Goal: Task Accomplishment & Management: Manage account settings

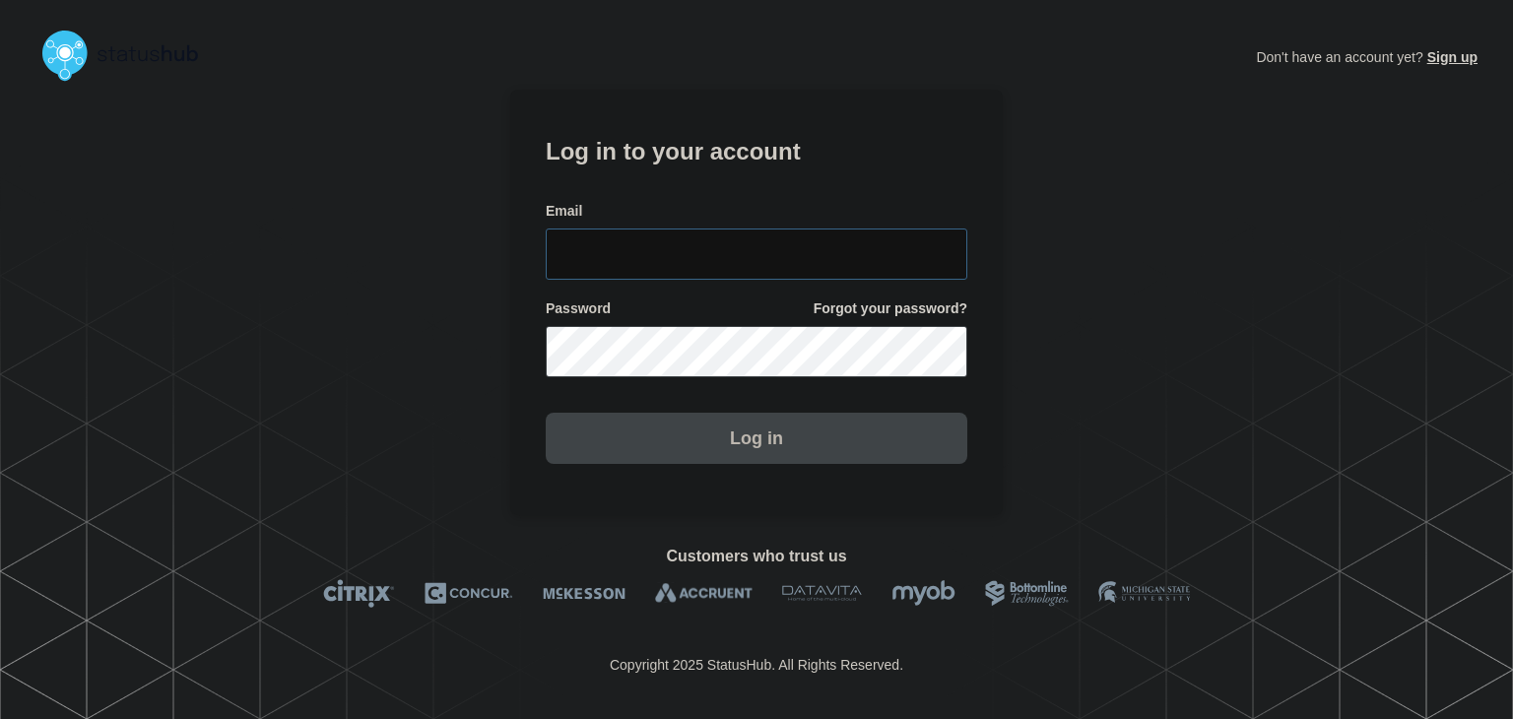
type input "amanda.mckeehan@conexon.us"
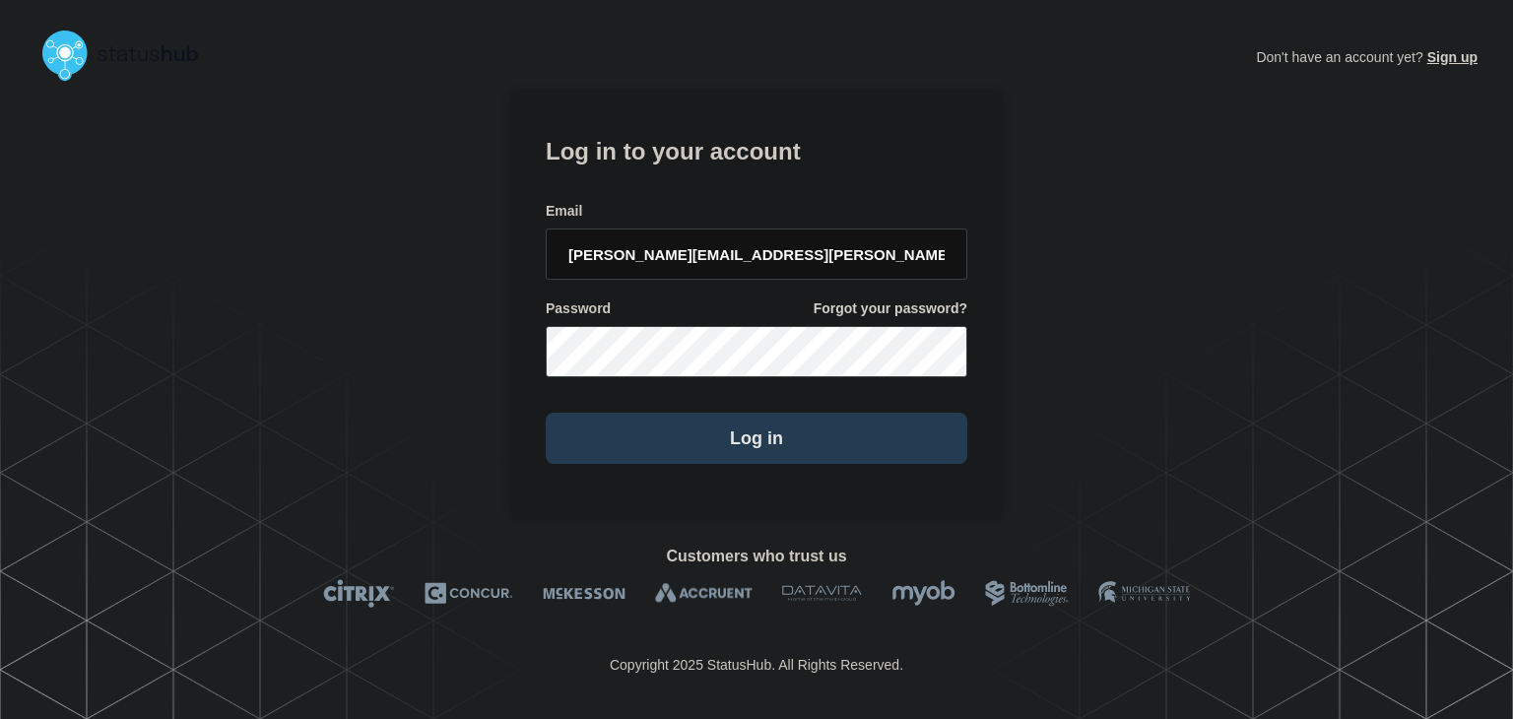
click at [796, 440] on button "Log in" at bounding box center [757, 438] width 422 height 51
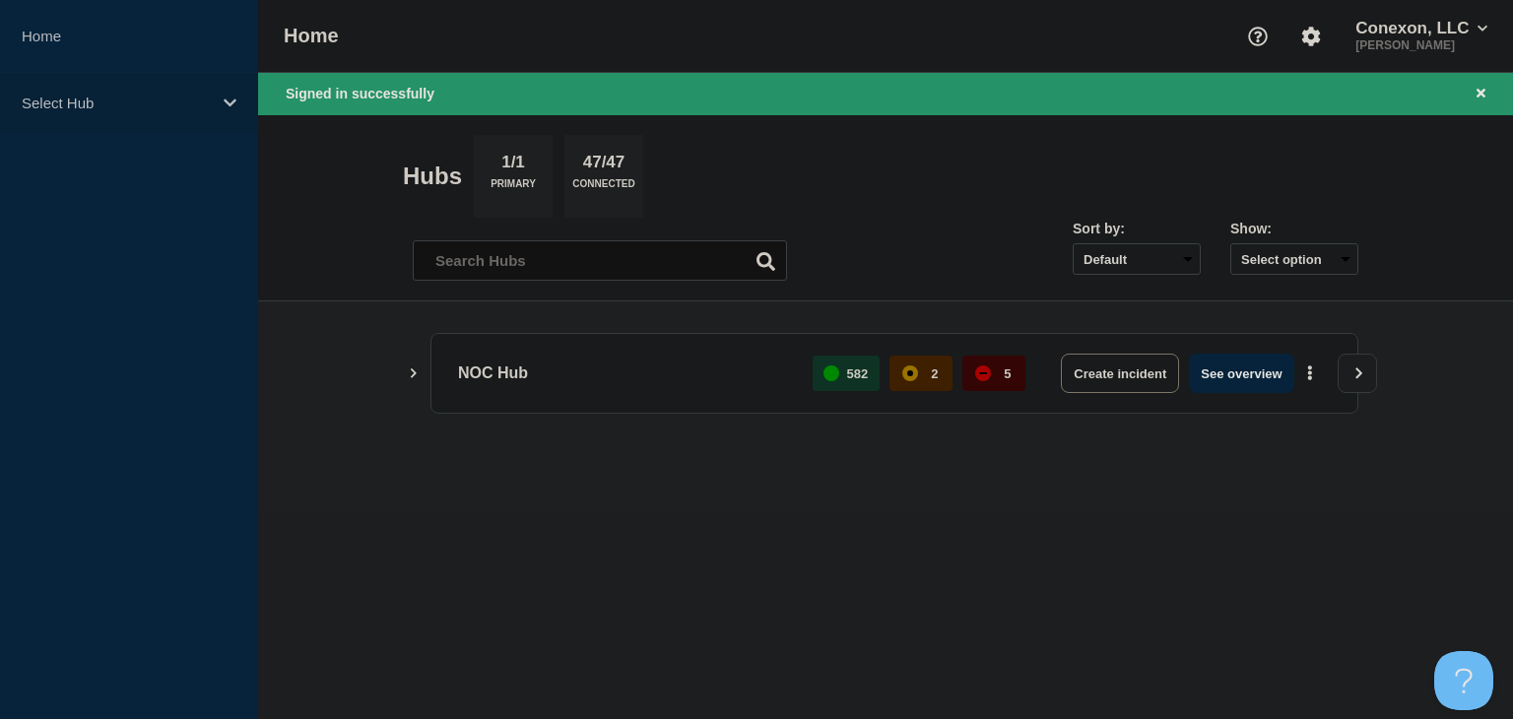
click at [107, 103] on p "Select Hub" at bounding box center [116, 103] width 189 height 17
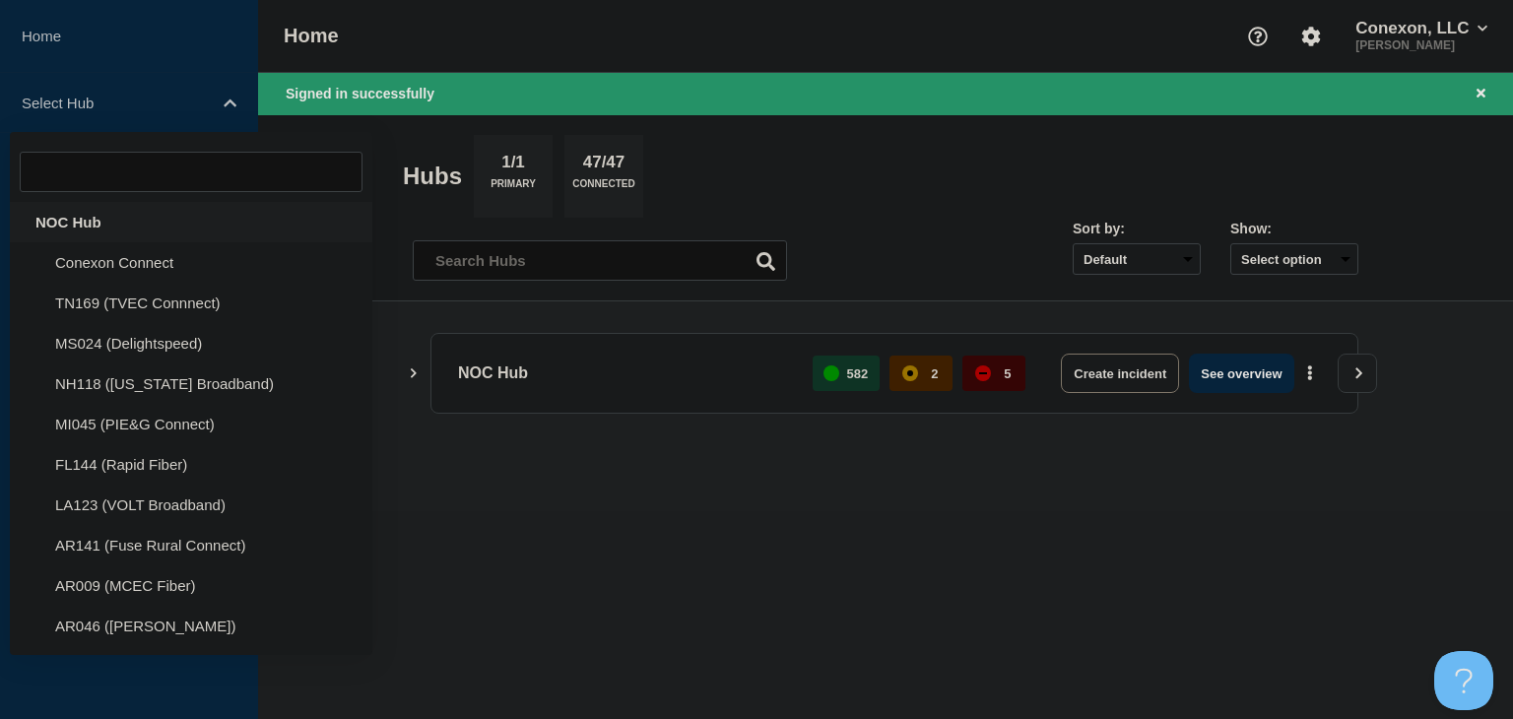
click at [78, 209] on div "NOC Hub" at bounding box center [191, 222] width 362 height 40
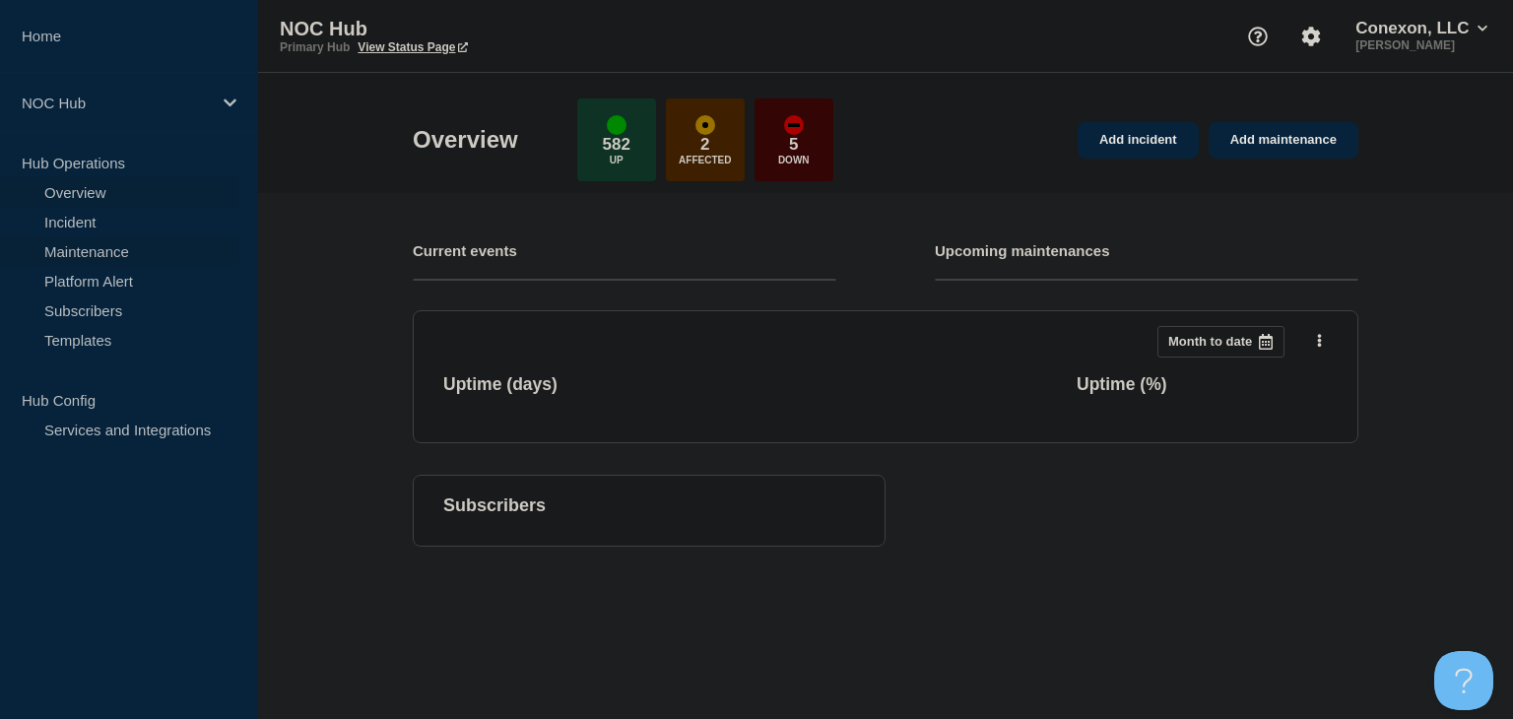
click at [91, 248] on link "Maintenance" at bounding box center [119, 251] width 238 height 30
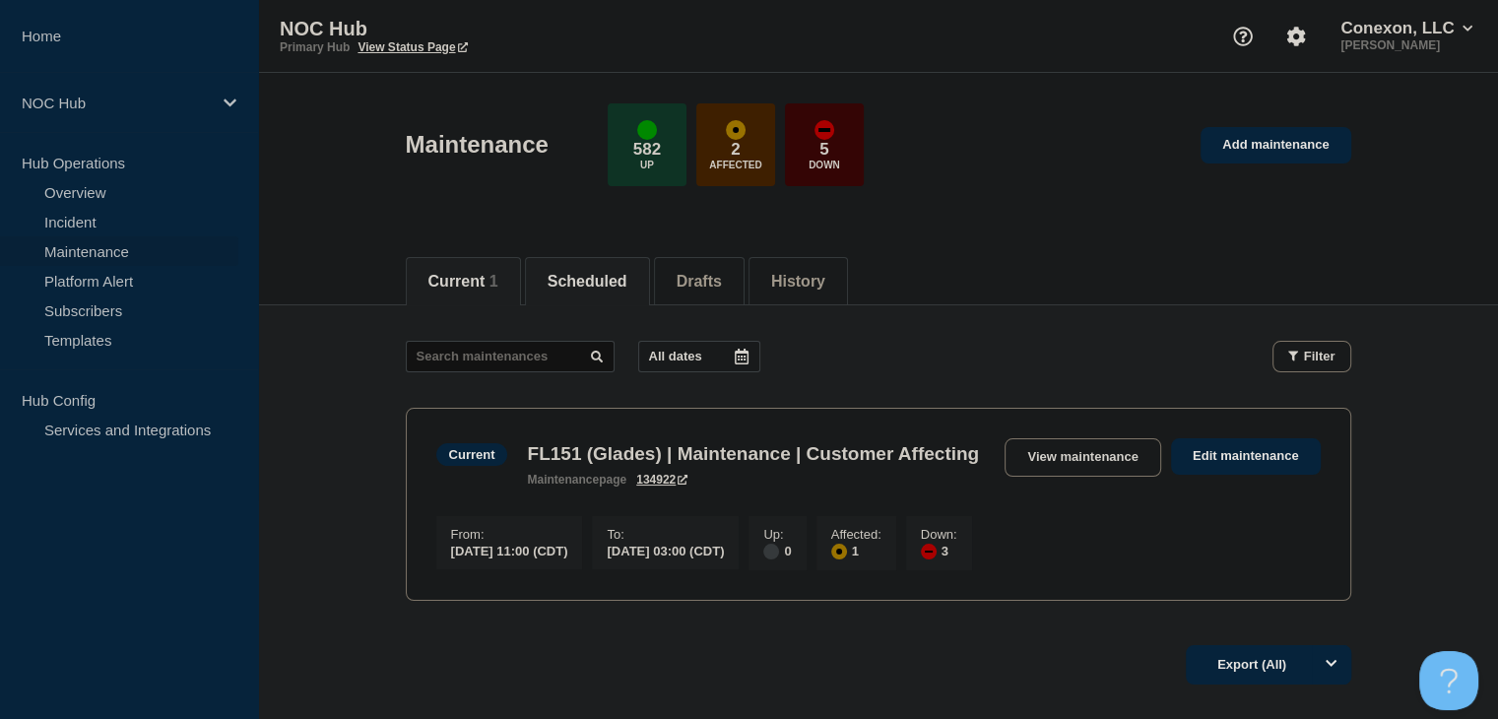
click at [616, 285] on button "Scheduled" at bounding box center [588, 282] width 80 height 18
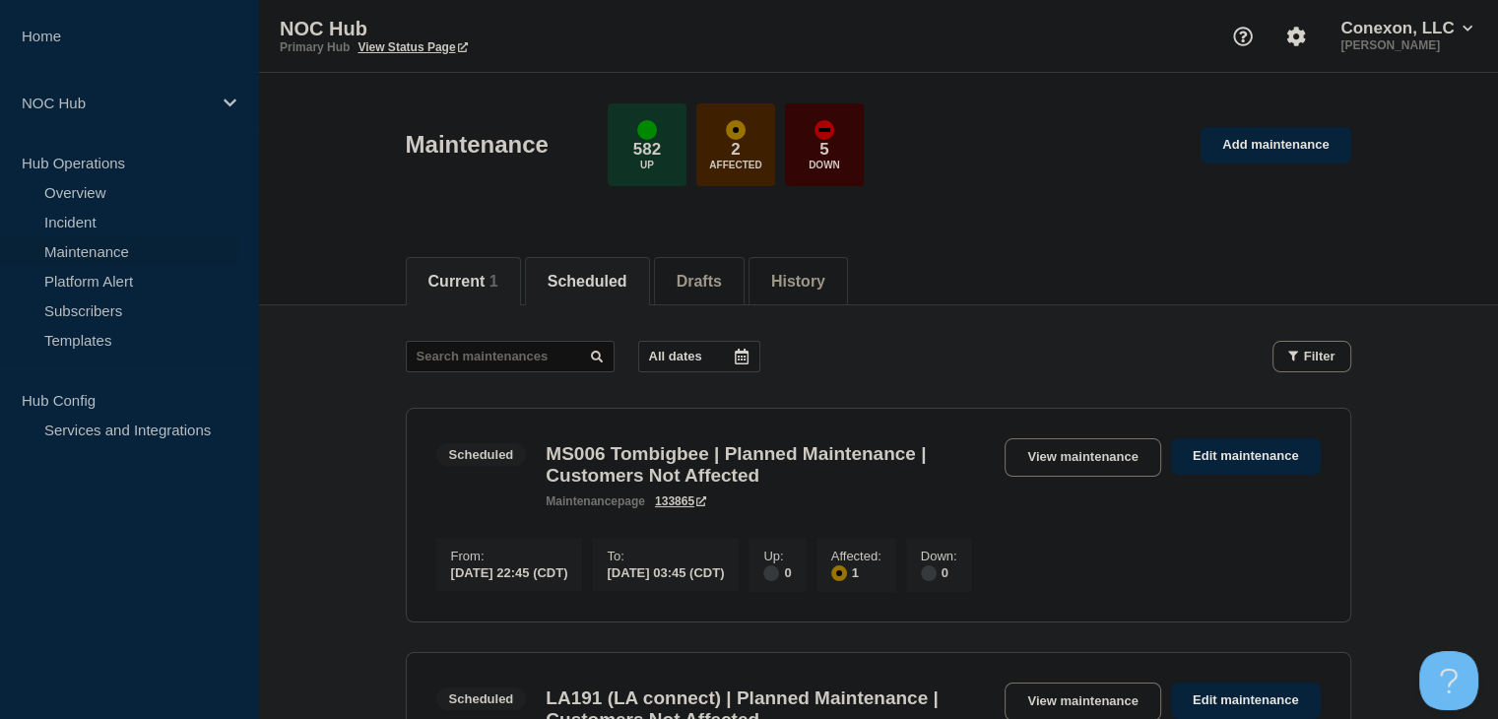
click at [473, 275] on button "Current 1" at bounding box center [463, 282] width 70 height 18
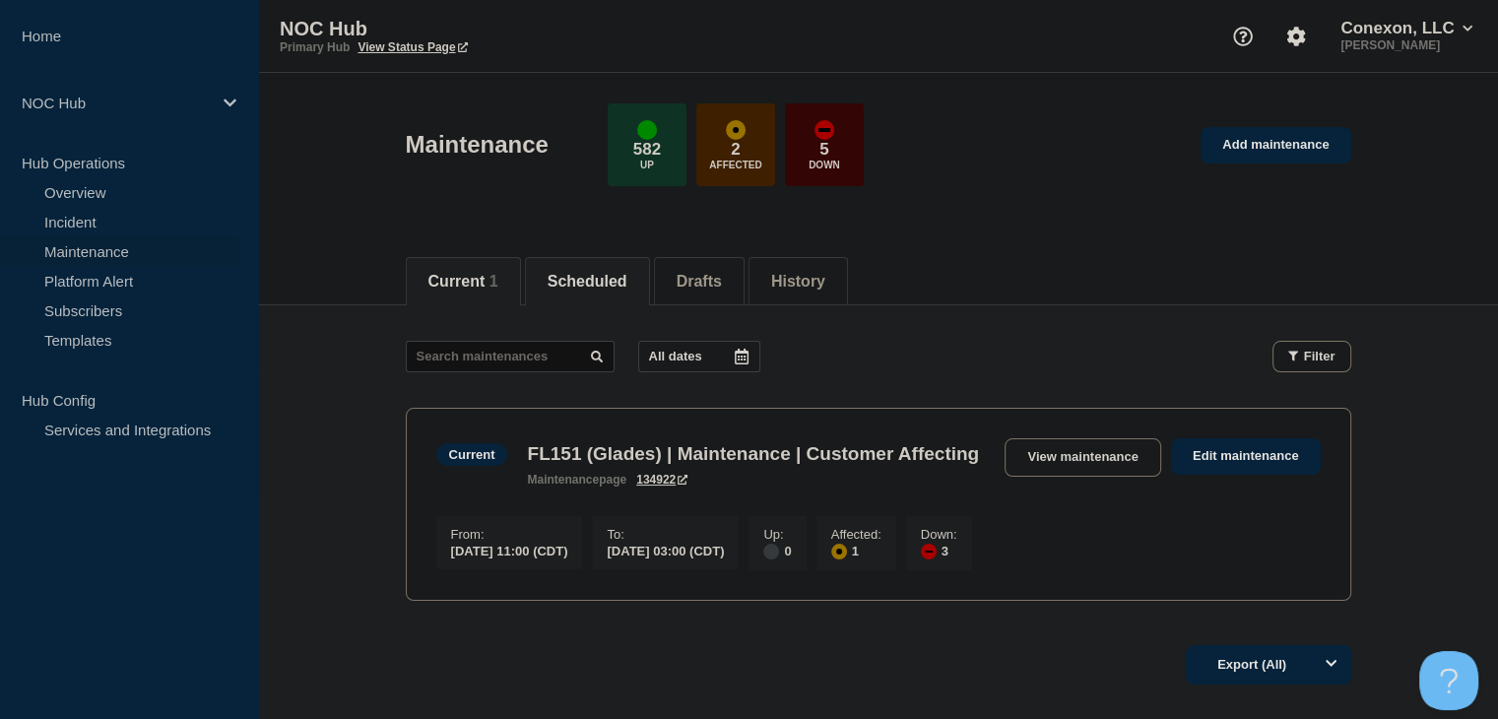
click at [583, 284] on button "Scheduled" at bounding box center [588, 282] width 80 height 18
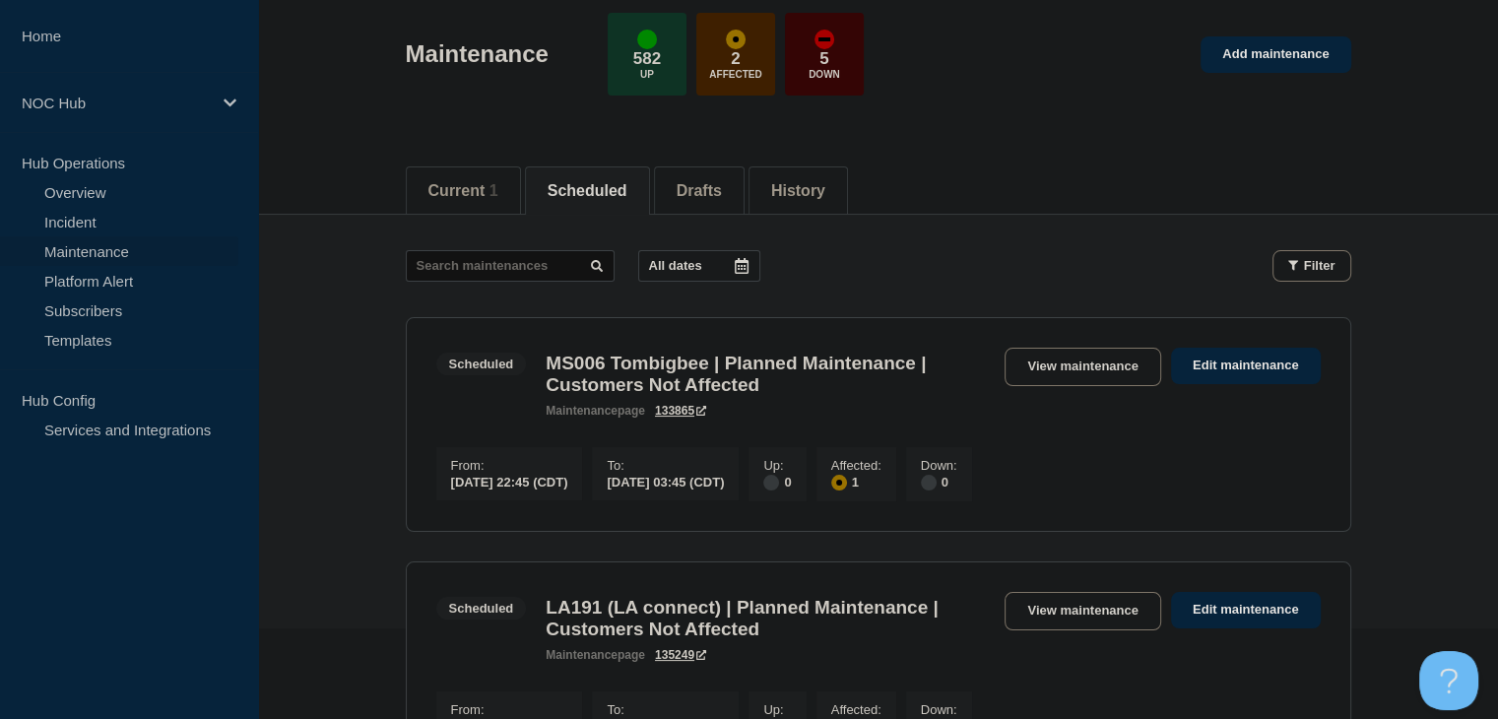
scroll to position [197, 0]
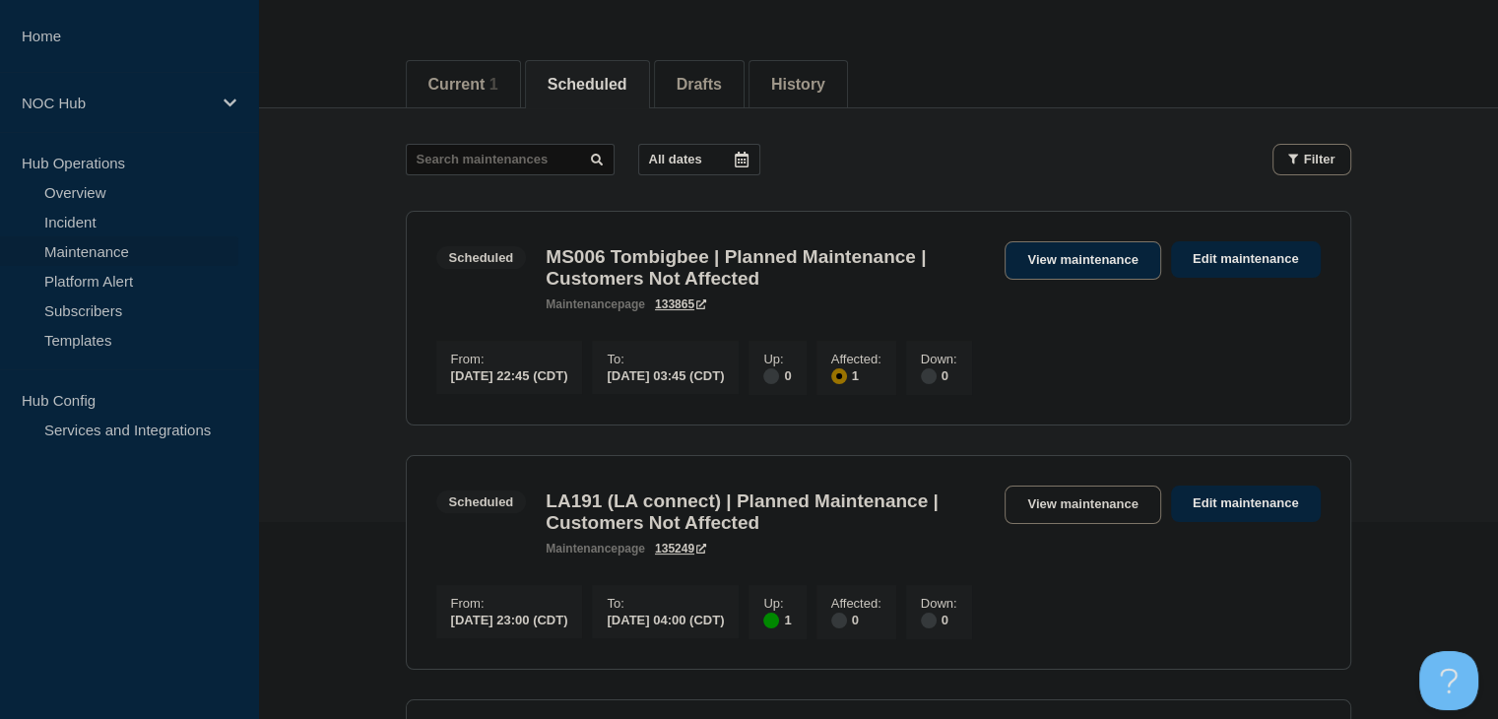
drag, startPoint x: 653, startPoint y: 275, endPoint x: 1063, endPoint y: 263, distance: 409.9
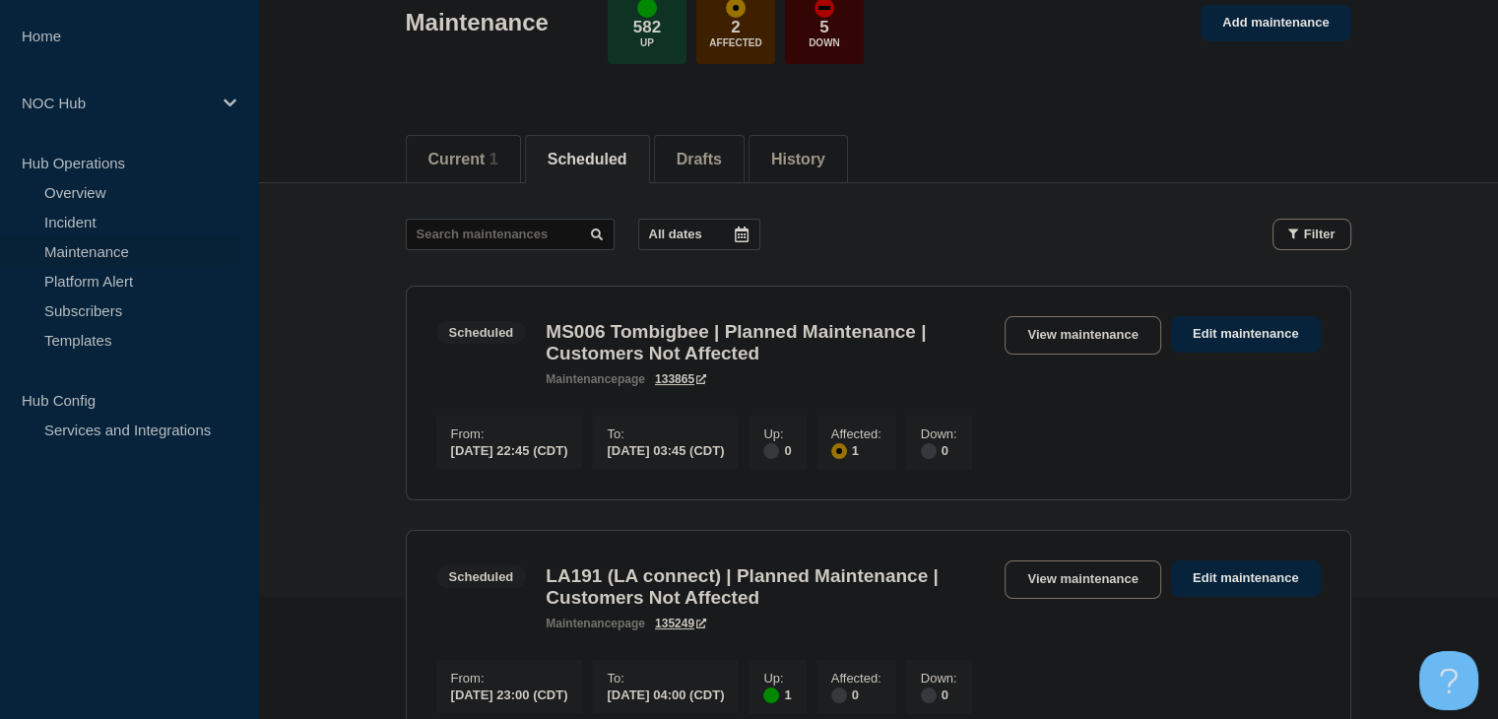
scroll to position [0, 0]
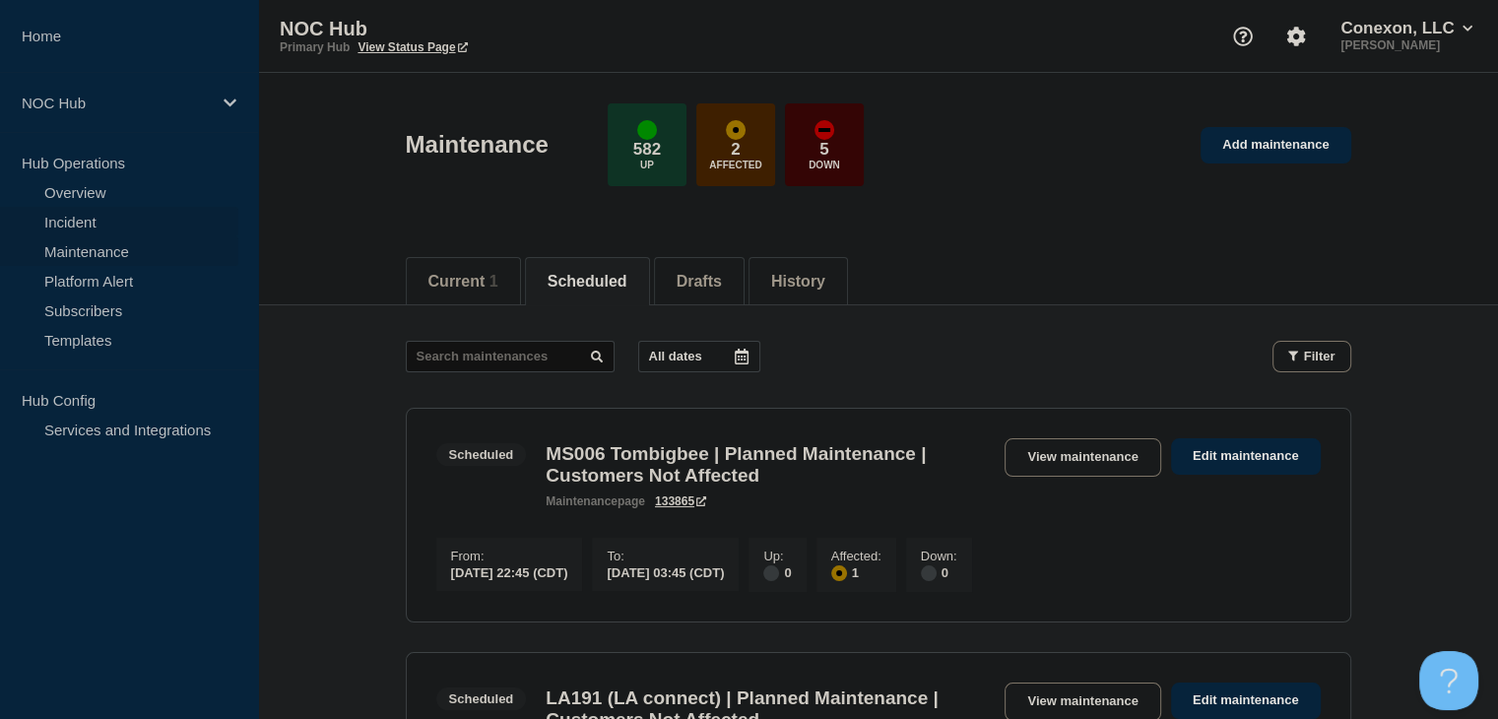
click at [88, 220] on link "Incident" at bounding box center [119, 222] width 238 height 30
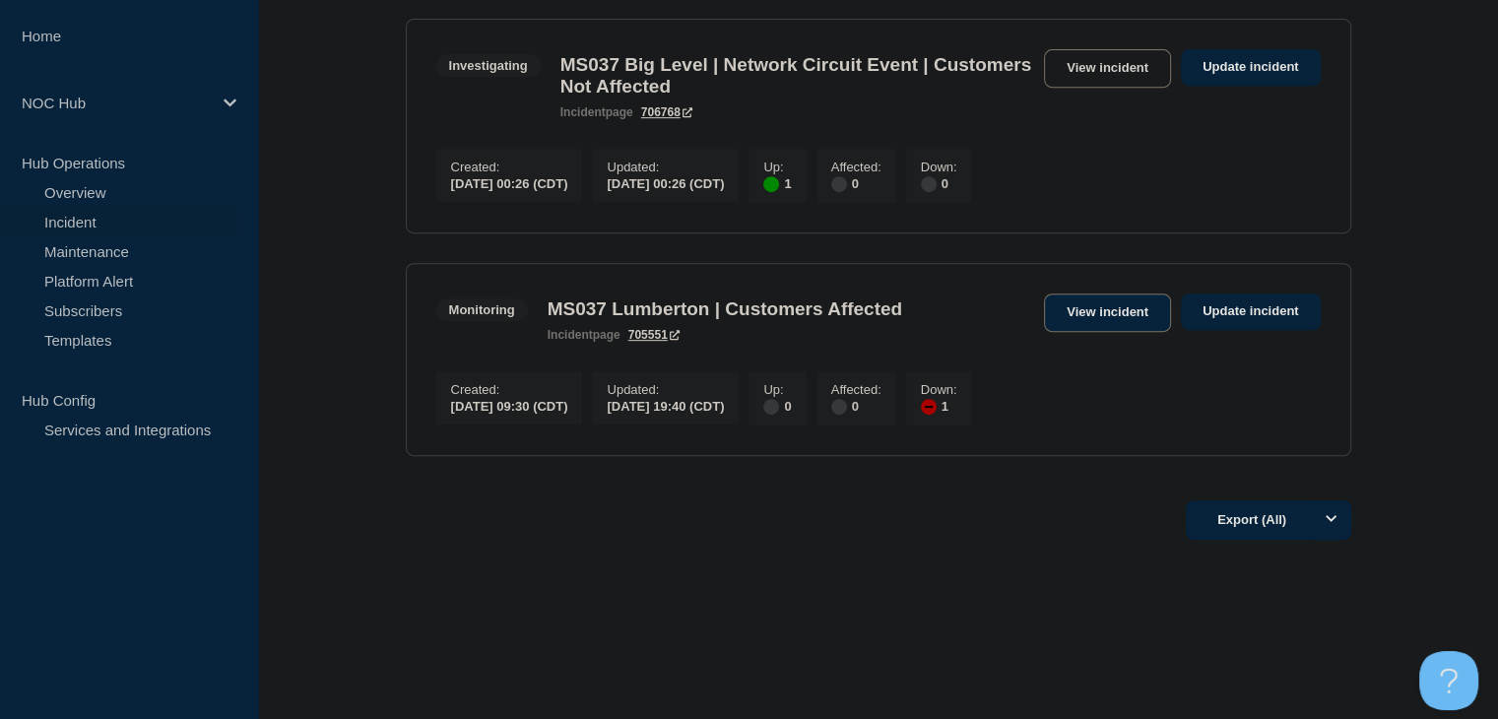
scroll to position [99, 0]
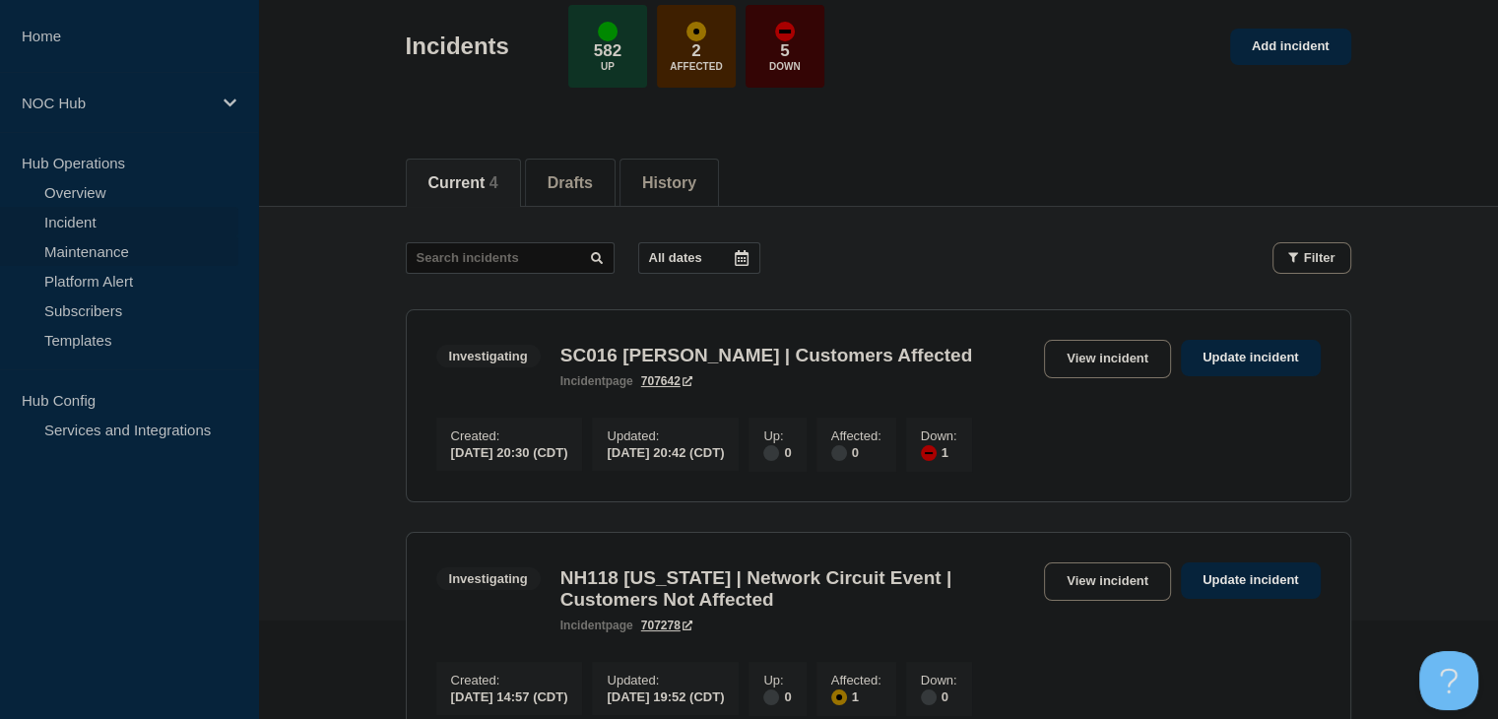
click at [81, 253] on link "Maintenance" at bounding box center [119, 251] width 238 height 30
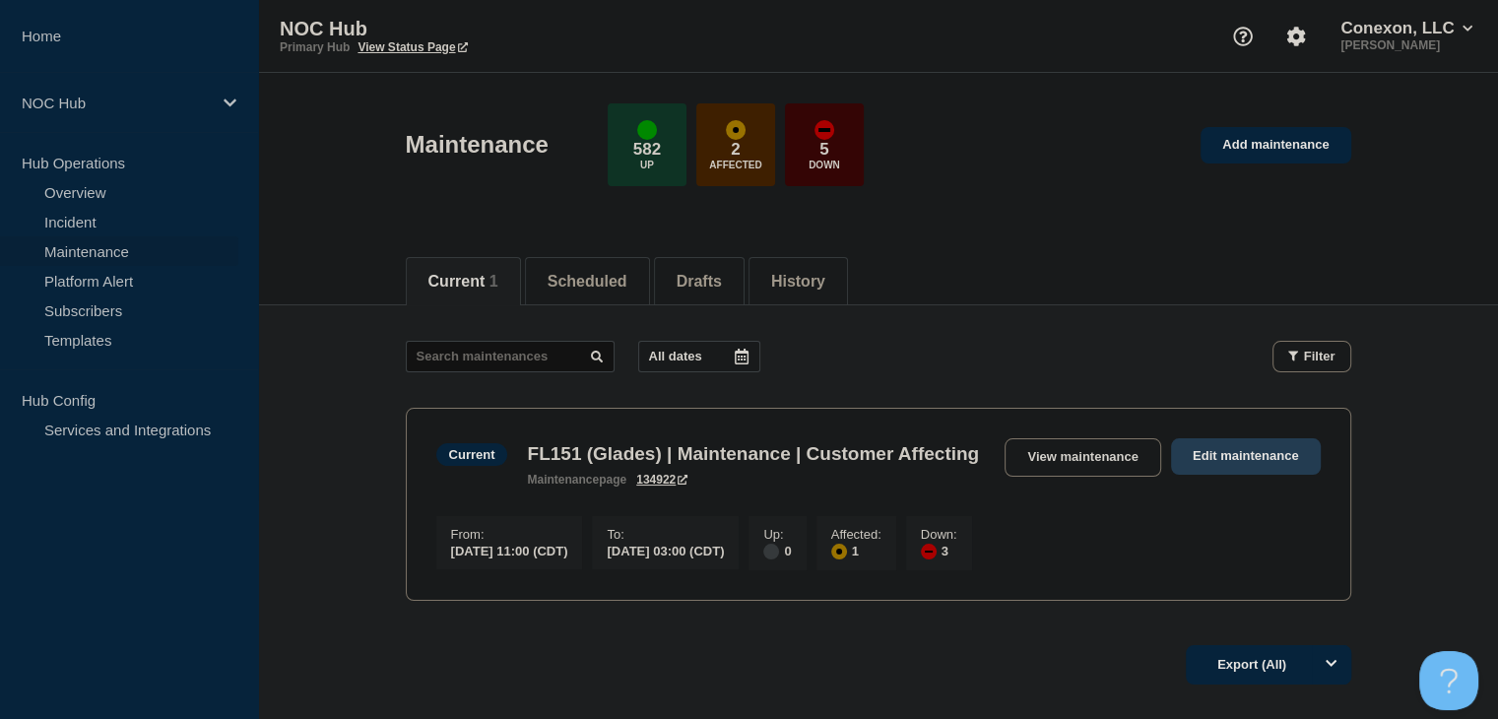
click at [1221, 447] on link "Edit maintenance" at bounding box center [1246, 456] width 150 height 36
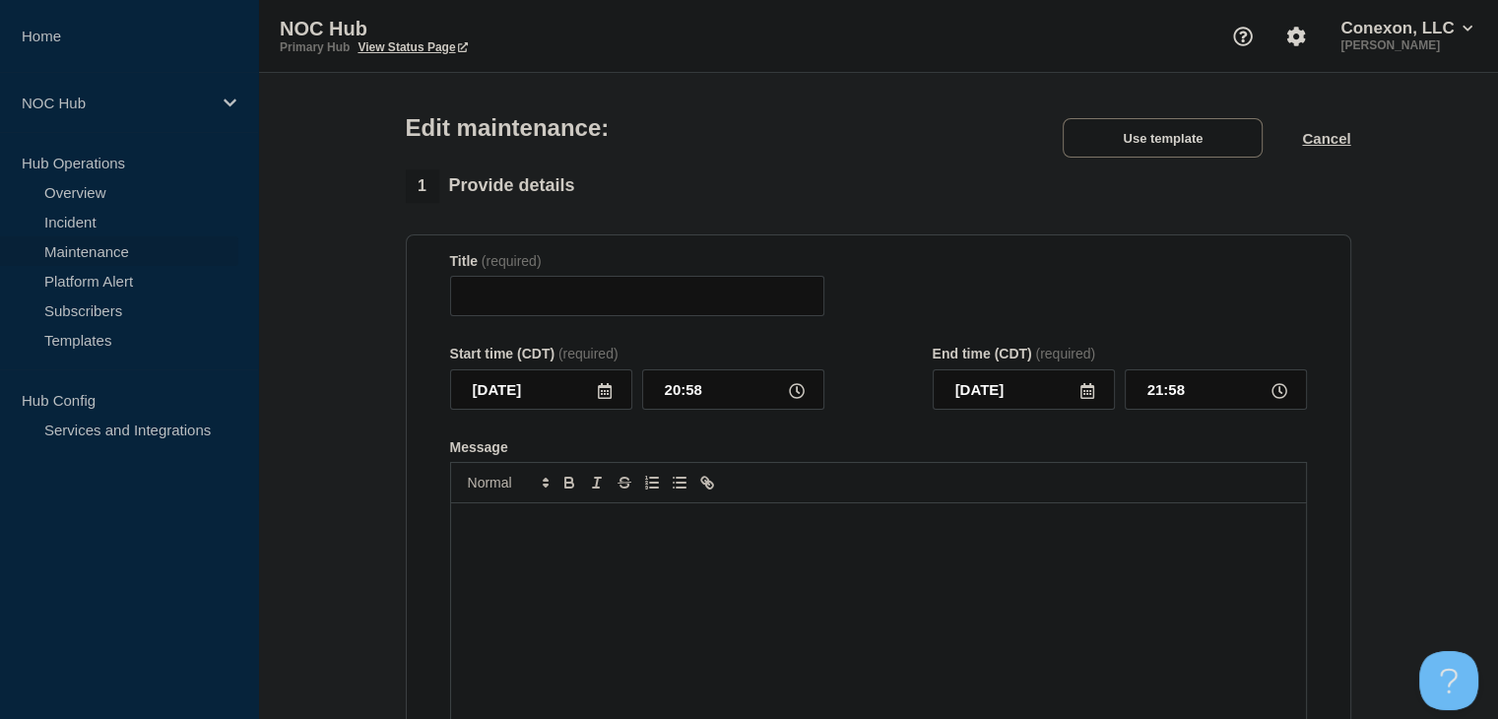
type input "FL151 (Glades) | Maintenance | Customer Affecting"
type input "11:00"
type input "[DATE]"
type input "03:00"
checkbox input "true"
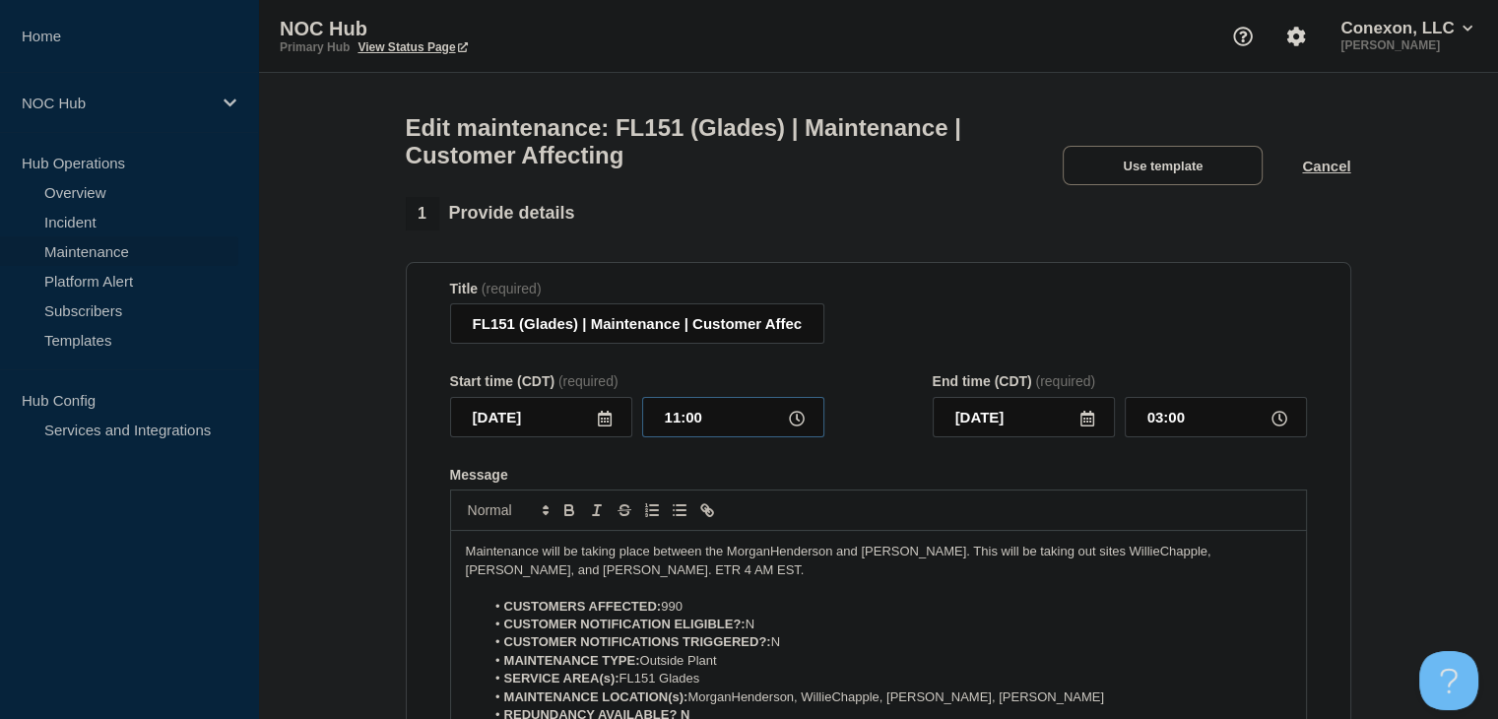
click at [682, 434] on input "11:00" at bounding box center [733, 417] width 182 height 40
type input "23:00"
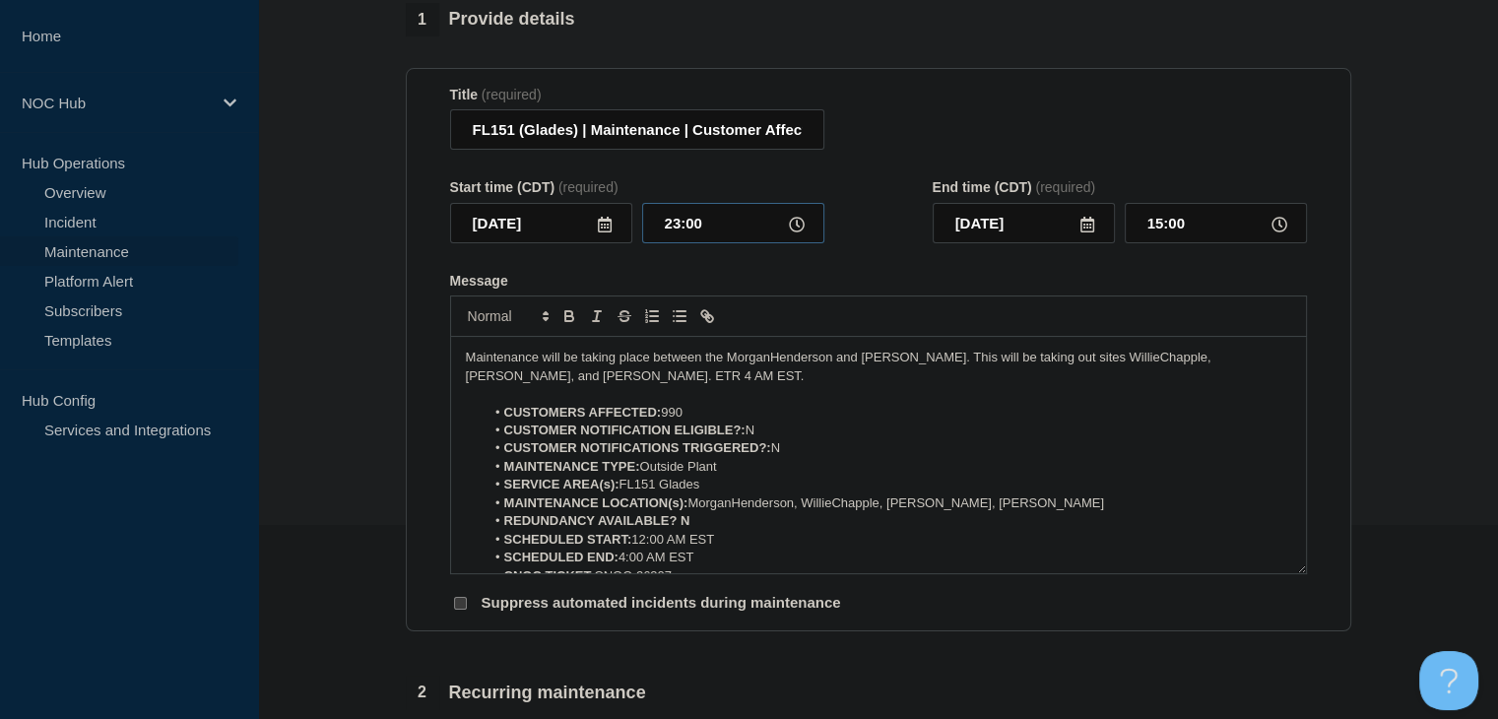
scroll to position [197, 0]
click at [1153, 230] on input "15:00" at bounding box center [1216, 220] width 182 height 40
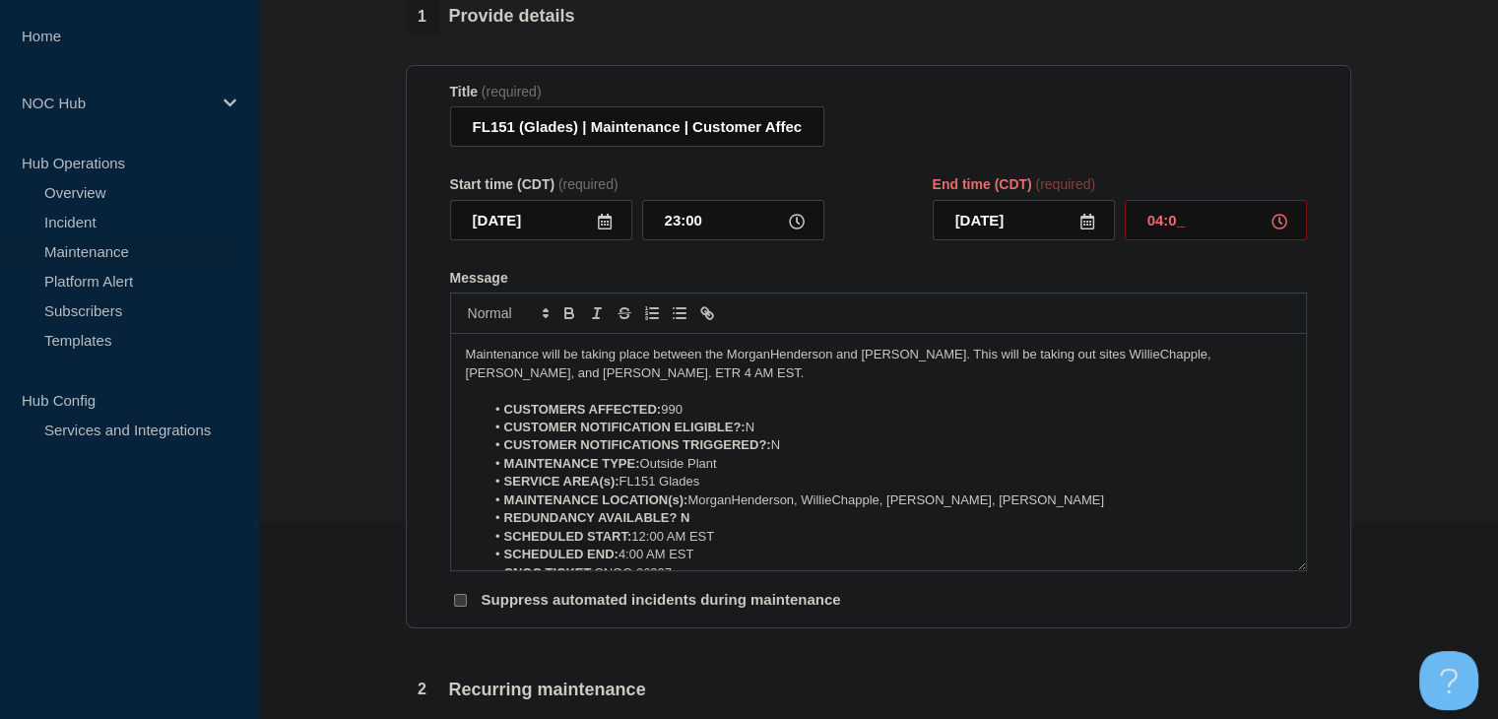
type input "04:00"
click at [773, 436] on li "CUSTOMER NOTIFICATION ELIGIBLE?: N" at bounding box center [888, 428] width 807 height 18
click at [796, 450] on li "CUSTOMER NOTIFICATIONS TRIGGERED?: N" at bounding box center [888, 445] width 807 height 18
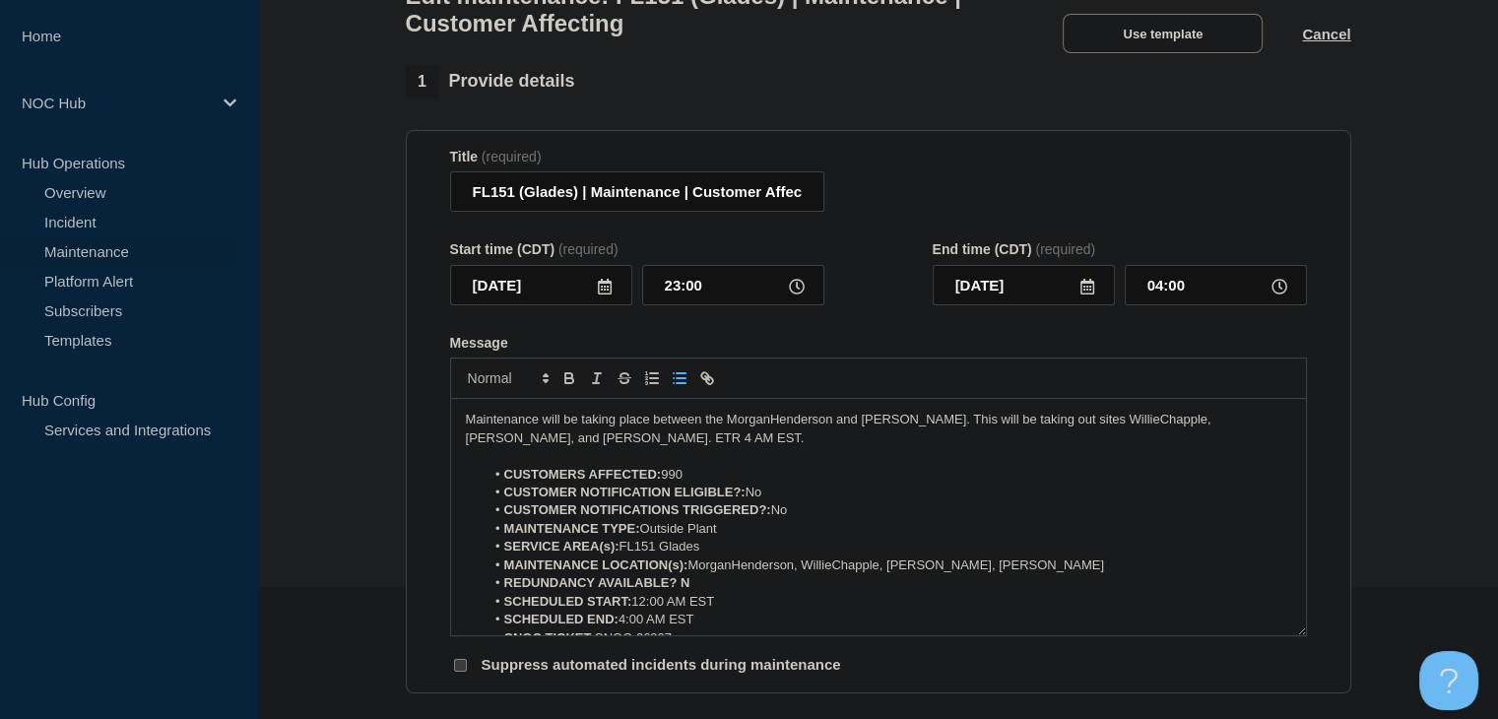
scroll to position [99, 0]
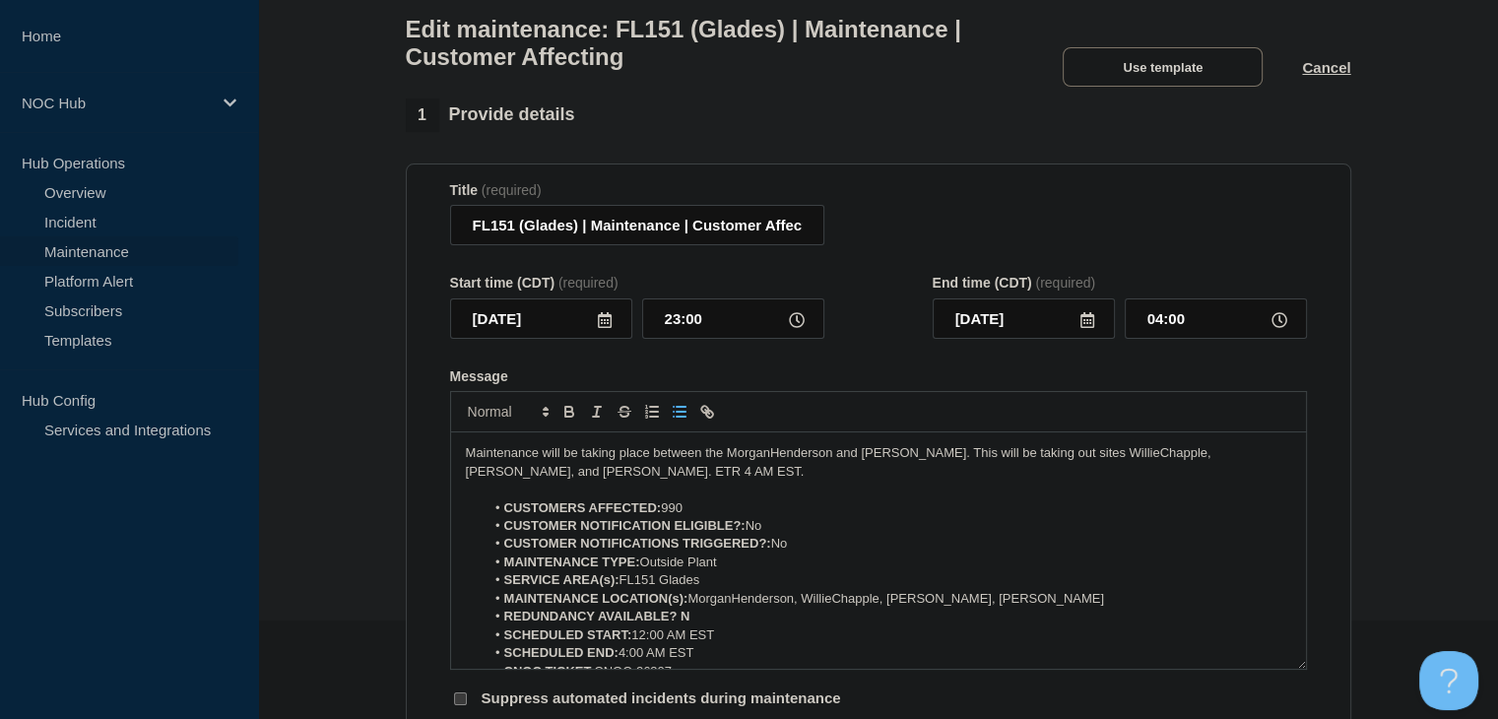
click at [717, 625] on li "REDUNDANCY AVAILABLE? N" at bounding box center [888, 617] width 807 height 18
drag, startPoint x: 717, startPoint y: 633, endPoint x: 681, endPoint y: 633, distance: 36.4
click at [681, 625] on li "REDUNDANCY AVAILABLE? No" at bounding box center [888, 617] width 807 height 18
click at [574, 421] on icon "Toggle bold text" at bounding box center [569, 412] width 18 height 18
click at [774, 466] on p "Maintenance will be taking place between the MorganHenderson and WillieChapple.…" at bounding box center [878, 462] width 825 height 36
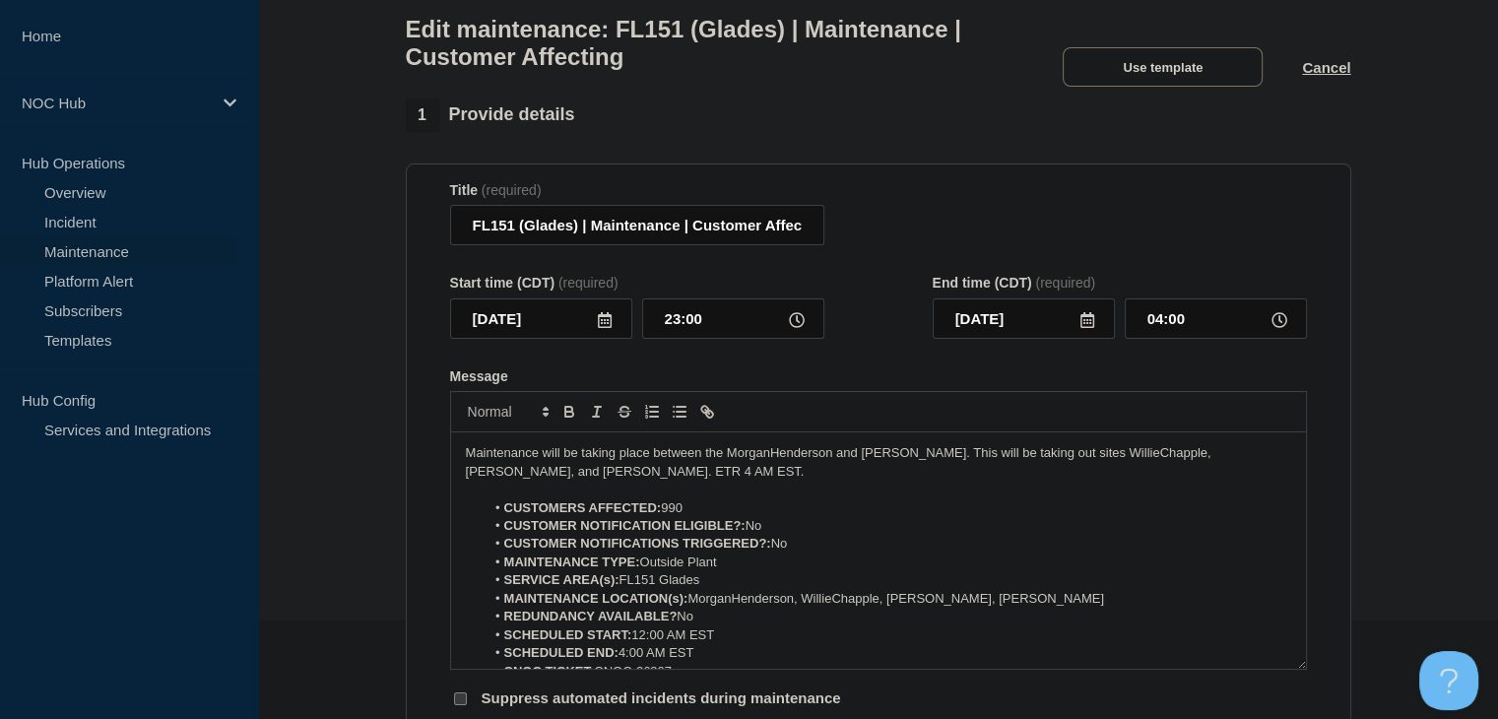
click at [769, 468] on p "Maintenance will be taking place between the MorganHenderson and WillieChapple.…" at bounding box center [878, 462] width 825 height 36
click at [737, 608] on li "MAINTENANCE LOCATION(s): MorganHenderson, WillieChapple, Lake Josephine, Lorida" at bounding box center [888, 599] width 807 height 18
click at [844, 621] on li "REDUNDANCY AVAILABLE? No" at bounding box center [888, 617] width 807 height 18
click at [841, 608] on li "MAINTENANCE LOCATION(s): Morgan Henderson, WillieChapple, Lake Josephine, Lorida" at bounding box center [888, 599] width 807 height 18
click at [894, 467] on p "Maintenance will be taking place between the Morgan Henderson and WillieChapple…" at bounding box center [878, 462] width 825 height 36
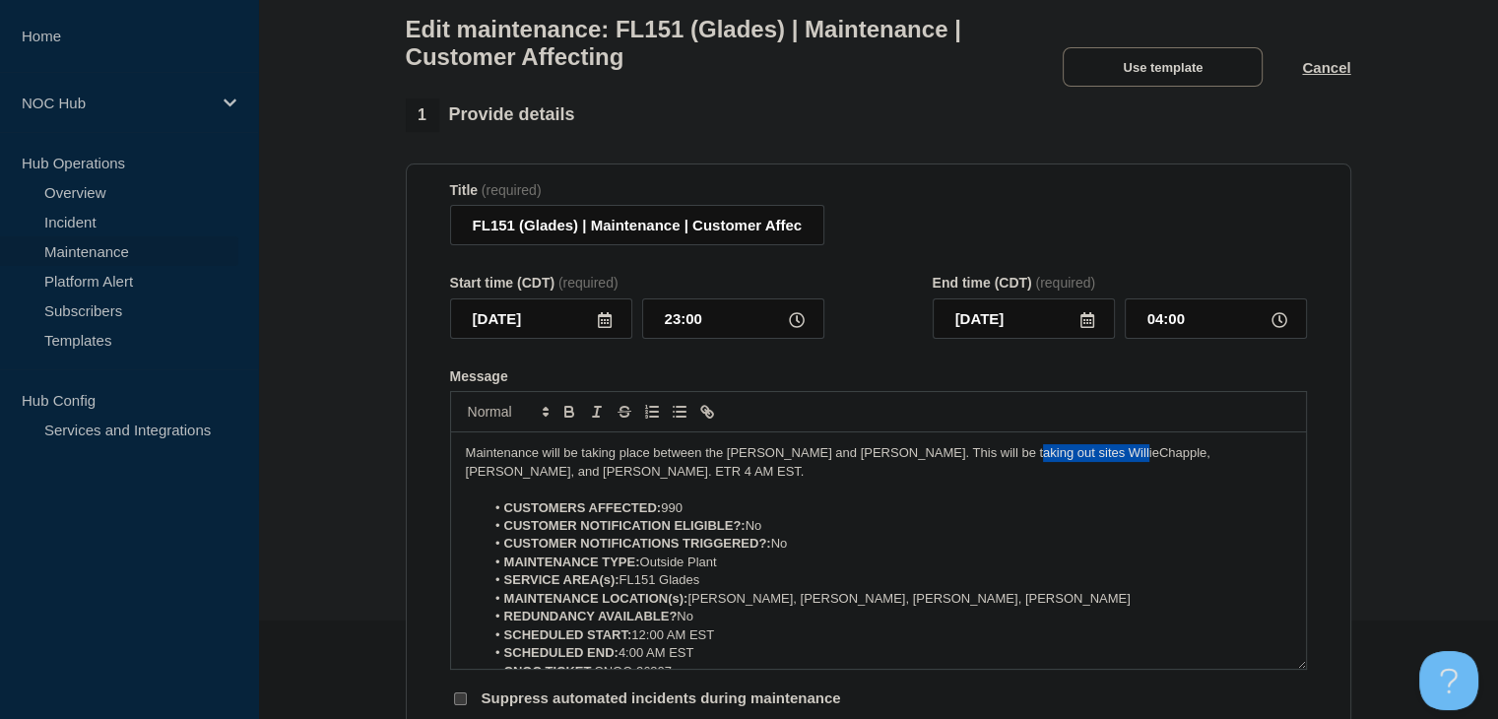
drag, startPoint x: 1107, startPoint y: 466, endPoint x: 1004, endPoint y: 466, distance: 103.4
click at [1004, 466] on p "Maintenance will be taking place between the Morgan Henderson and Willie Chappl…" at bounding box center [878, 462] width 825 height 36
click at [1202, 465] on p "Maintenance will be taking place between the Morgan Henderson and Willie Chappl…" at bounding box center [878, 462] width 825 height 36
click at [756, 481] on p "Maintenance will be taking place between the Morgan Henderson and Willie Chappl…" at bounding box center [878, 462] width 825 height 36
drag, startPoint x: 742, startPoint y: 483, endPoint x: 631, endPoint y: 490, distance: 110.5
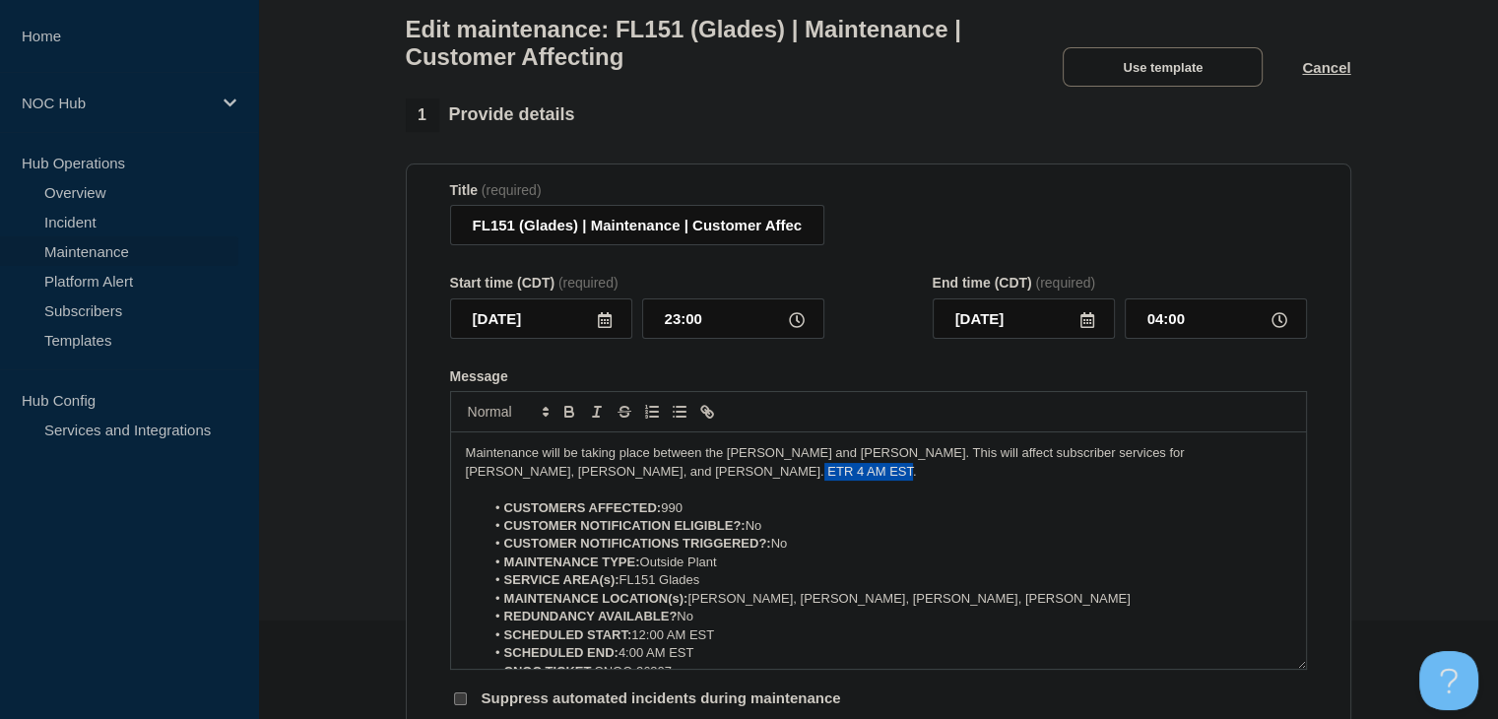
click at [631, 481] on p "Maintenance will be taking place between the Morgan Henderson and Willie Chappl…" at bounding box center [878, 462] width 825 height 36
drag, startPoint x: 524, startPoint y: 467, endPoint x: 433, endPoint y: 468, distance: 90.6
click at [433, 468] on section "Title (required) FL151 (Glades) | Maintenance | Customer Affecting Start time (…" at bounding box center [879, 446] width 946 height 564
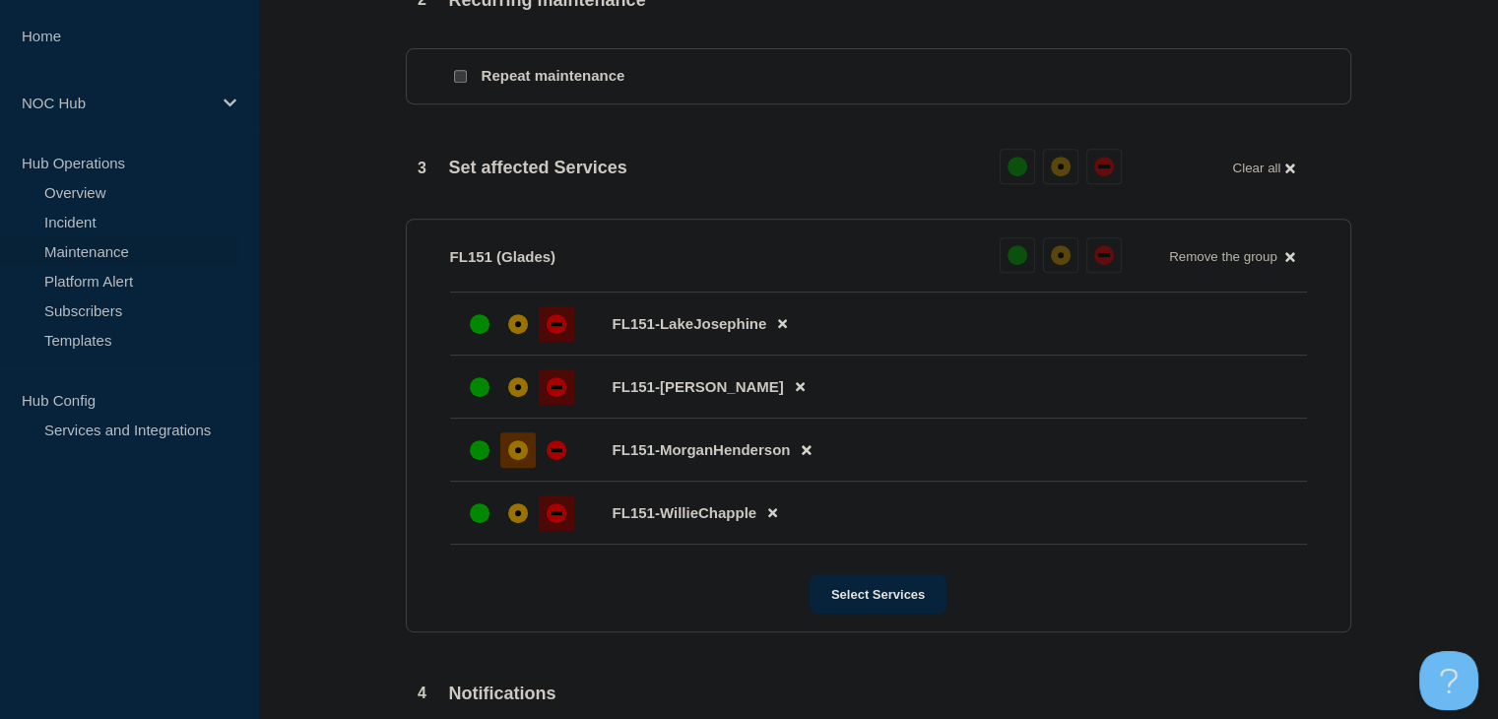
scroll to position [1351, 0]
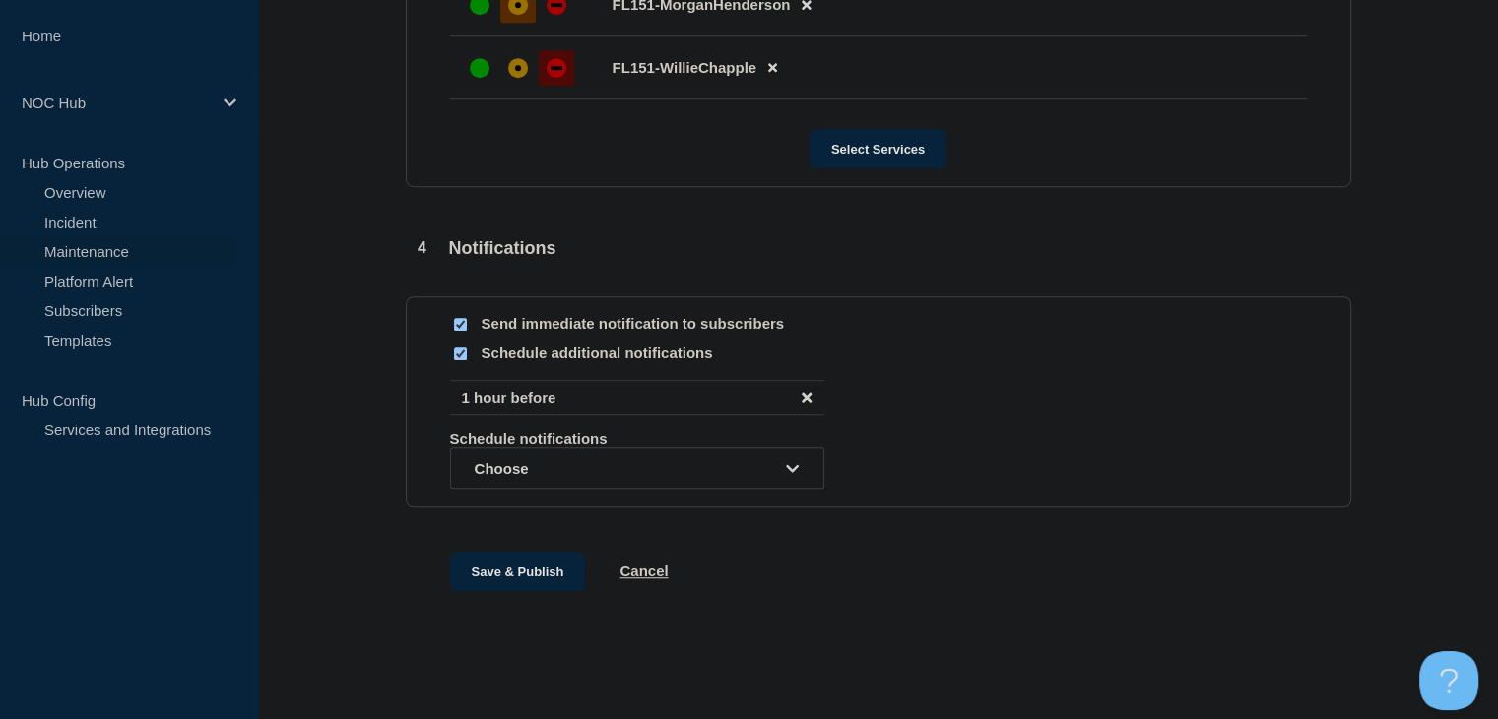
click at [464, 351] on input "Schedule additional notifications" at bounding box center [460, 353] width 13 height 13
checkbox input "false"
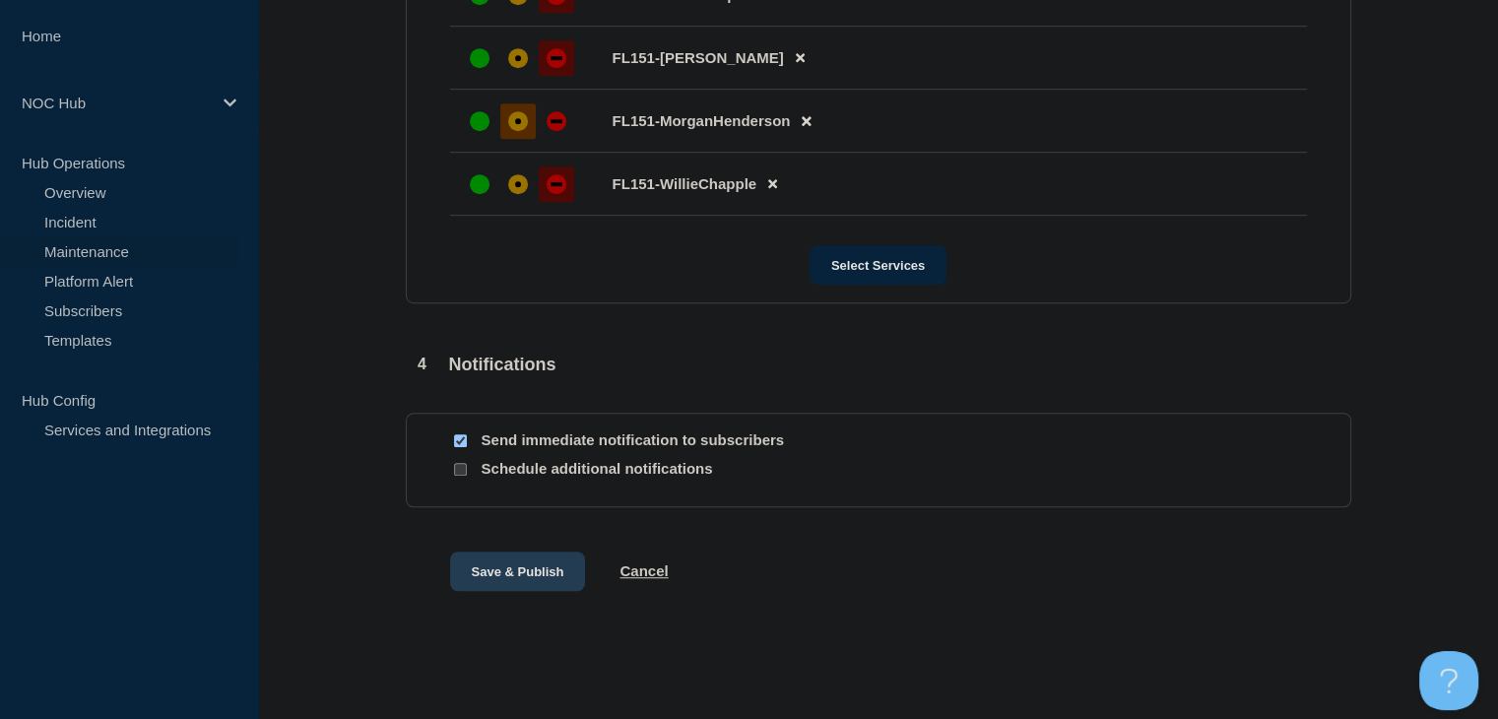
click at [518, 564] on button "Save & Publish" at bounding box center [518, 571] width 136 height 39
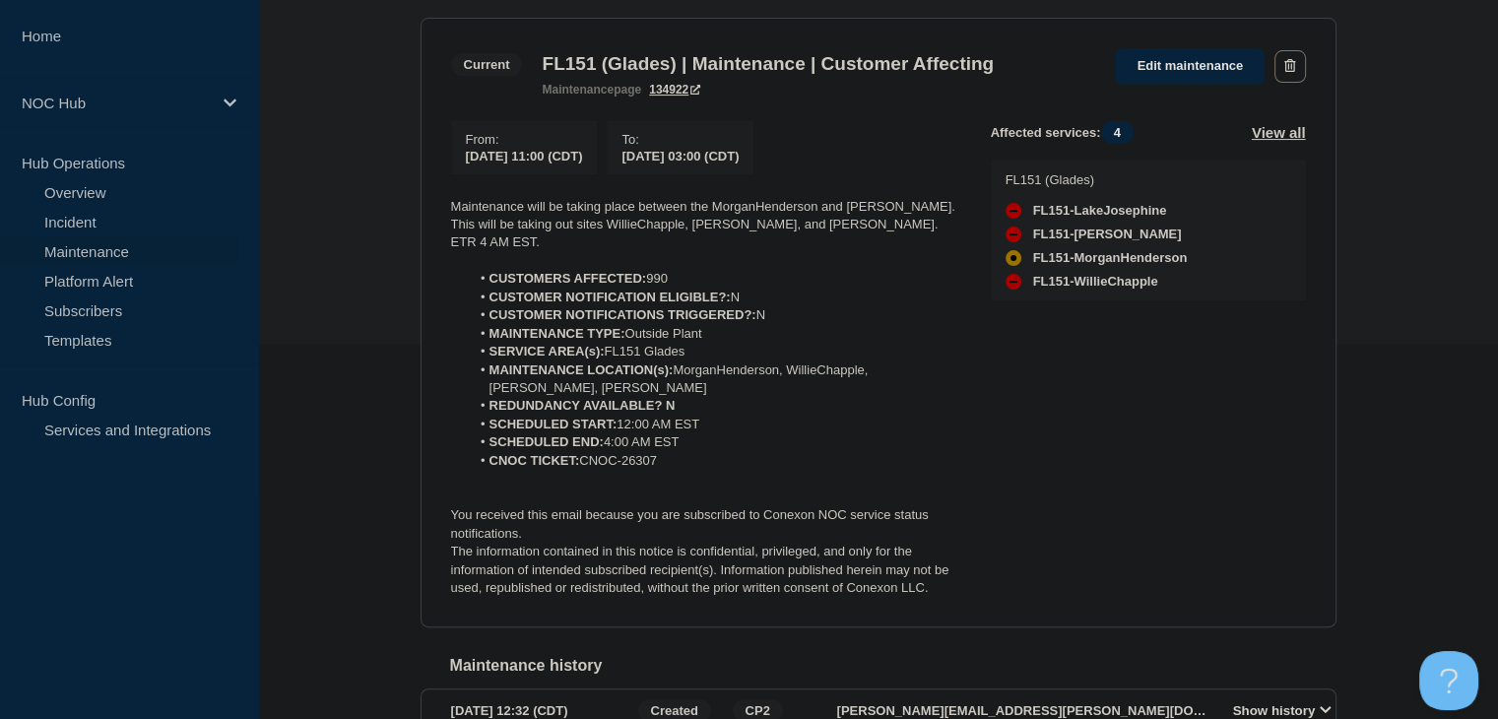
scroll to position [277, 0]
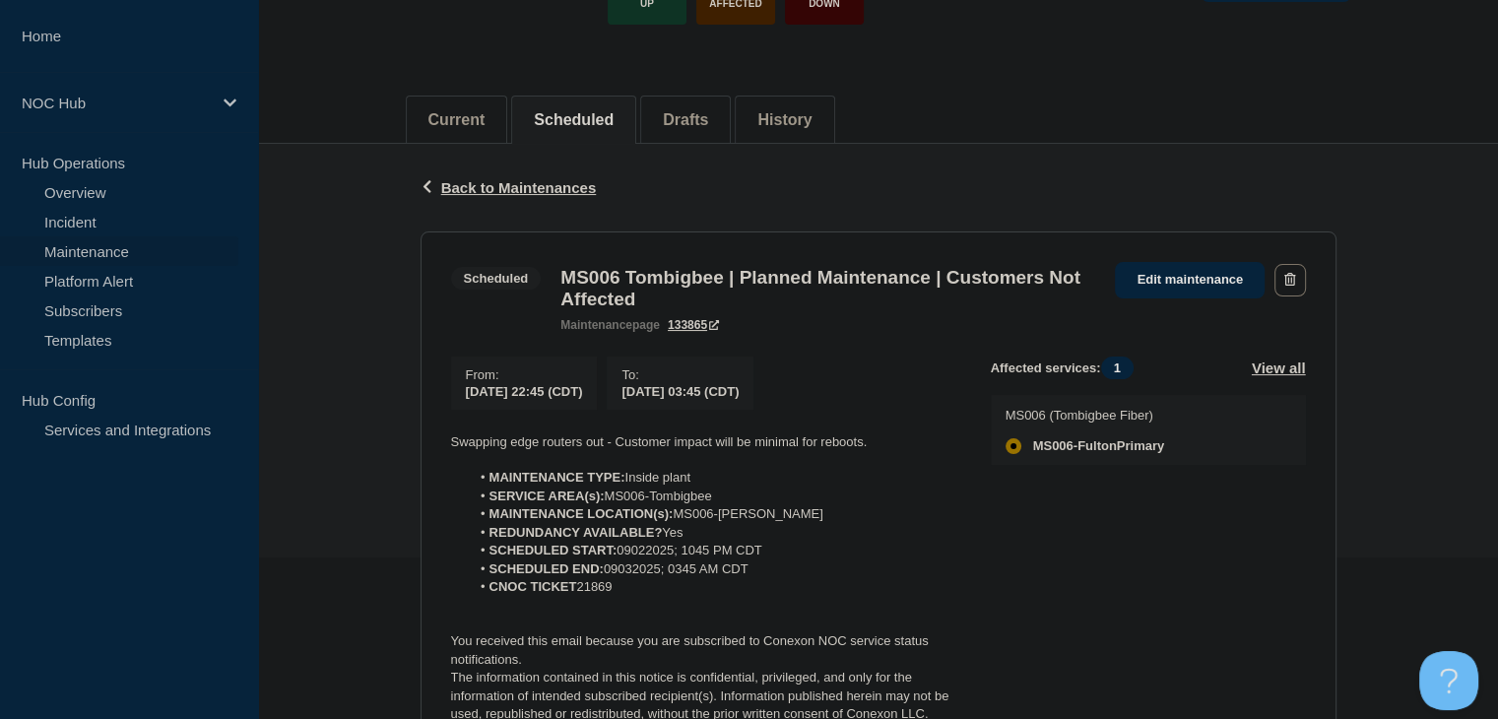
scroll to position [197, 0]
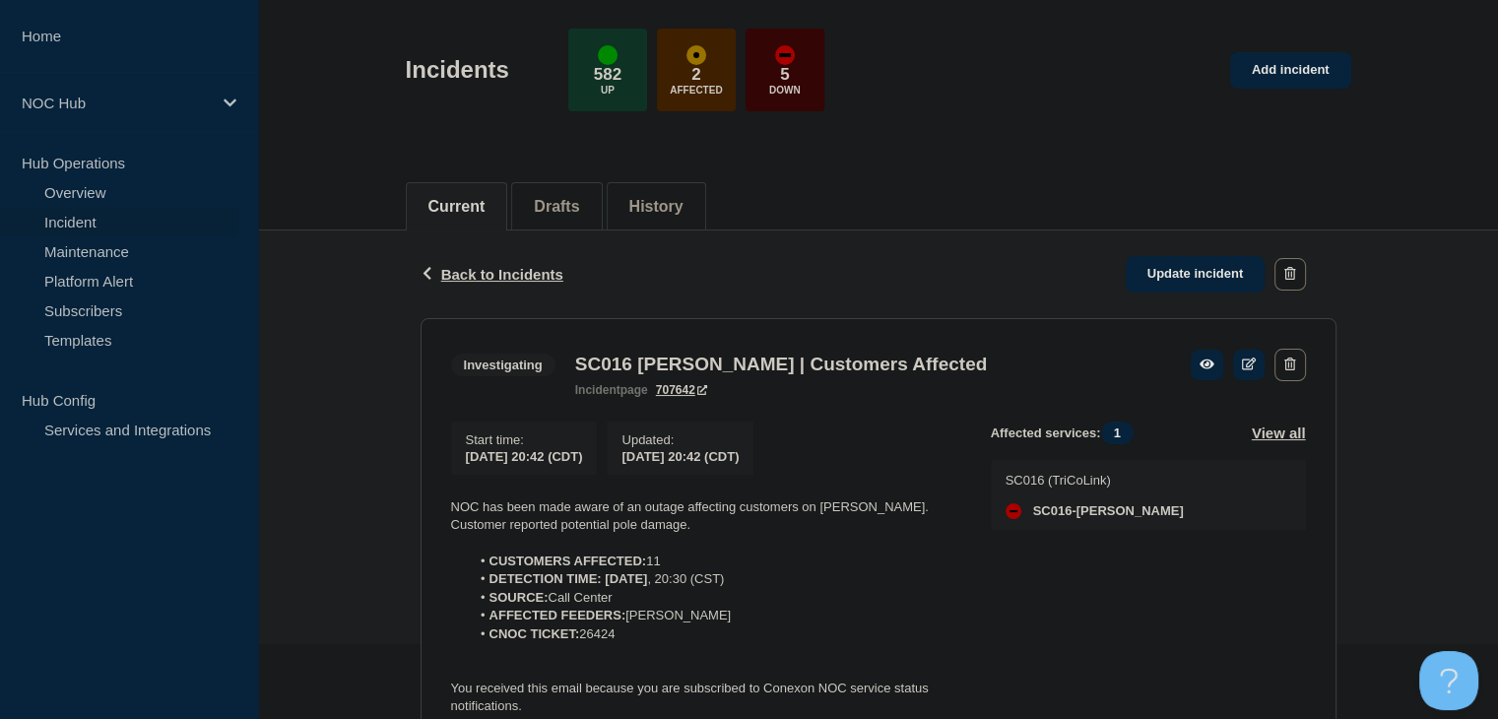
scroll to position [197, 0]
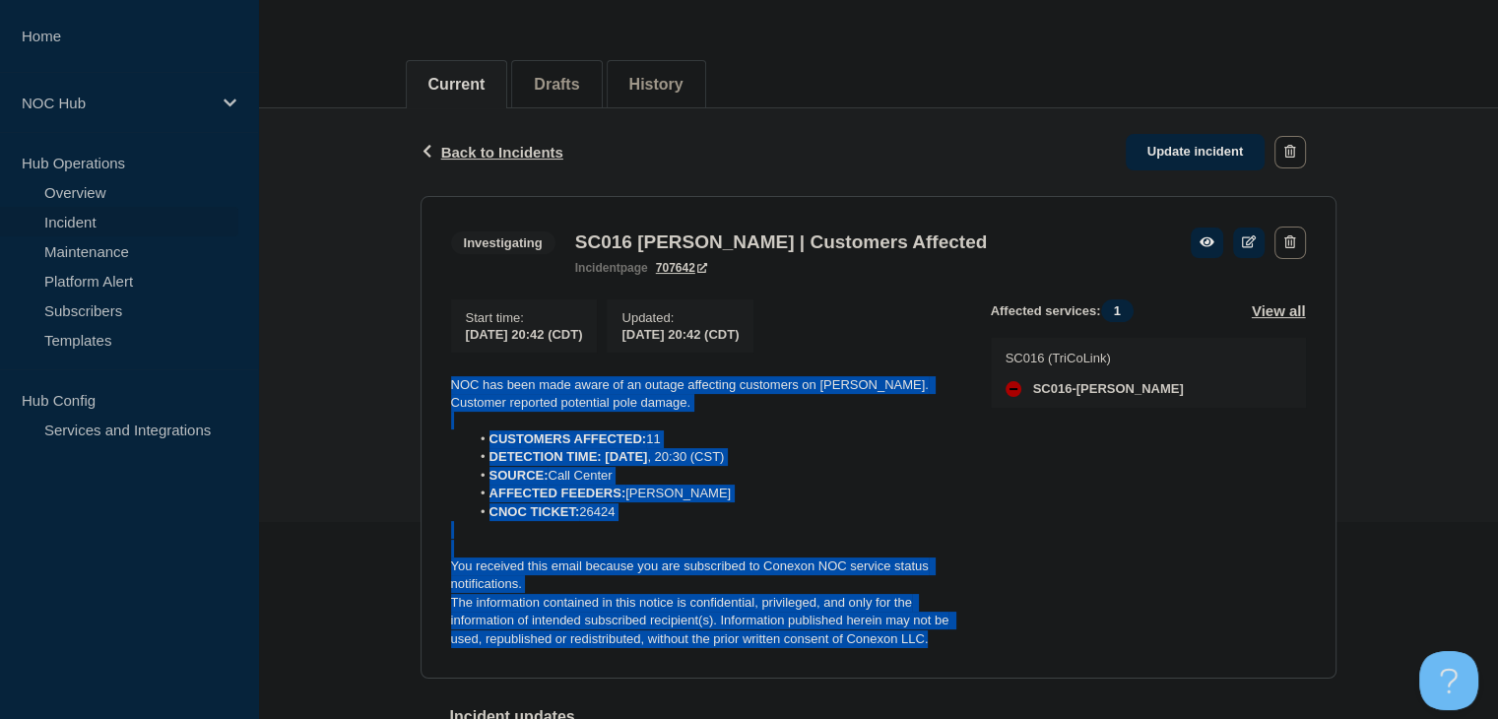
drag, startPoint x: 968, startPoint y: 653, endPoint x: 417, endPoint y: 378, distance: 616.3
click at [417, 378] on div "Back Back to Incidents Update incident Investigating SC016 Vance | Customers Af…" at bounding box center [879, 482] width 946 height 748
copy div "NOC has been made aware of an outage affecting customers on Vance. Customer rep…"
click at [1172, 159] on link "Update incident" at bounding box center [1196, 152] width 140 height 36
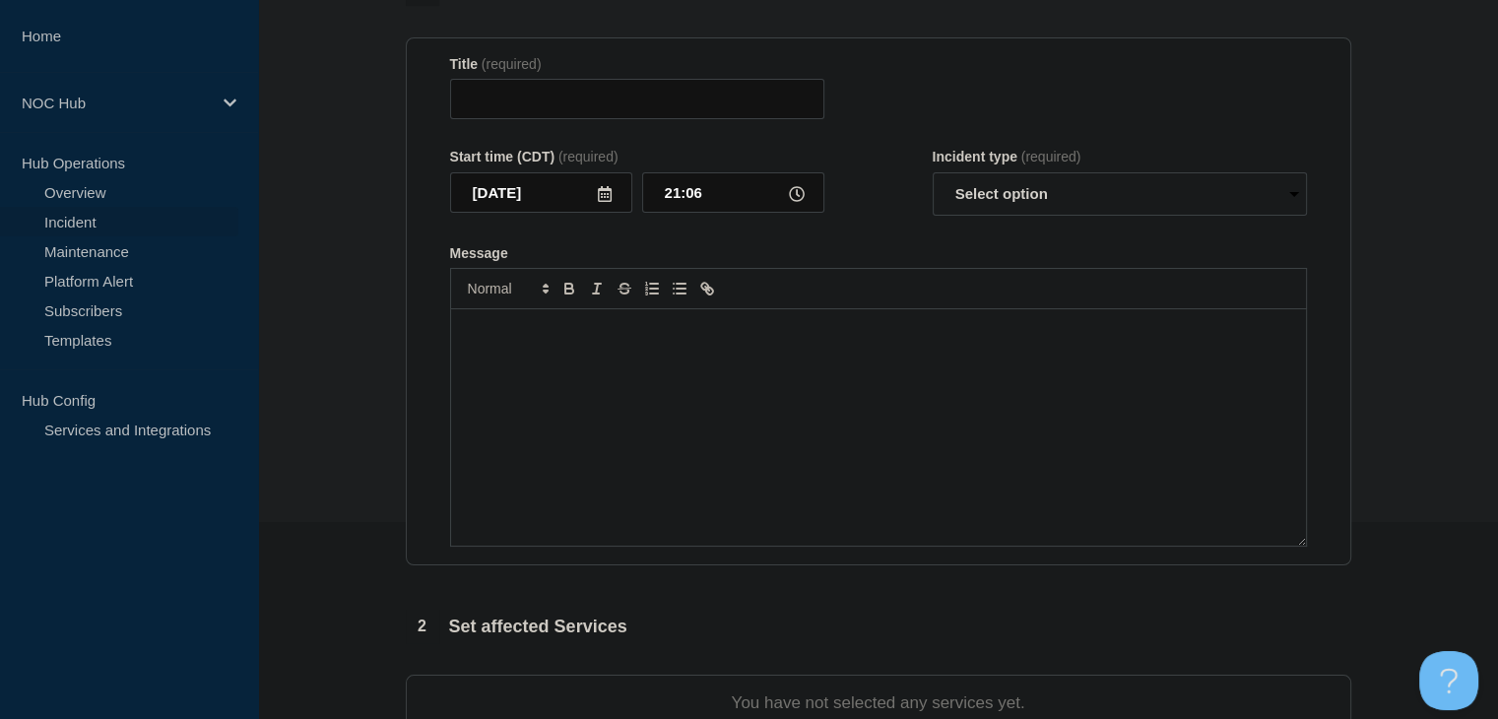
type input "SC016 [PERSON_NAME] | Customers Affected"
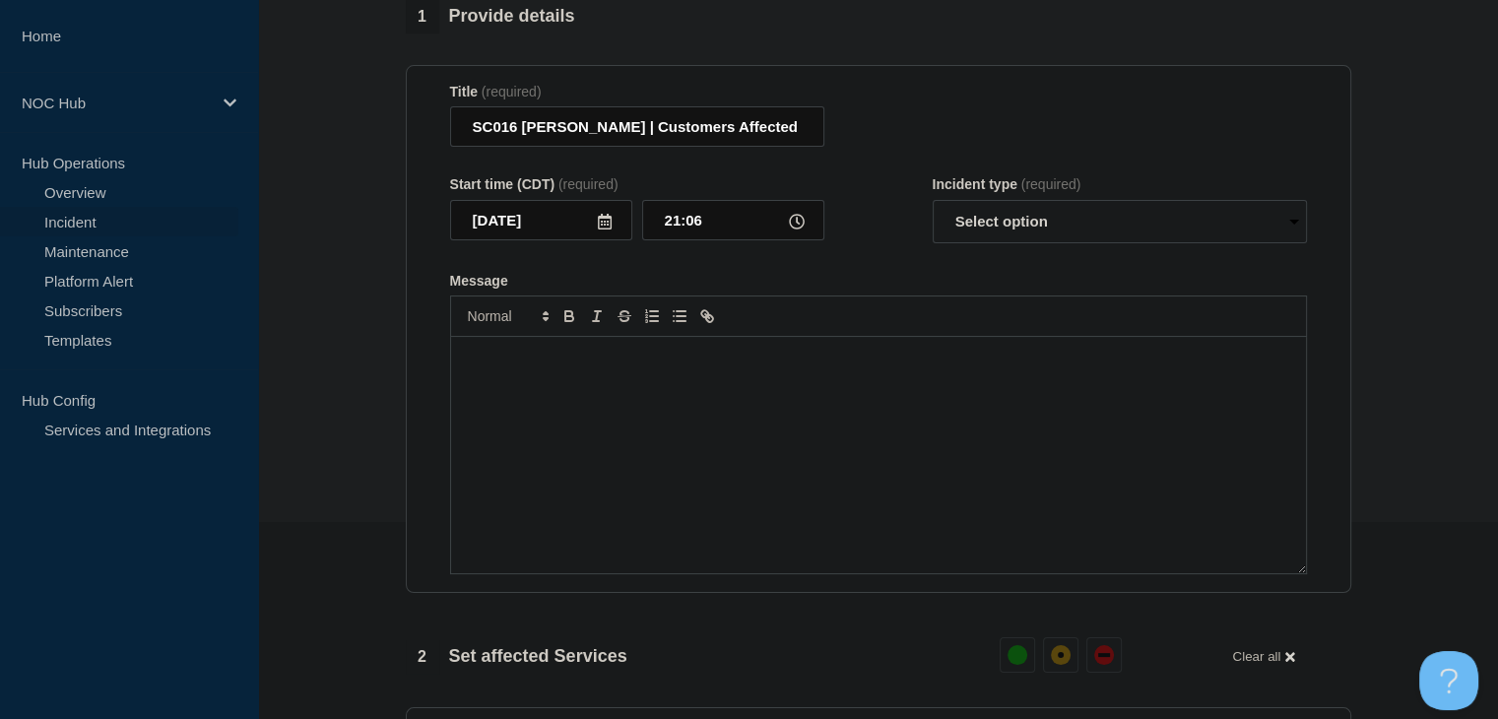
click at [777, 423] on div "Message" at bounding box center [878, 455] width 855 height 236
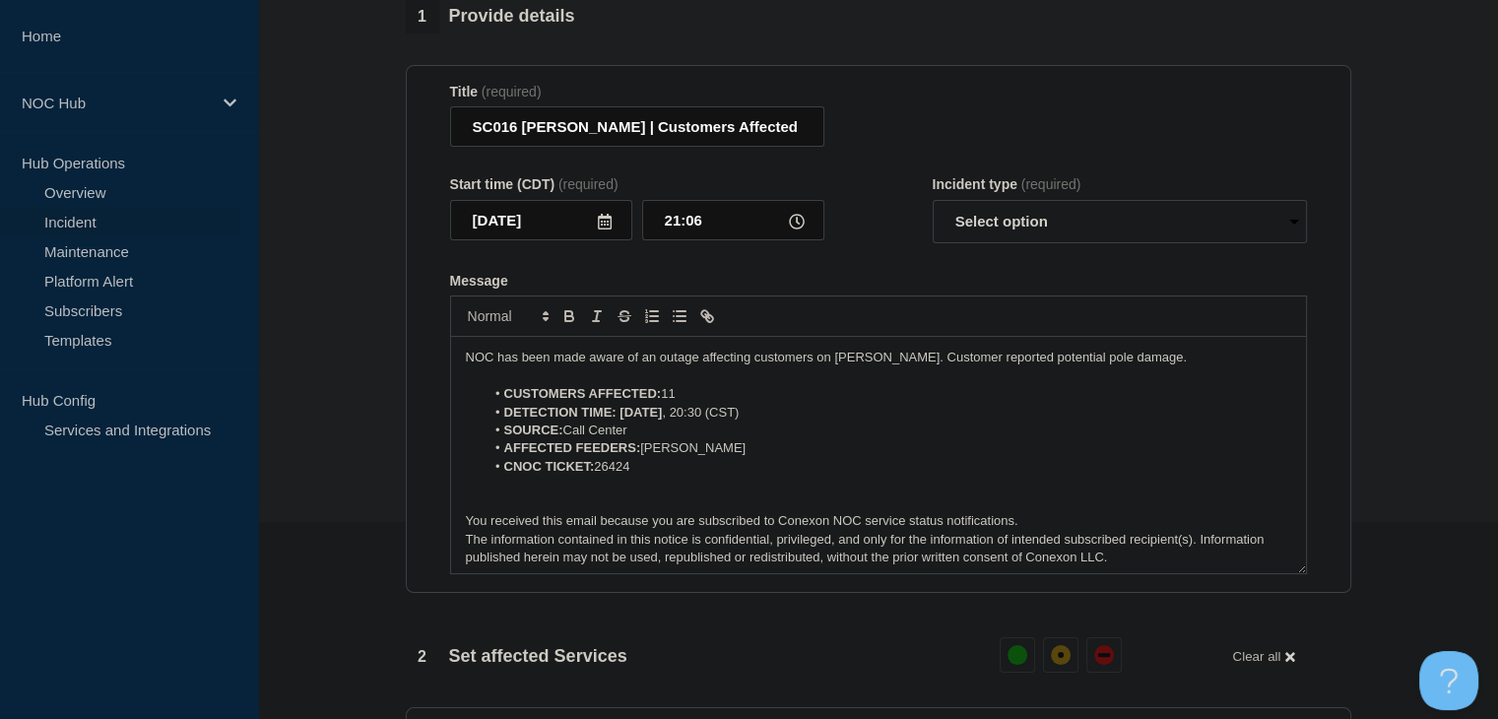
scroll to position [99, 0]
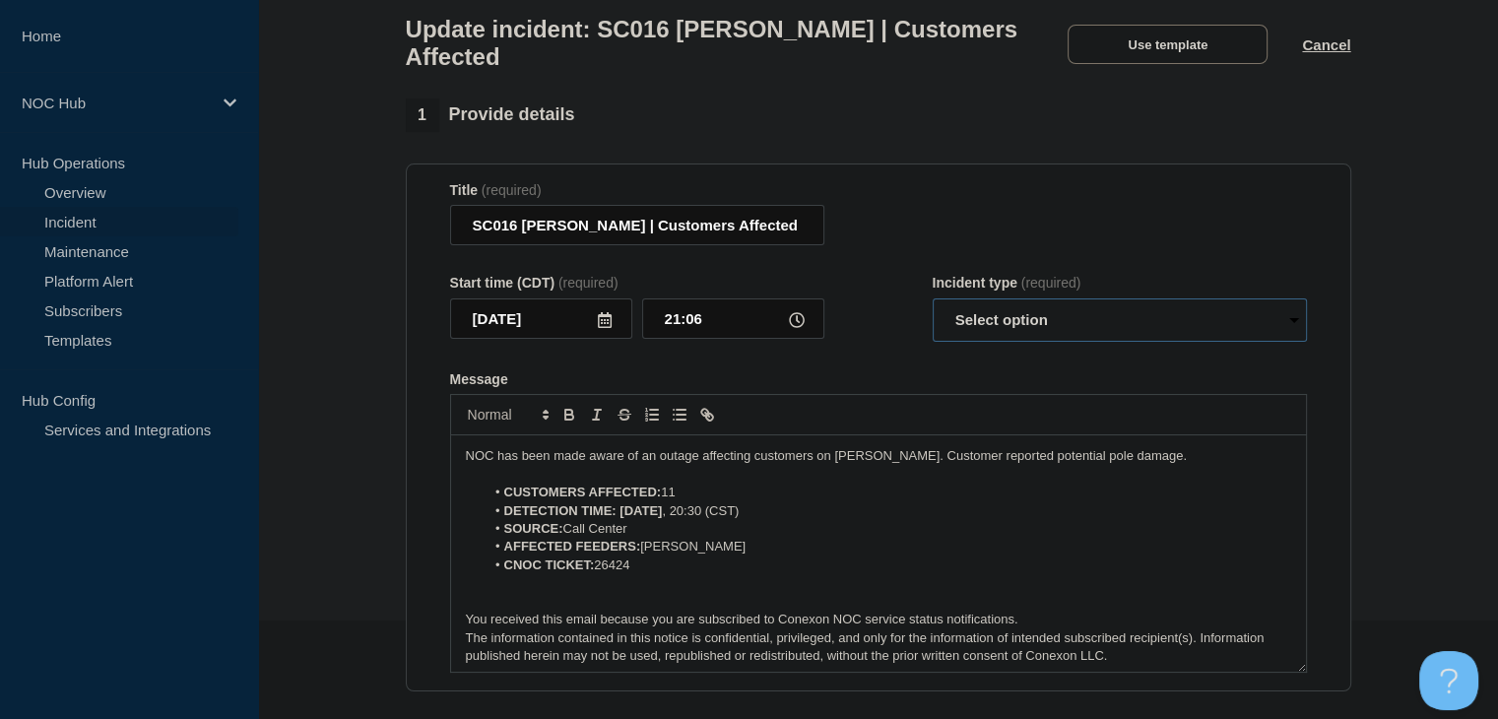
click at [998, 328] on select "Select option Investigating Identified Monitoring Resolved" at bounding box center [1120, 319] width 374 height 43
select select "investigating"
click at [933, 310] on select "Select option Investigating Identified Monitoring Resolved" at bounding box center [1120, 319] width 374 height 43
click at [878, 463] on p "NOC has been made aware of an outage affecting customers on Vance. Customer rep…" at bounding box center [878, 456] width 825 height 18
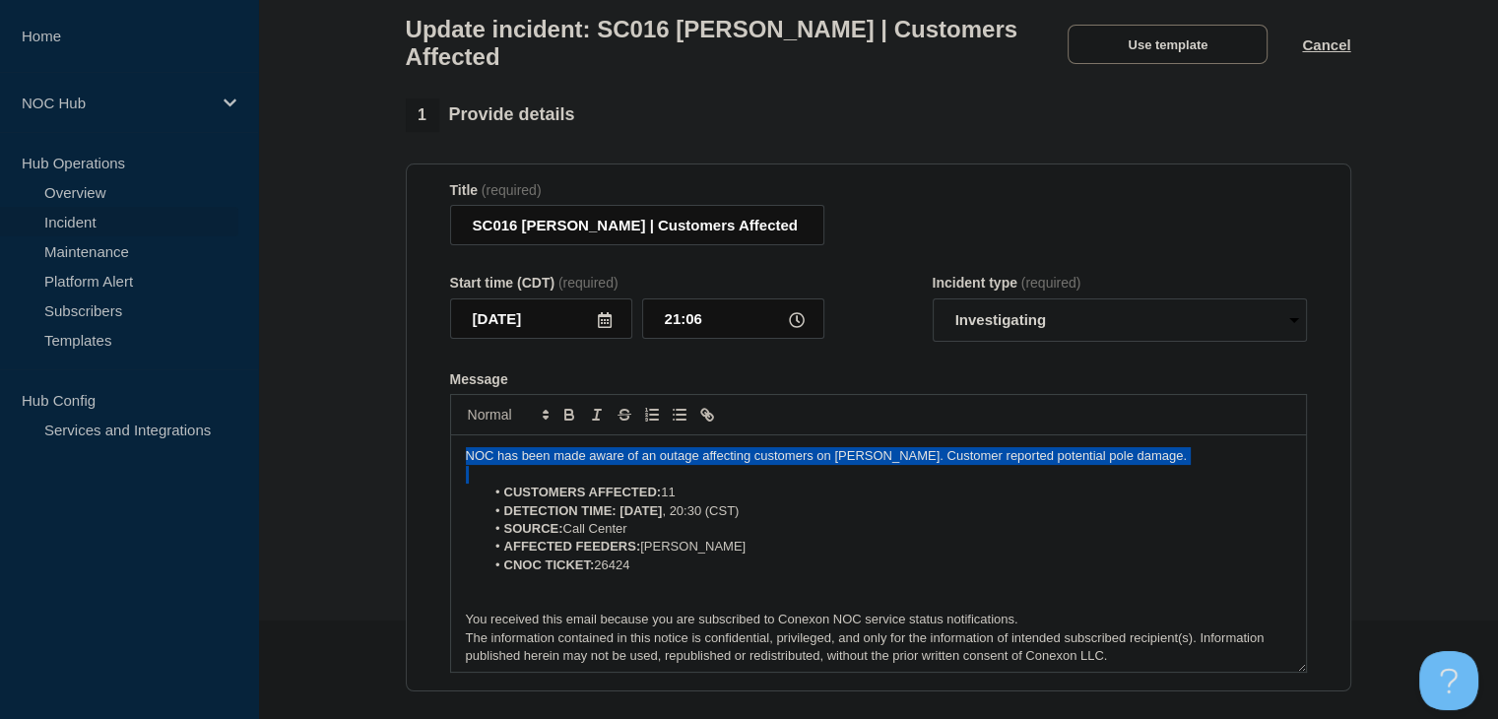
click at [878, 463] on p "NOC has been made aware of an outage affecting customers on Vance. Customer rep…" at bounding box center [878, 456] width 825 height 18
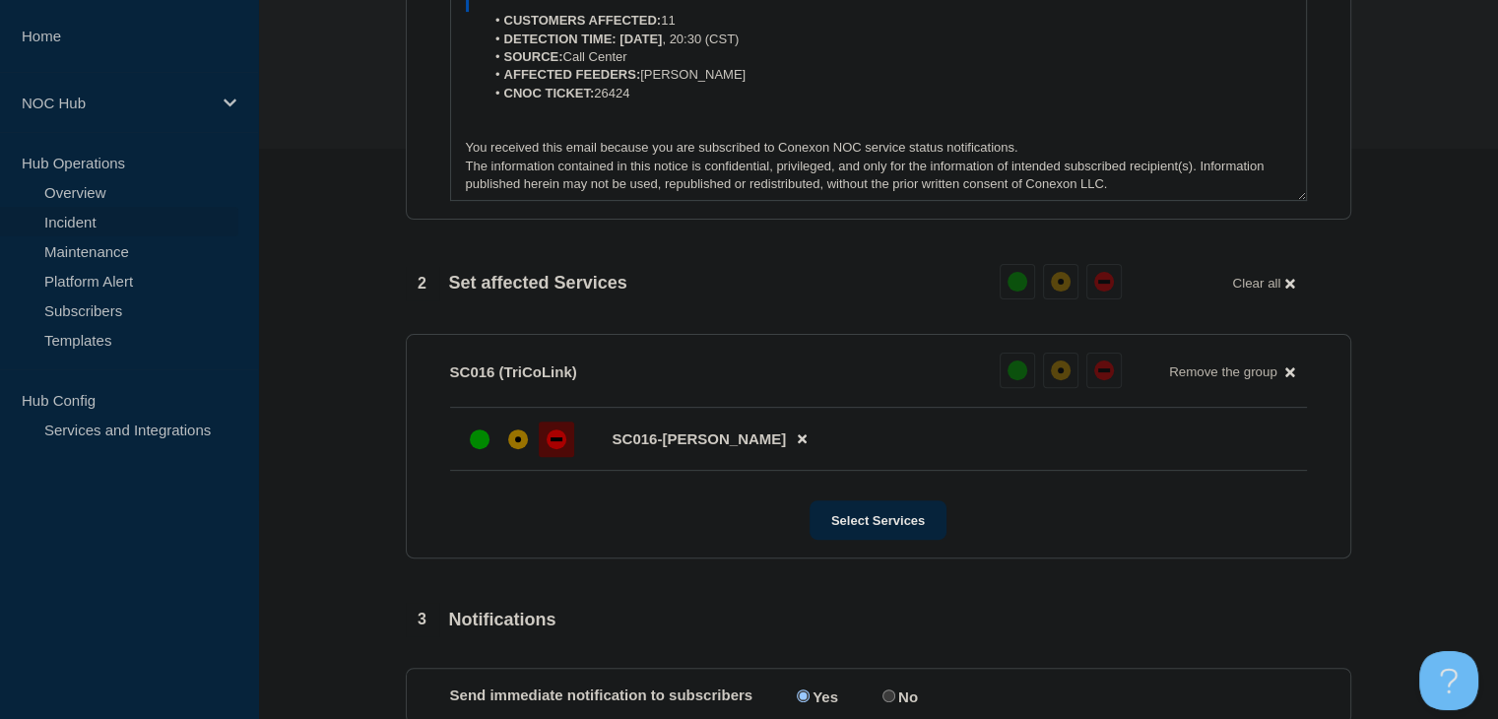
scroll to position [296, 0]
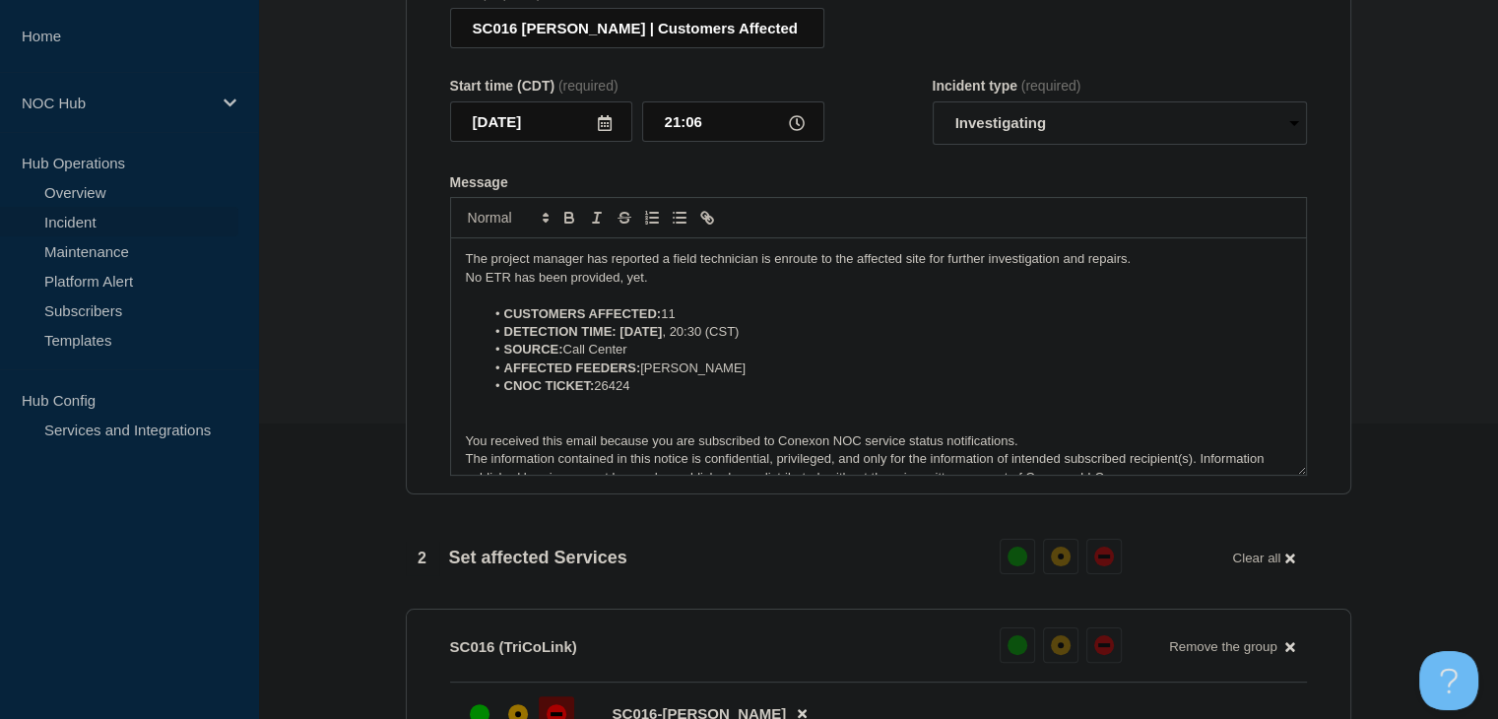
click at [678, 323] on li "CUSTOMERS AFFECTED: 11" at bounding box center [888, 314] width 807 height 18
drag, startPoint x: 683, startPoint y: 340, endPoint x: 617, endPoint y: 341, distance: 66.0
click at [617, 339] on strong "DETECTION TIME: 2025-09-03" at bounding box center [583, 331] width 159 height 15
click at [571, 223] on icon "Toggle bold text" at bounding box center [569, 220] width 8 height 5
click at [701, 377] on li "AFFECTED FEEDERS: Vance" at bounding box center [888, 369] width 807 height 18
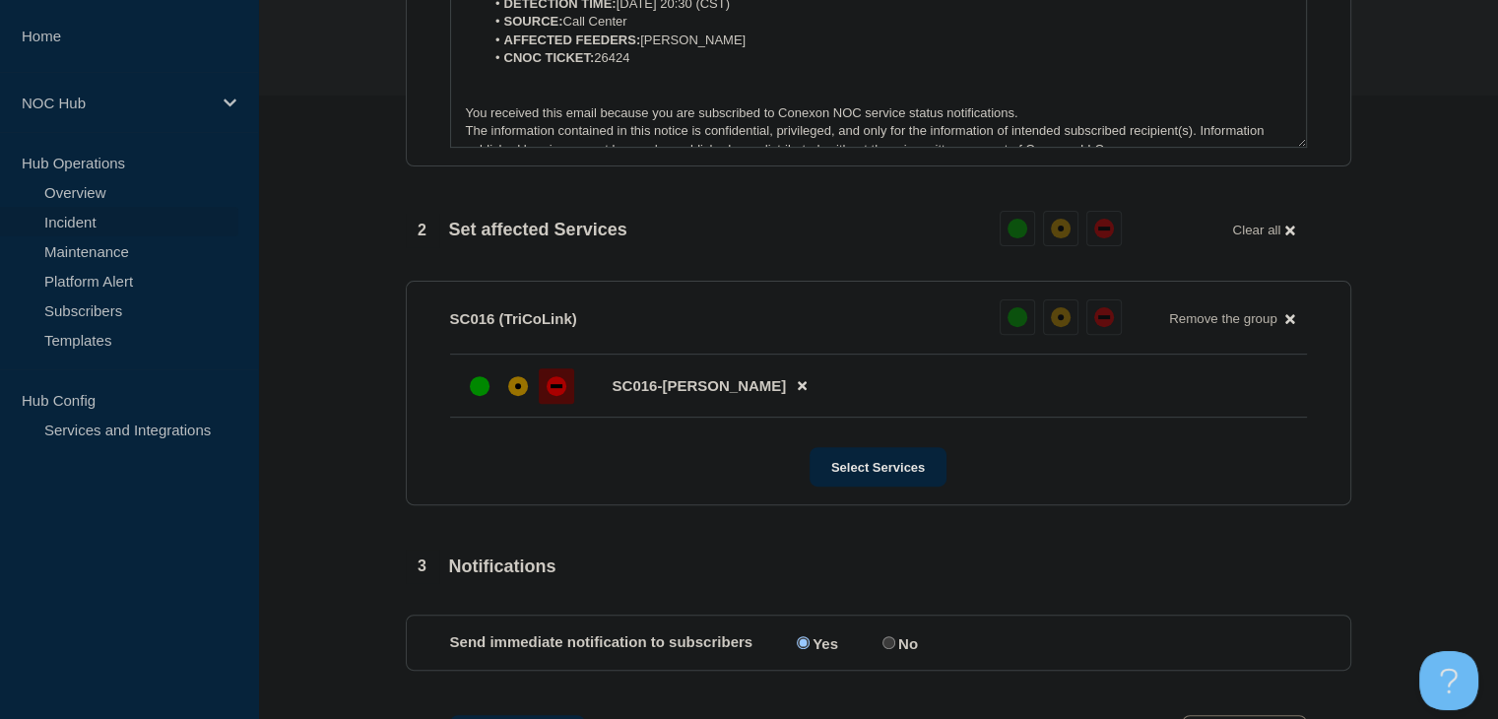
scroll to position [981, 0]
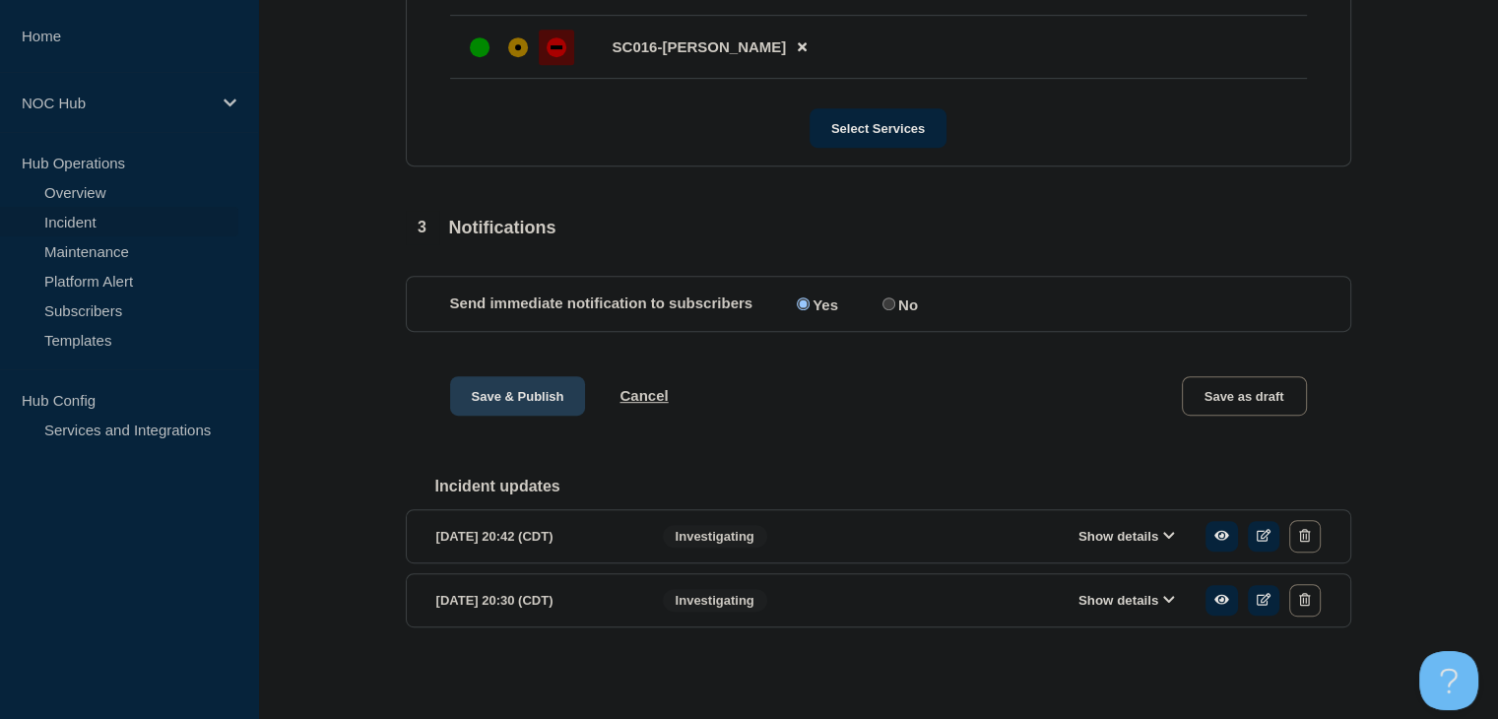
click at [517, 393] on button "Save & Publish" at bounding box center [518, 395] width 136 height 39
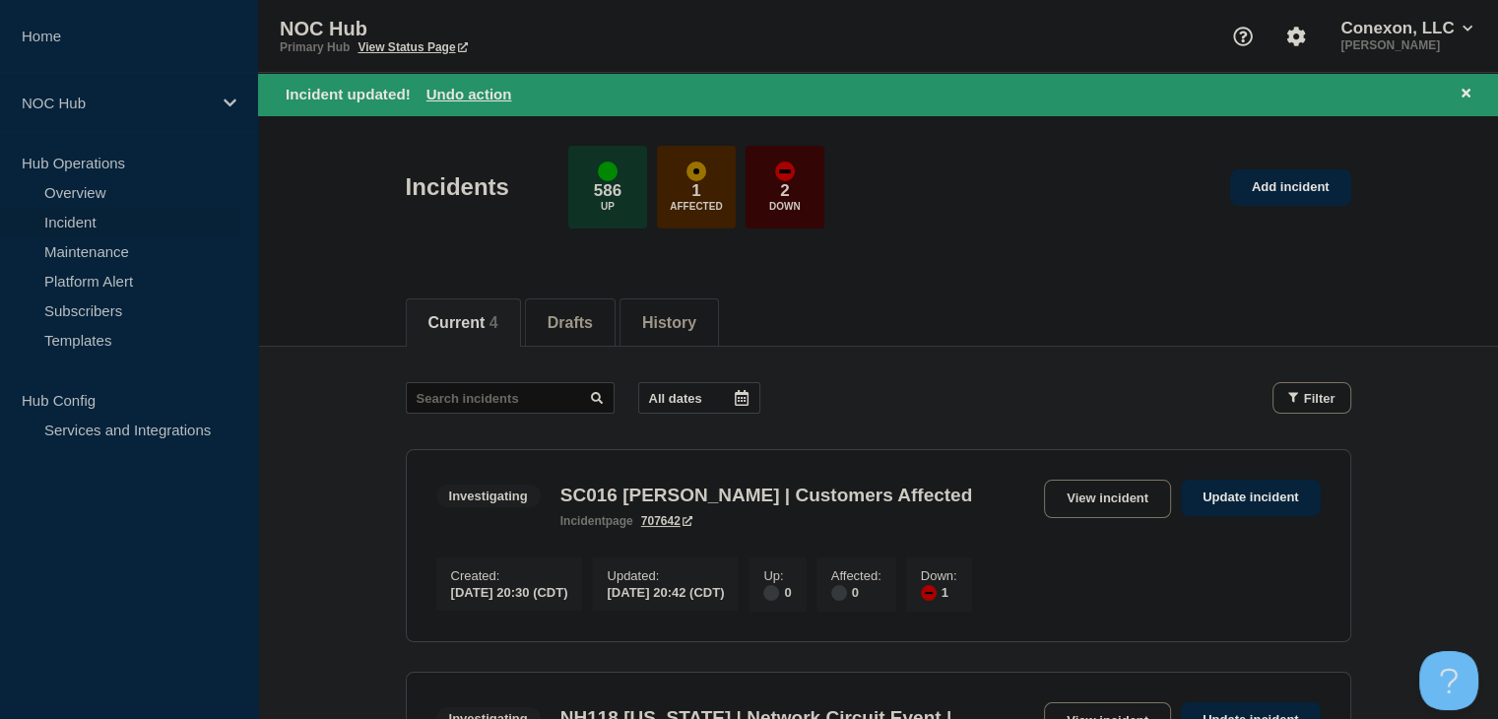
drag, startPoint x: 1126, startPoint y: 499, endPoint x: 1115, endPoint y: 489, distance: 15.3
click at [1126, 499] on link "View incident" at bounding box center [1107, 499] width 127 height 38
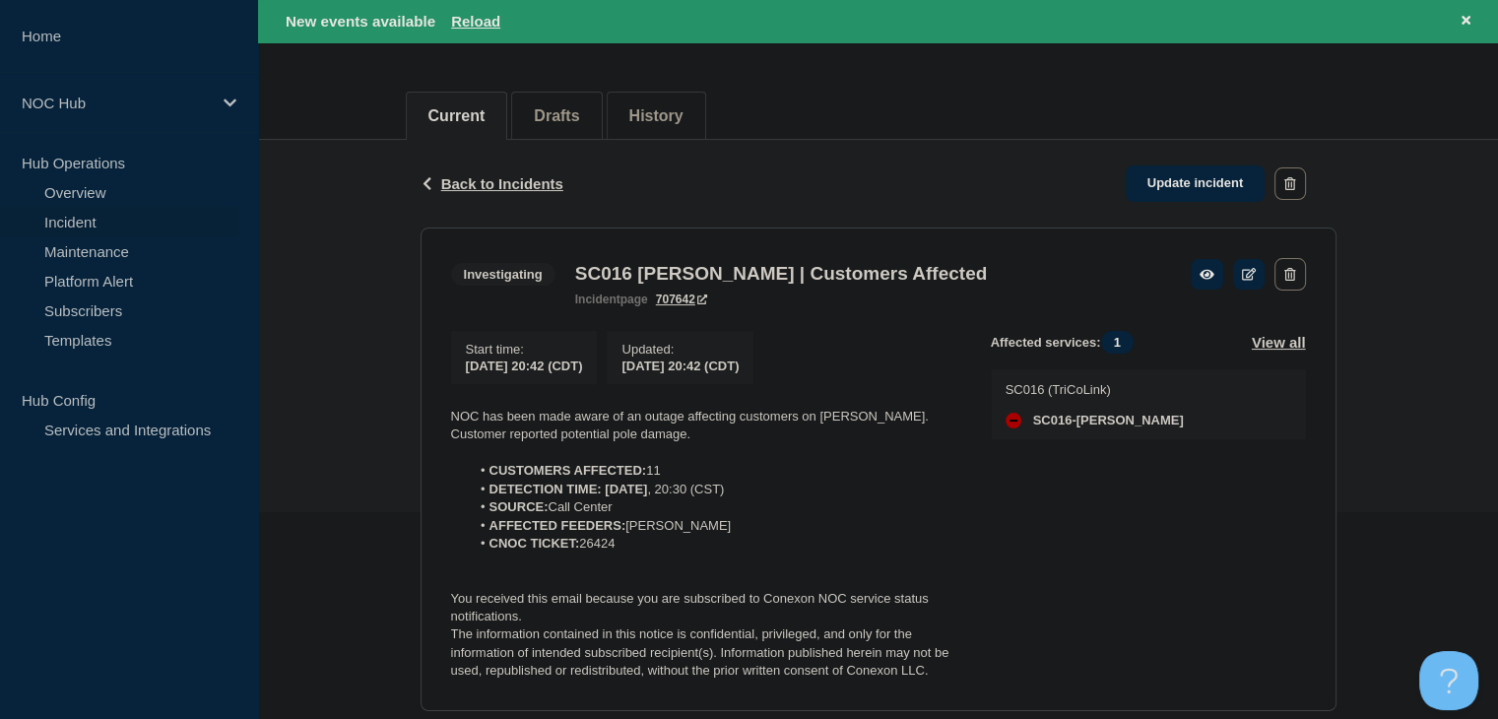
scroll to position [416, 0]
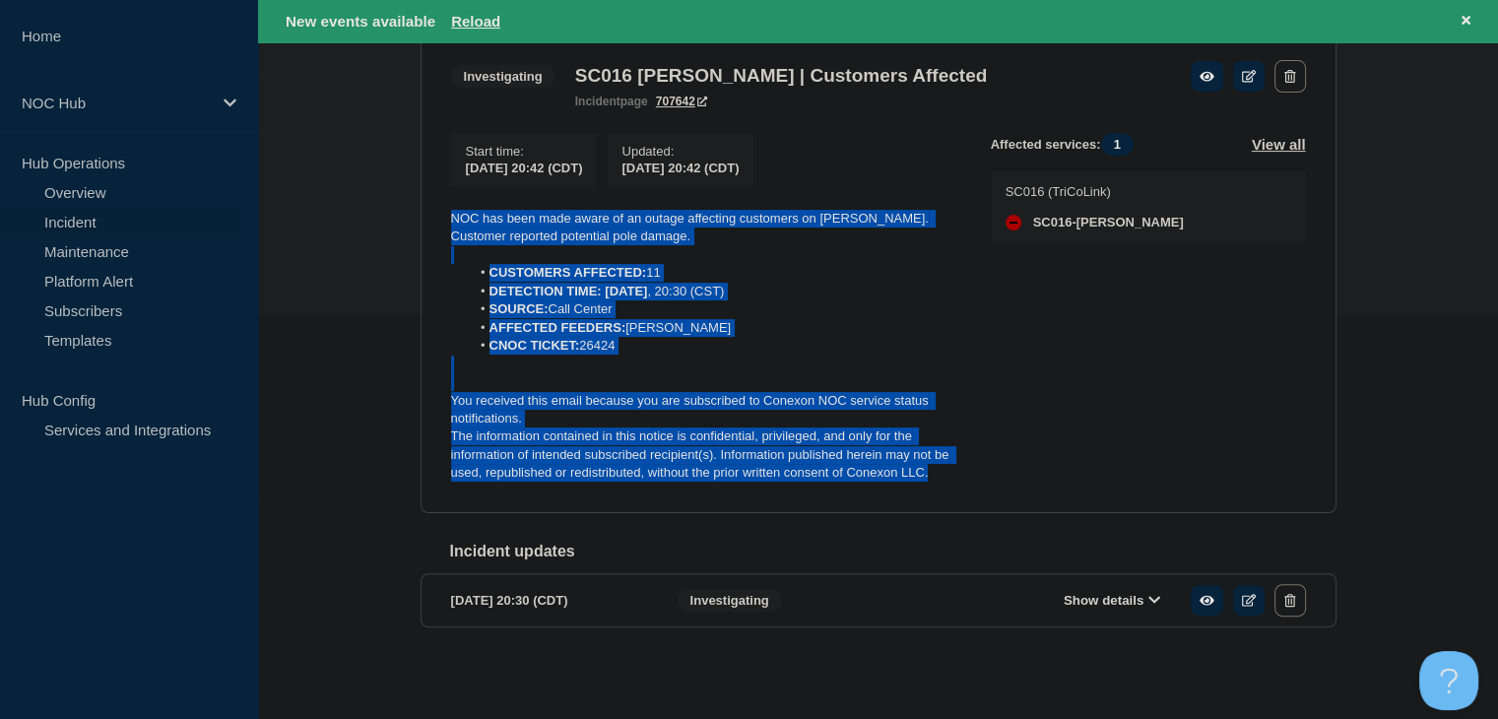
drag, startPoint x: 945, startPoint y: 472, endPoint x: 444, endPoint y: 218, distance: 561.2
click at [444, 218] on section "Investigating SC016 Vance | Customers Affected incident page 707642 Start time …" at bounding box center [879, 272] width 916 height 484
copy div "NOC has been made aware of an outage affecting customers on Vance. Customer rep…"
click at [1107, 598] on button "Show details" at bounding box center [1112, 600] width 108 height 17
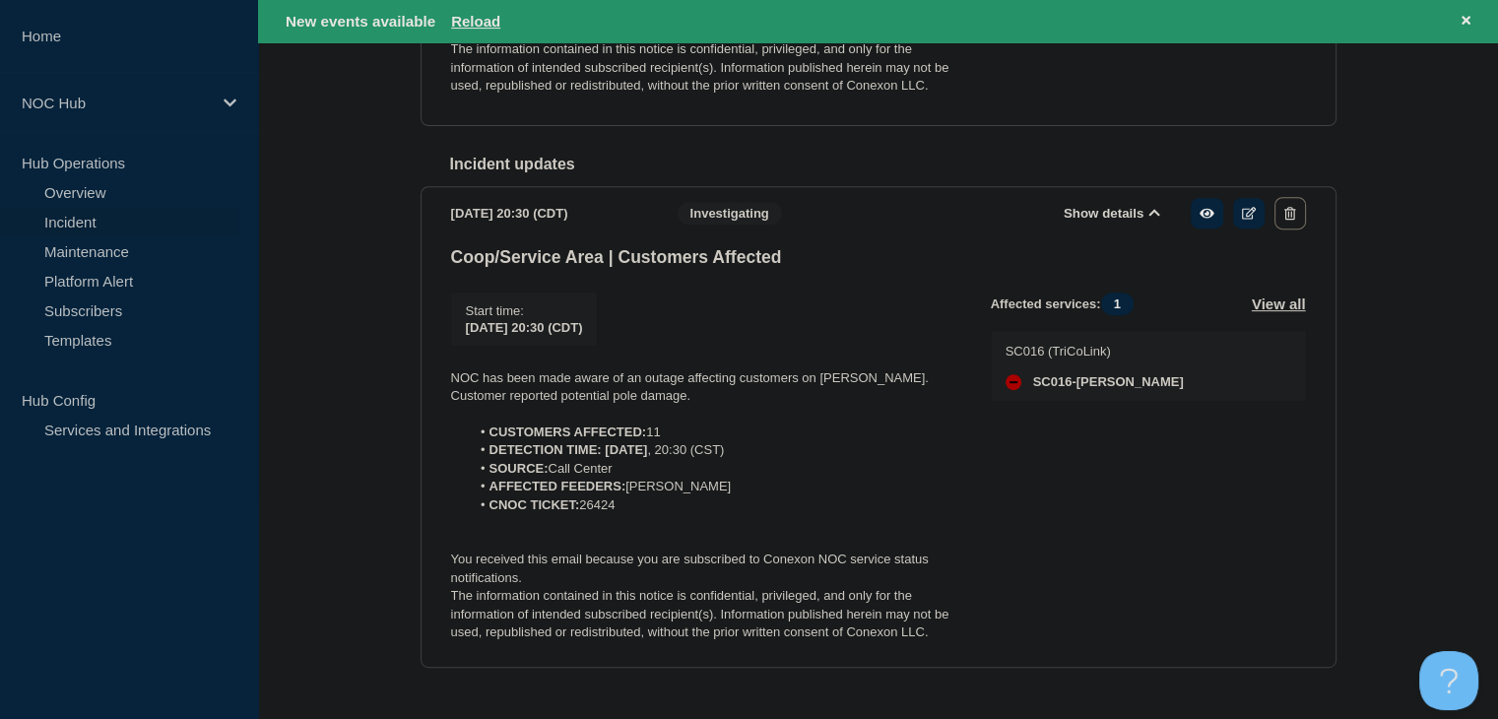
scroll to position [847, 0]
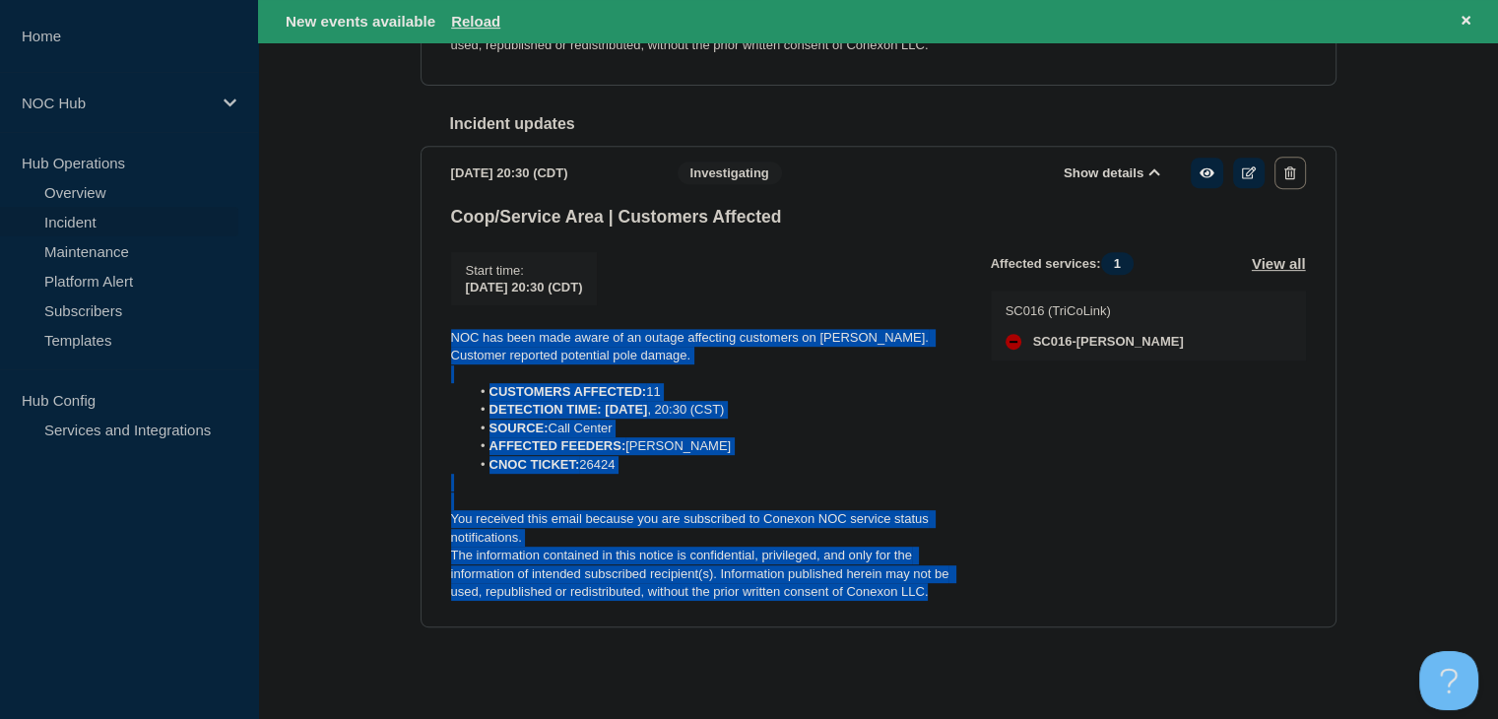
drag, startPoint x: 950, startPoint y: 601, endPoint x: 408, endPoint y: 340, distance: 601.4
click at [406, 340] on div "Back Back to Incidents Update incident Investigating SC016 Vance | Customers Af…" at bounding box center [879, 101] width 946 height 1175
copy div "NOC has been made aware of an outage affecting customers on Vance. Customer rep…"
click at [471, 19] on button "Reload" at bounding box center [475, 21] width 49 height 17
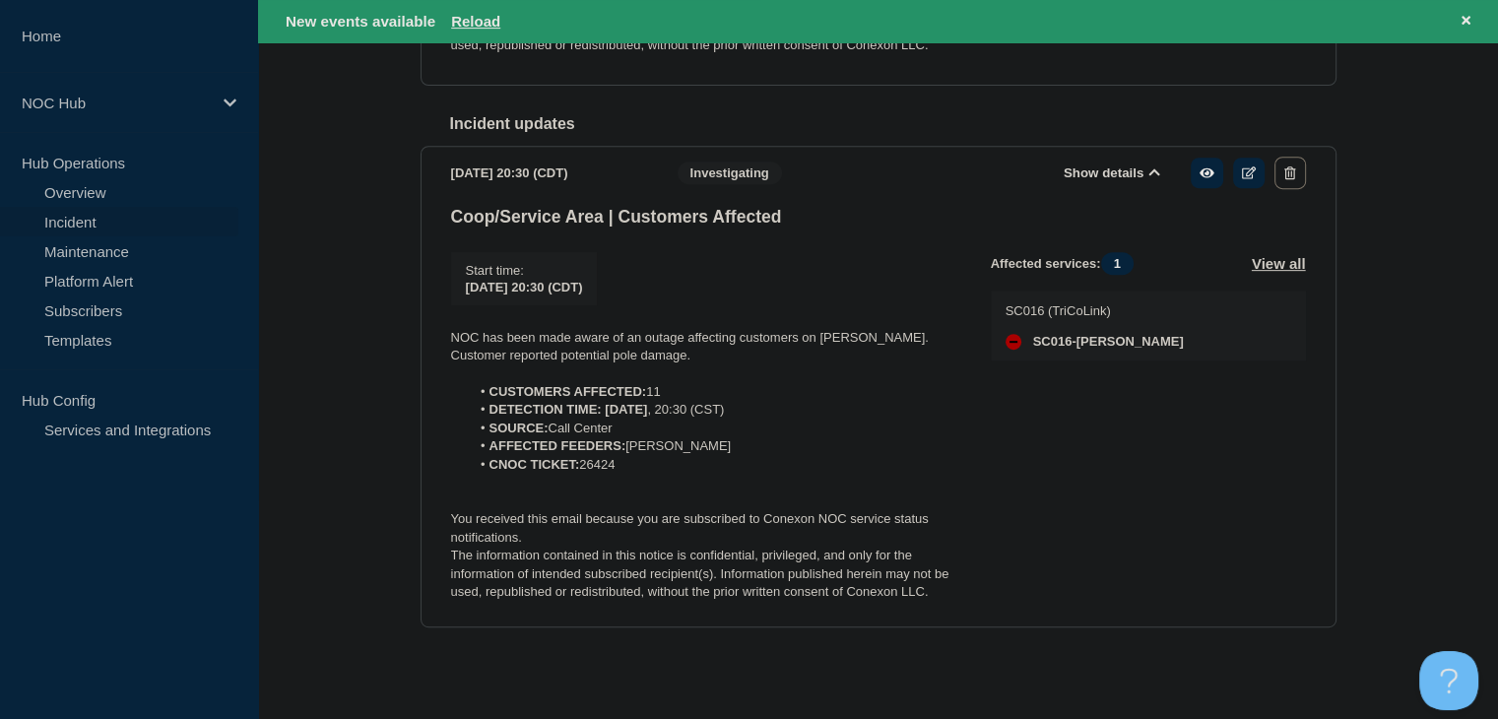
click at [381, 210] on div "Back Back to Incidents Update incident Investigating SC016 Vance | Customers Af…" at bounding box center [878, 101] width 1240 height 1175
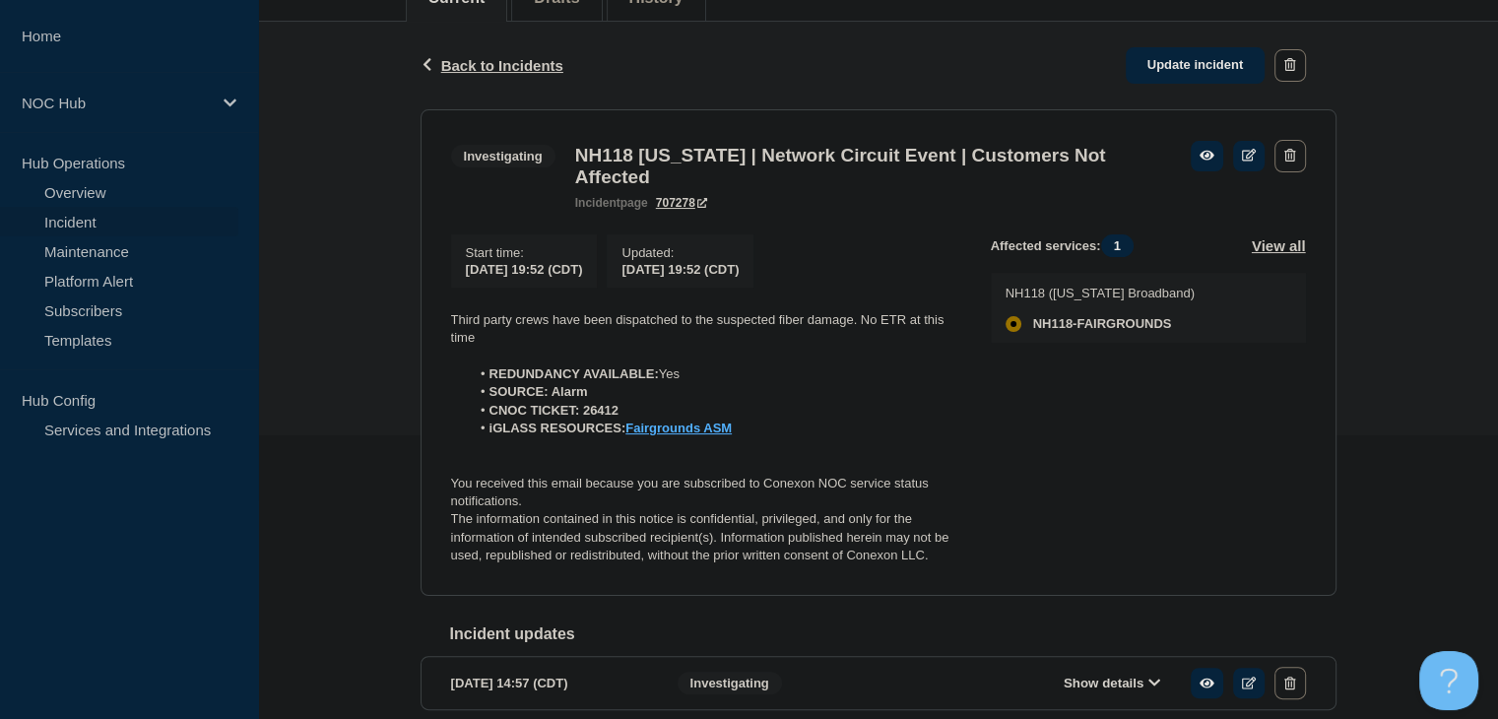
scroll to position [382, 0]
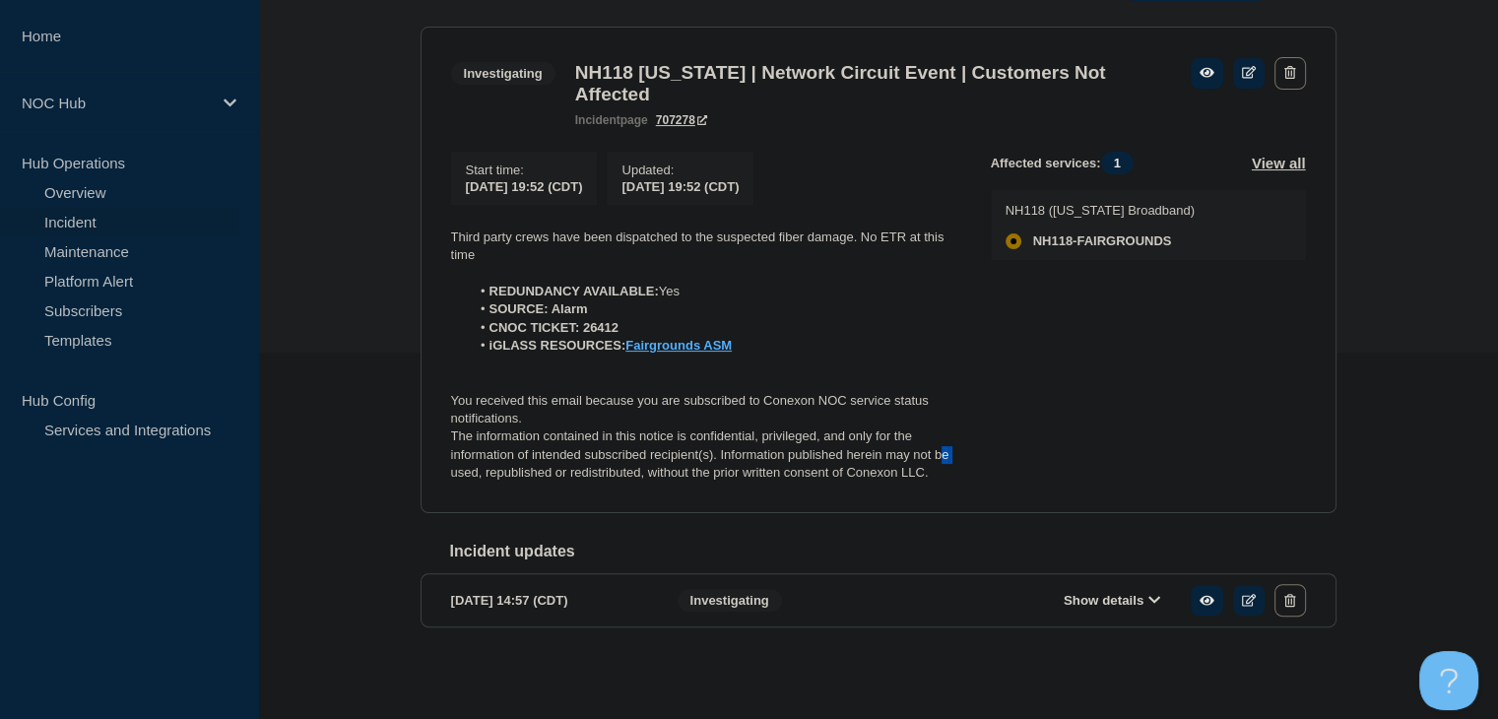
drag, startPoint x: 965, startPoint y: 455, endPoint x: 944, endPoint y: 458, distance: 21.9
click at [944, 458] on div "Start time : 2025-09-03 19:52 (CDT) Updated : 2025-09-03 19:52 (CDT) Third part…" at bounding box center [721, 317] width 540 height 331
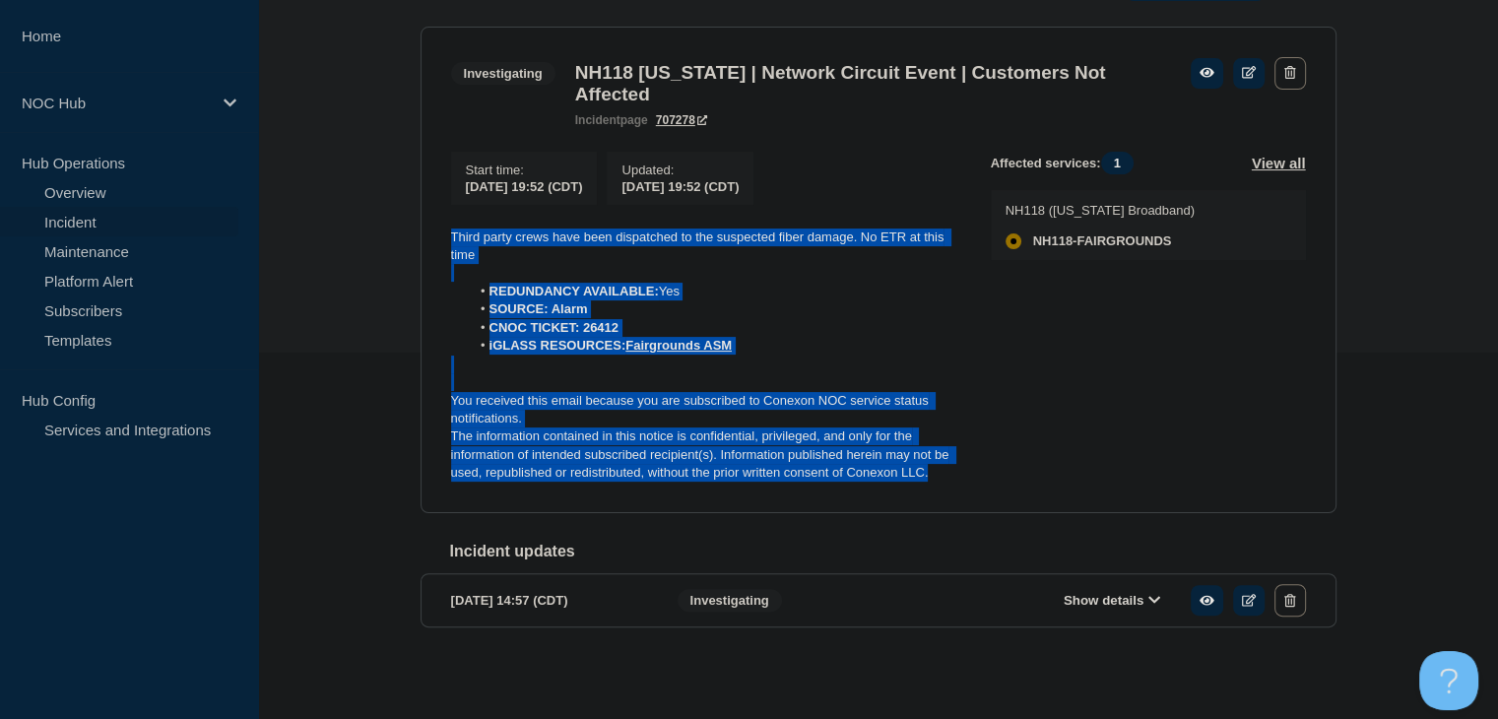
drag, startPoint x: 952, startPoint y: 475, endPoint x: 427, endPoint y: 238, distance: 574.9
click at [427, 238] on section "Investigating NH118 New Hampshire | Network Circuit Event | Customers Not Affec…" at bounding box center [879, 270] width 916 height 487
copy div "Third party crews have been dispatched to the suspected fiber damage. No ETR at…"
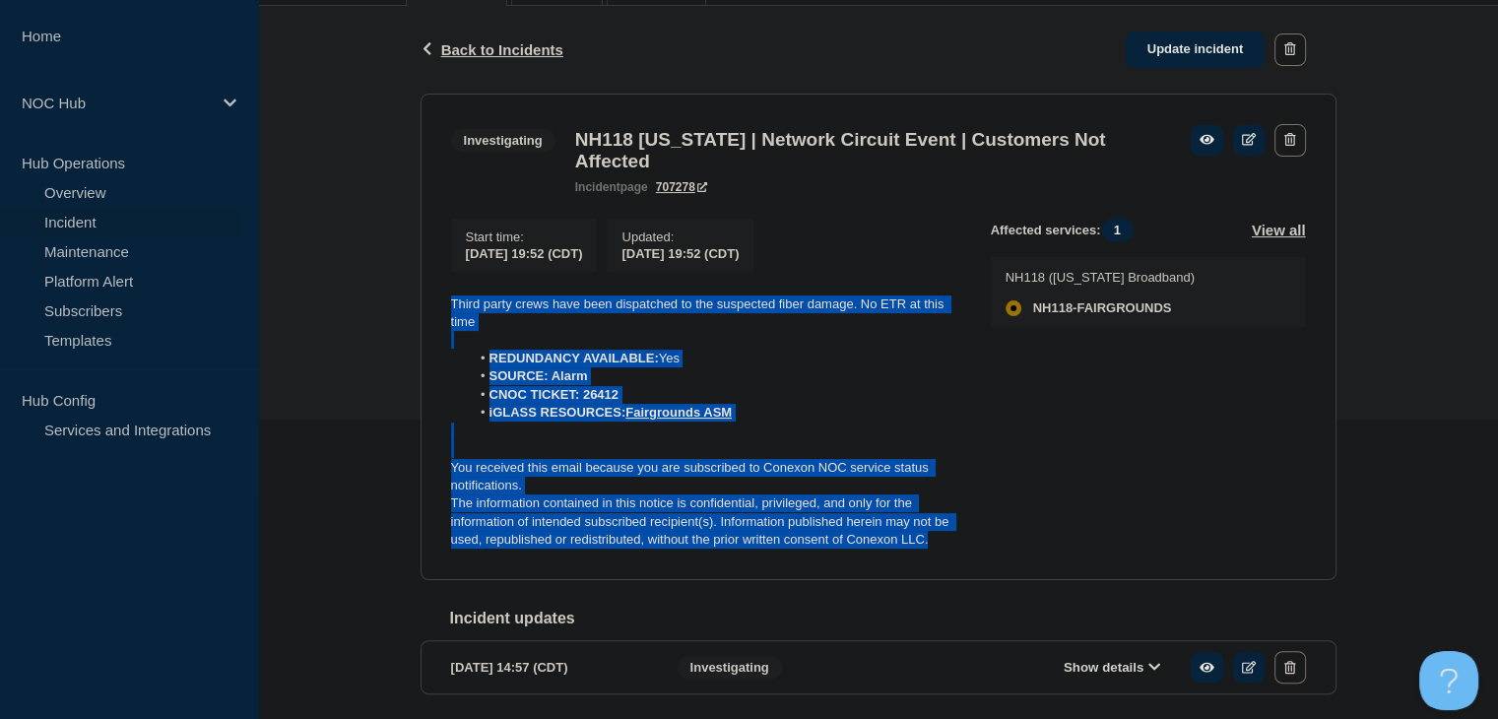
scroll to position [185, 0]
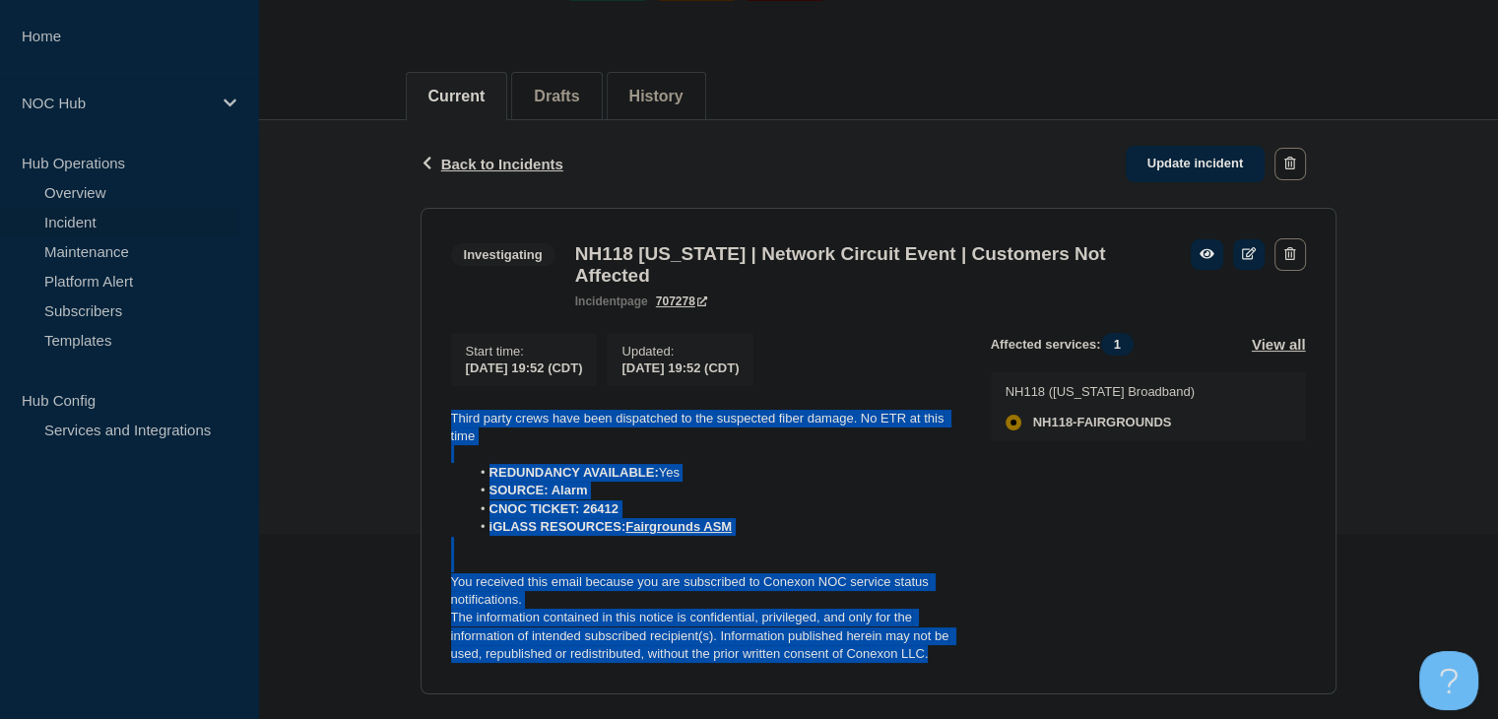
click at [1193, 163] on link "Update incident" at bounding box center [1196, 164] width 140 height 36
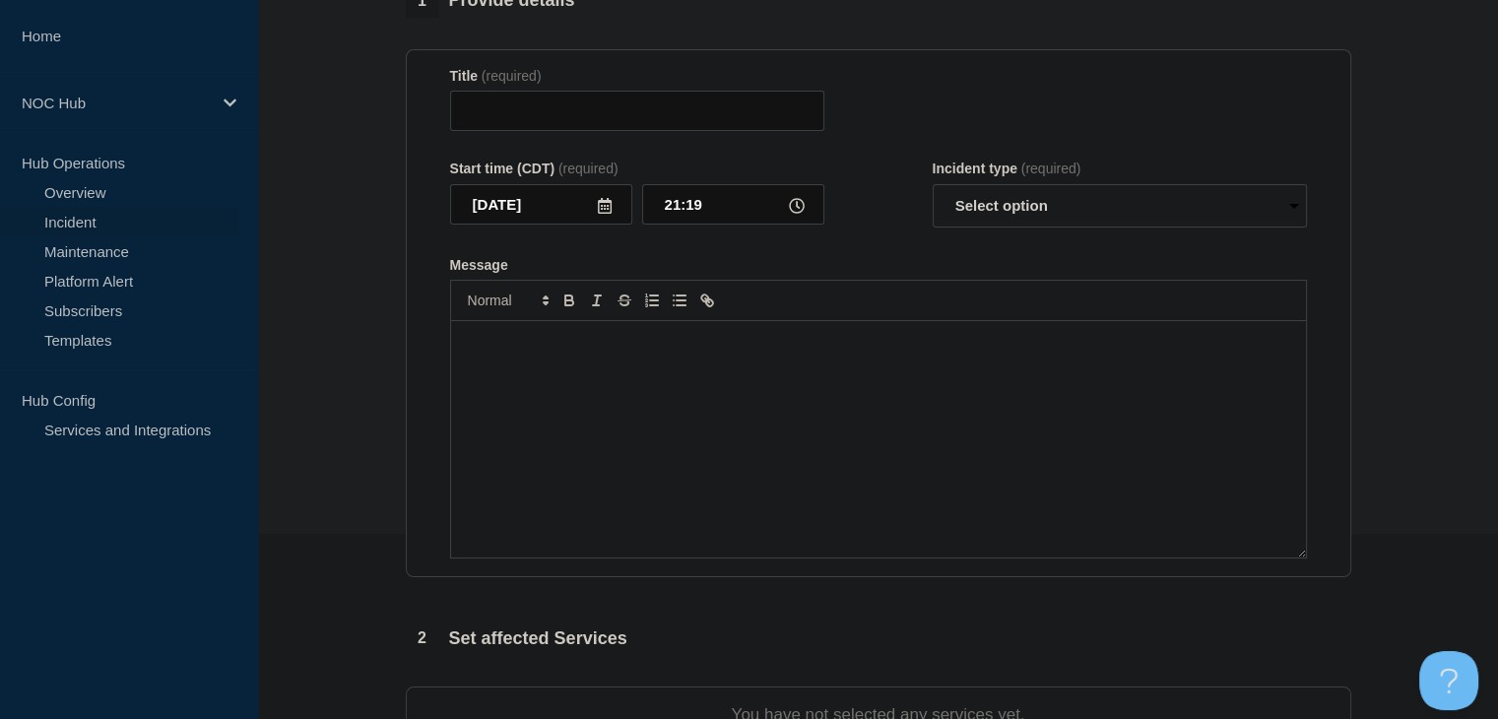
type input "NH118 [US_STATE] | Network Circuit Event | Customers Not Affected"
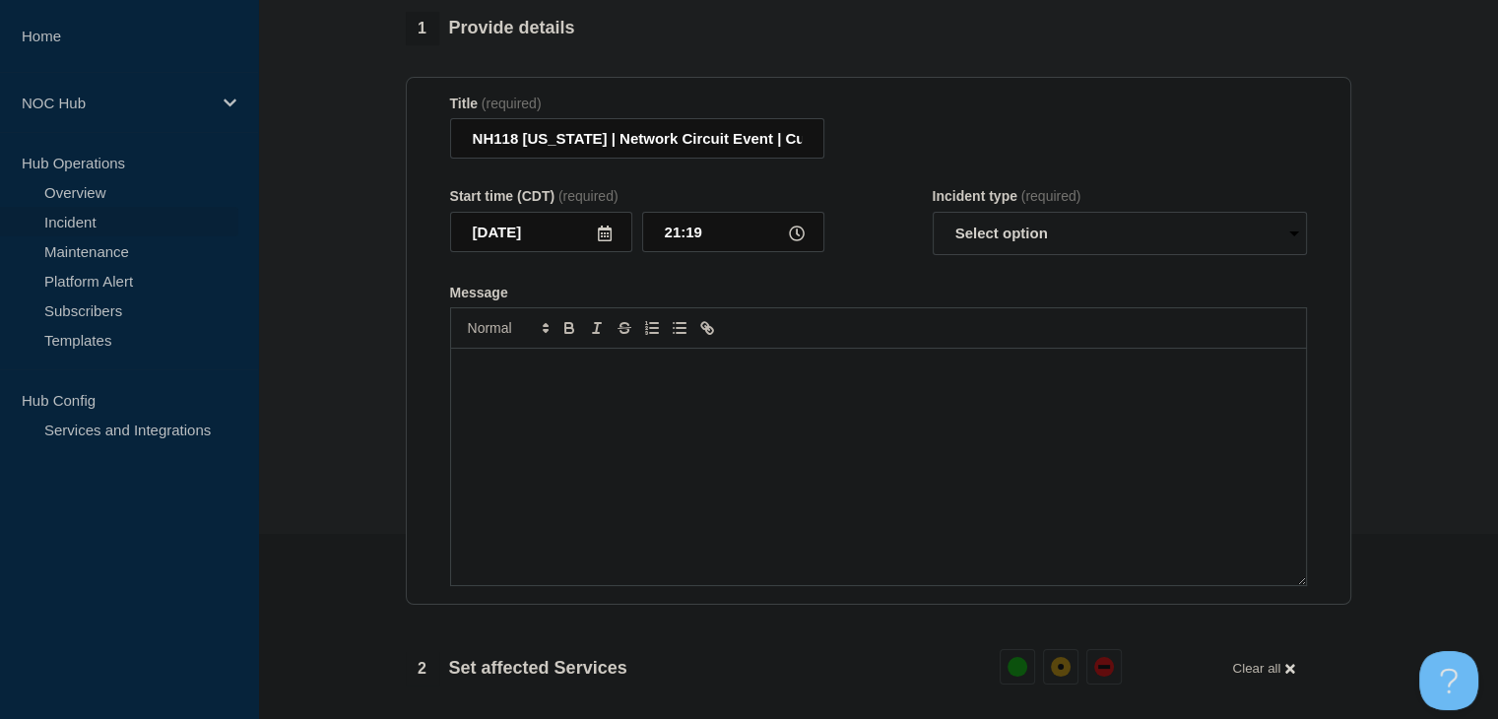
click at [683, 468] on div "Message" at bounding box center [878, 467] width 855 height 236
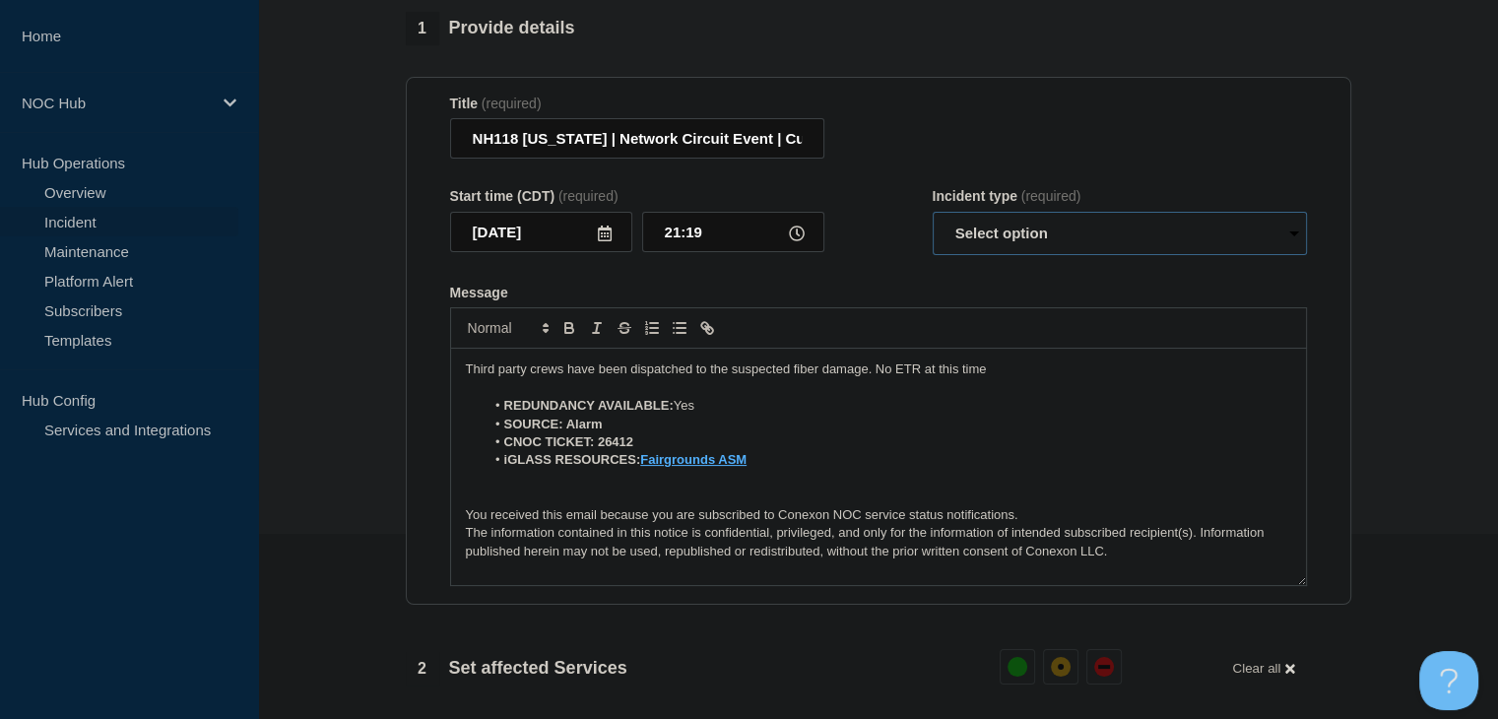
click at [1027, 232] on select "Select option Investigating Identified Monitoring Resolved" at bounding box center [1120, 233] width 374 height 43
select select "investigating"
click at [933, 224] on select "Select option Investigating Identified Monitoring Resolved" at bounding box center [1120, 233] width 374 height 43
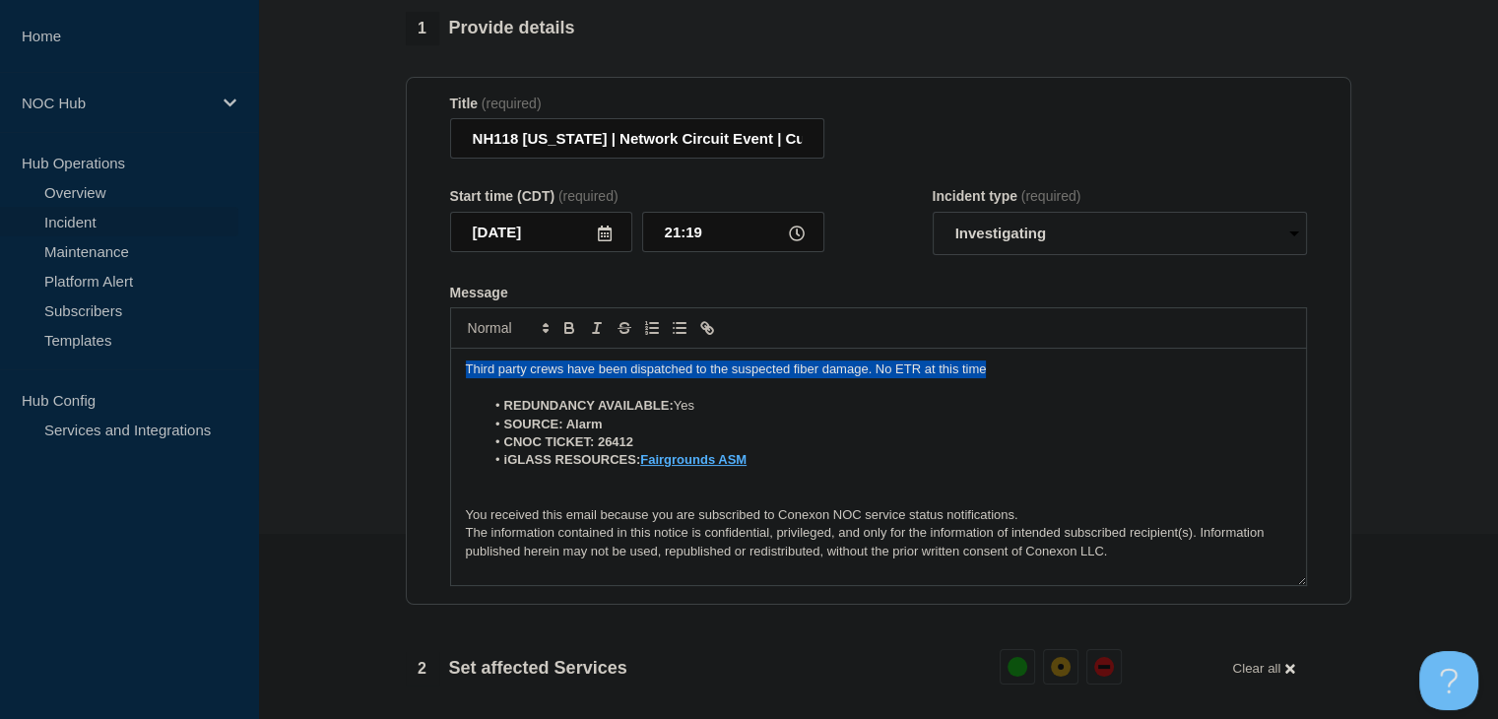
drag, startPoint x: 1032, startPoint y: 377, endPoint x: 441, endPoint y: 378, distance: 591.0
click at [441, 378] on section "Title (required) NH118 New Hampshire | Network Circuit Event | Customers Not Af…" at bounding box center [879, 341] width 946 height 529
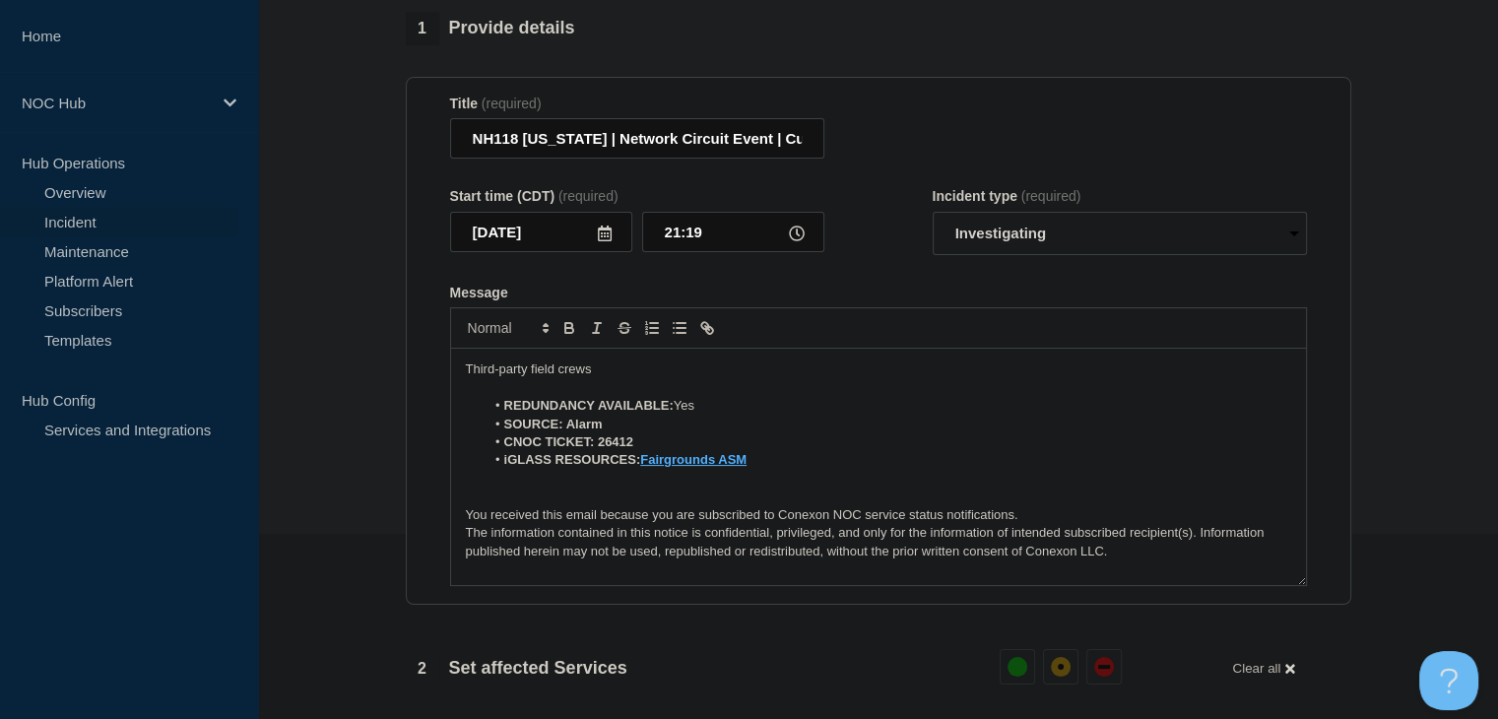
click at [613, 373] on p "Third-party field crews" at bounding box center [878, 370] width 825 height 18
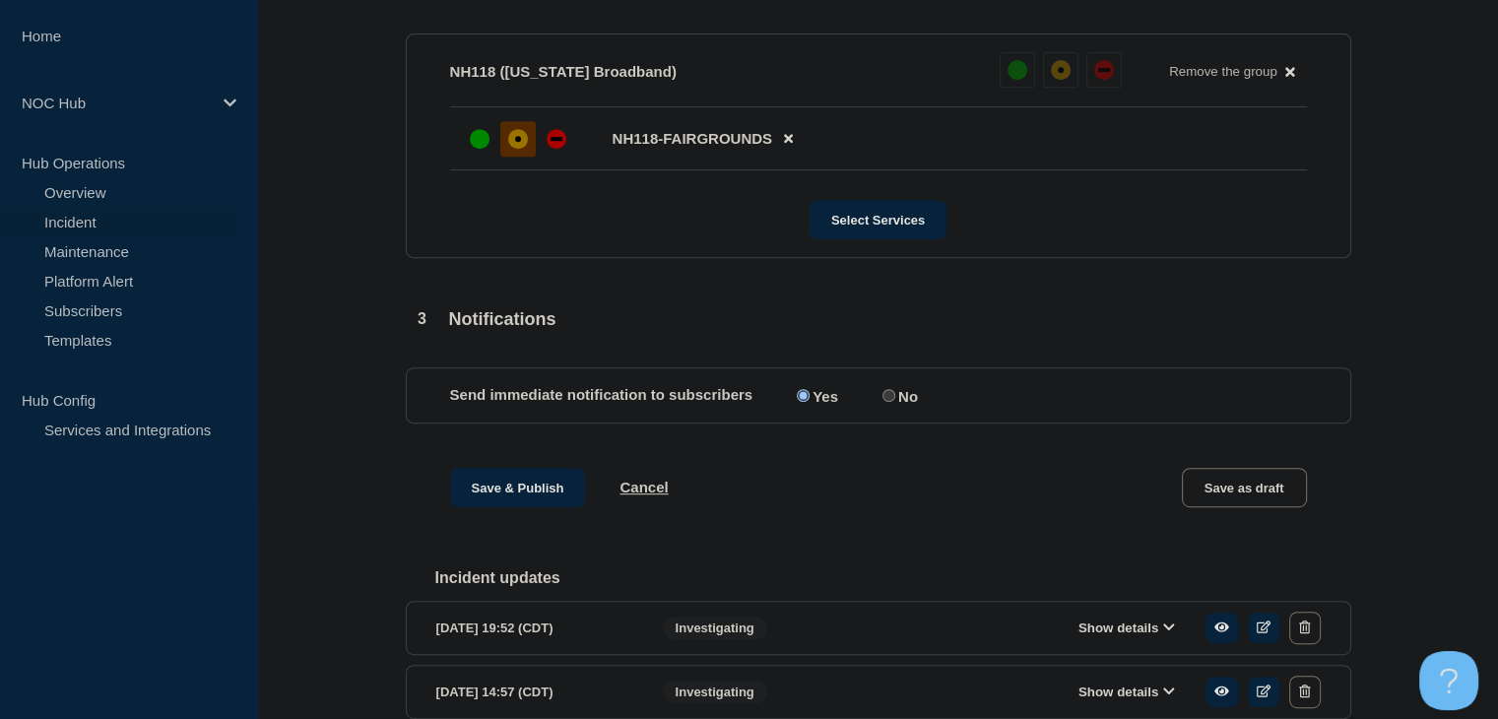
scroll to position [875, 0]
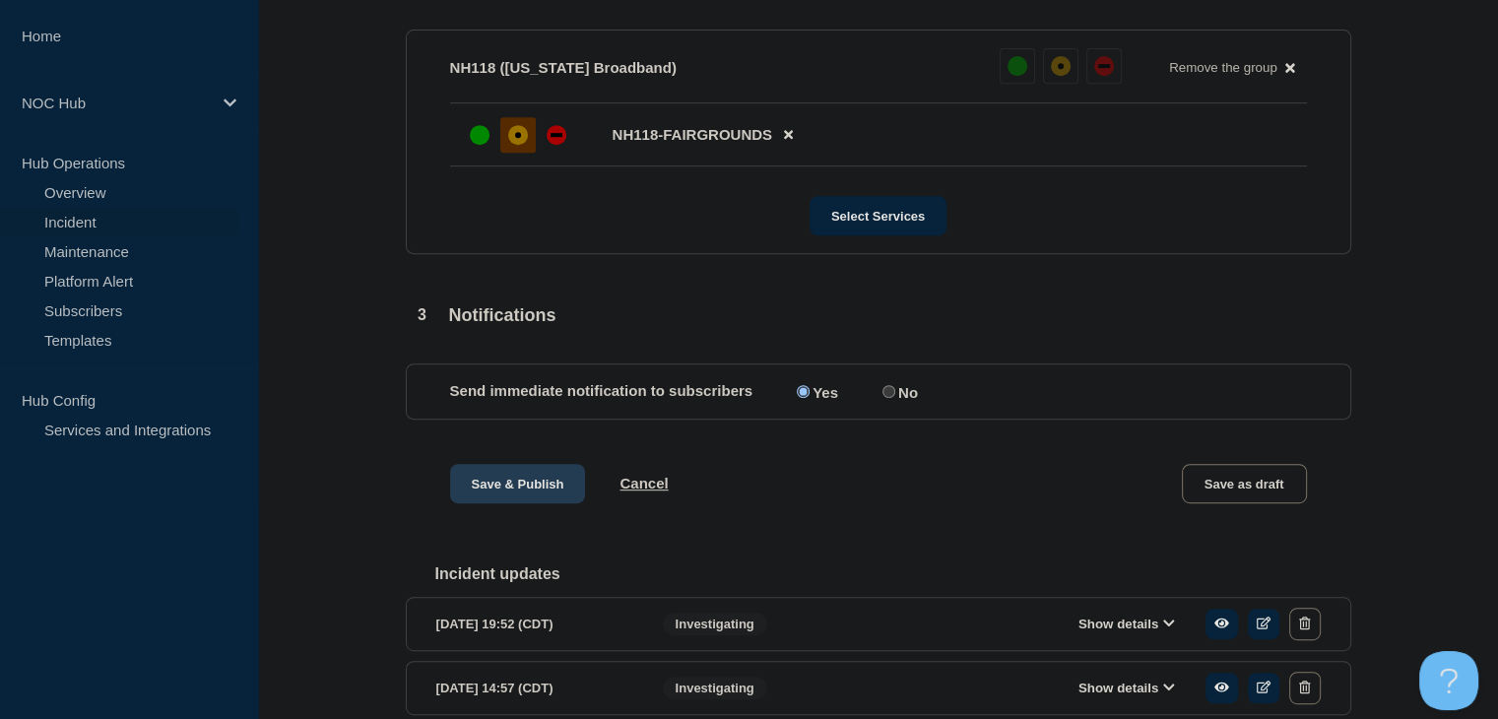
click at [461, 503] on button "Save & Publish" at bounding box center [518, 483] width 136 height 39
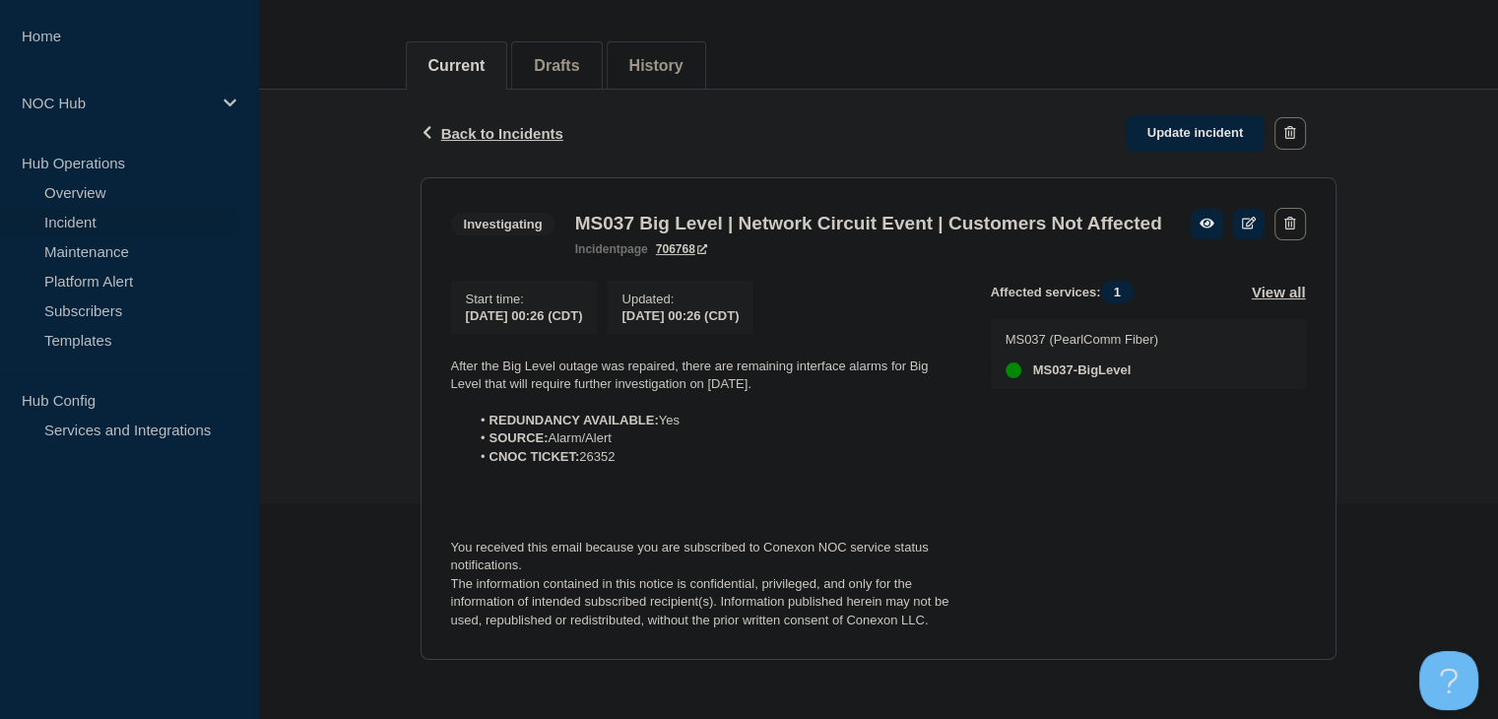
scroll to position [249, 0]
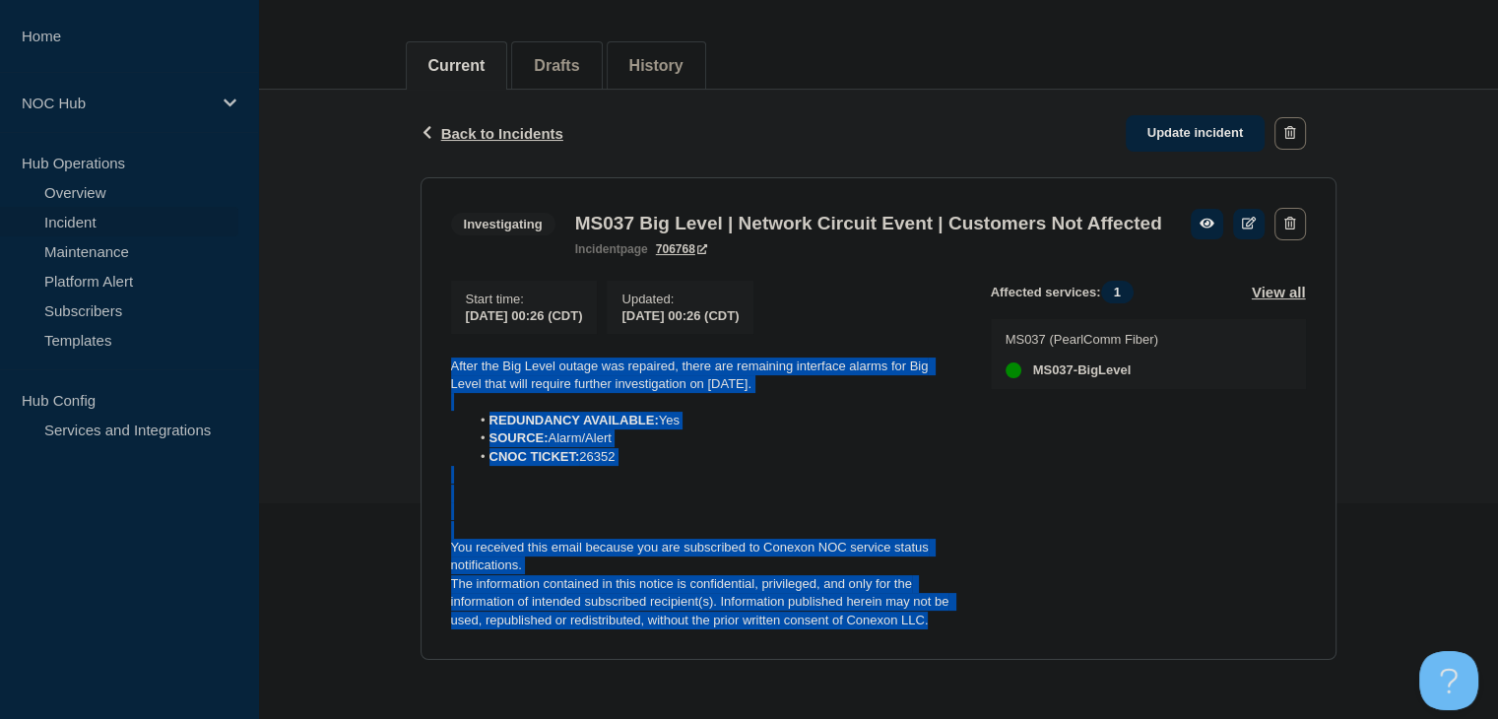
drag, startPoint x: 946, startPoint y: 624, endPoint x: 359, endPoint y: 336, distance: 653.7
click at [359, 336] on div "Back Back to Incidents Update incident Investigating MS037 Big Level | Network …" at bounding box center [878, 390] width 1240 height 601
copy div "After the Big Level outage was repaired, there are remaining interface alarms f…"
click at [1161, 115] on link "Update incident" at bounding box center [1196, 133] width 140 height 36
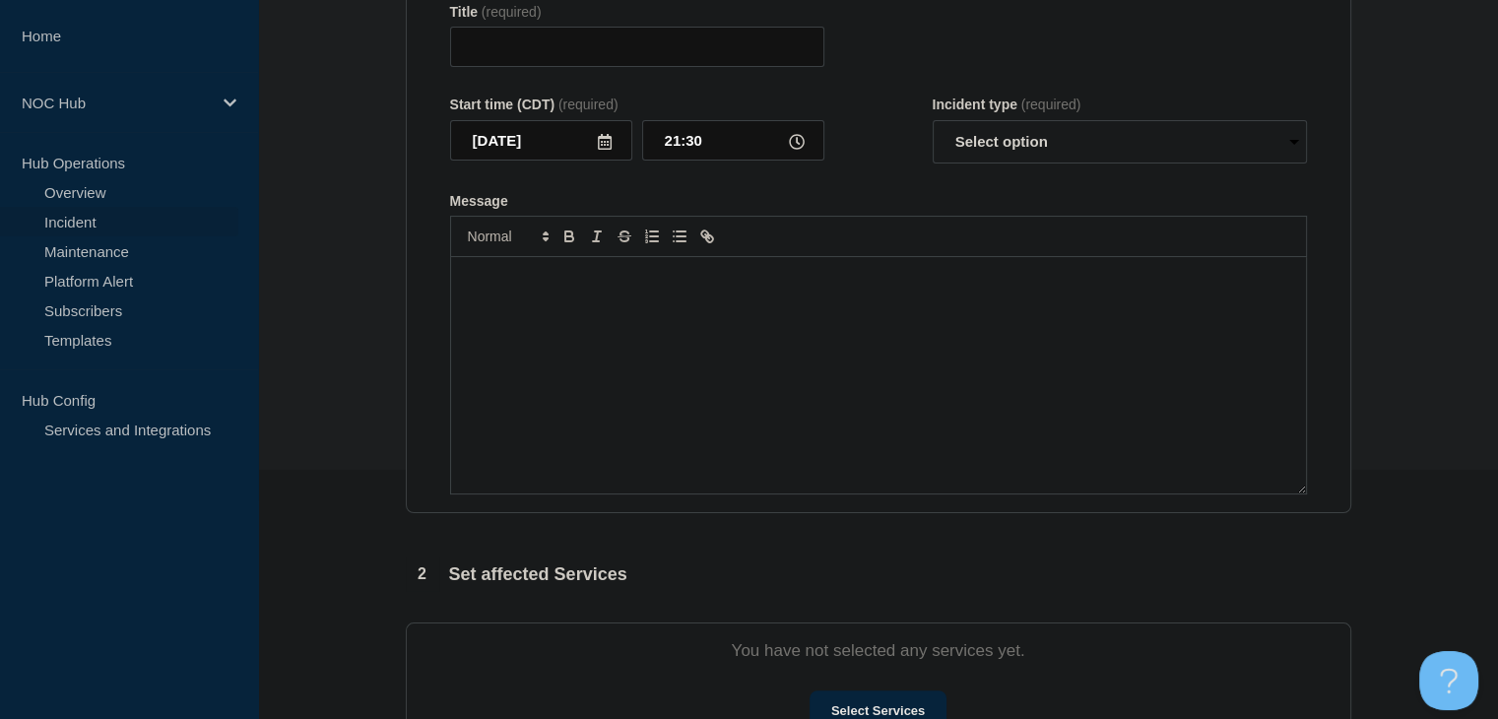
click at [741, 377] on div "Message" at bounding box center [878, 375] width 855 height 236
type input "MS037 Big Level | Network Circuit Event | Customers Not Affected"
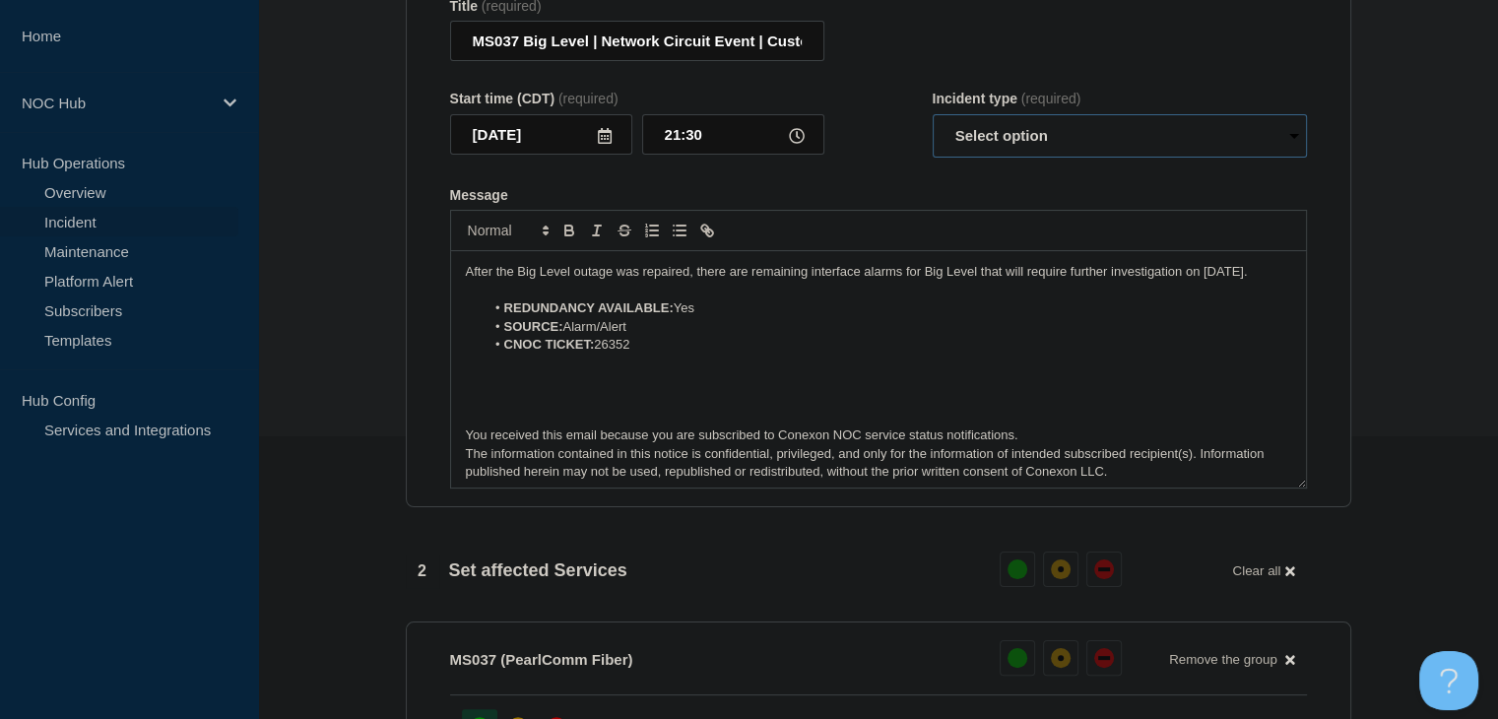
click at [985, 154] on select "Select option Investigating Identified Monitoring Resolved" at bounding box center [1120, 135] width 374 height 43
select select "monitoring"
click at [933, 126] on select "Select option Investigating Identified Monitoring Resolved" at bounding box center [1120, 135] width 374 height 43
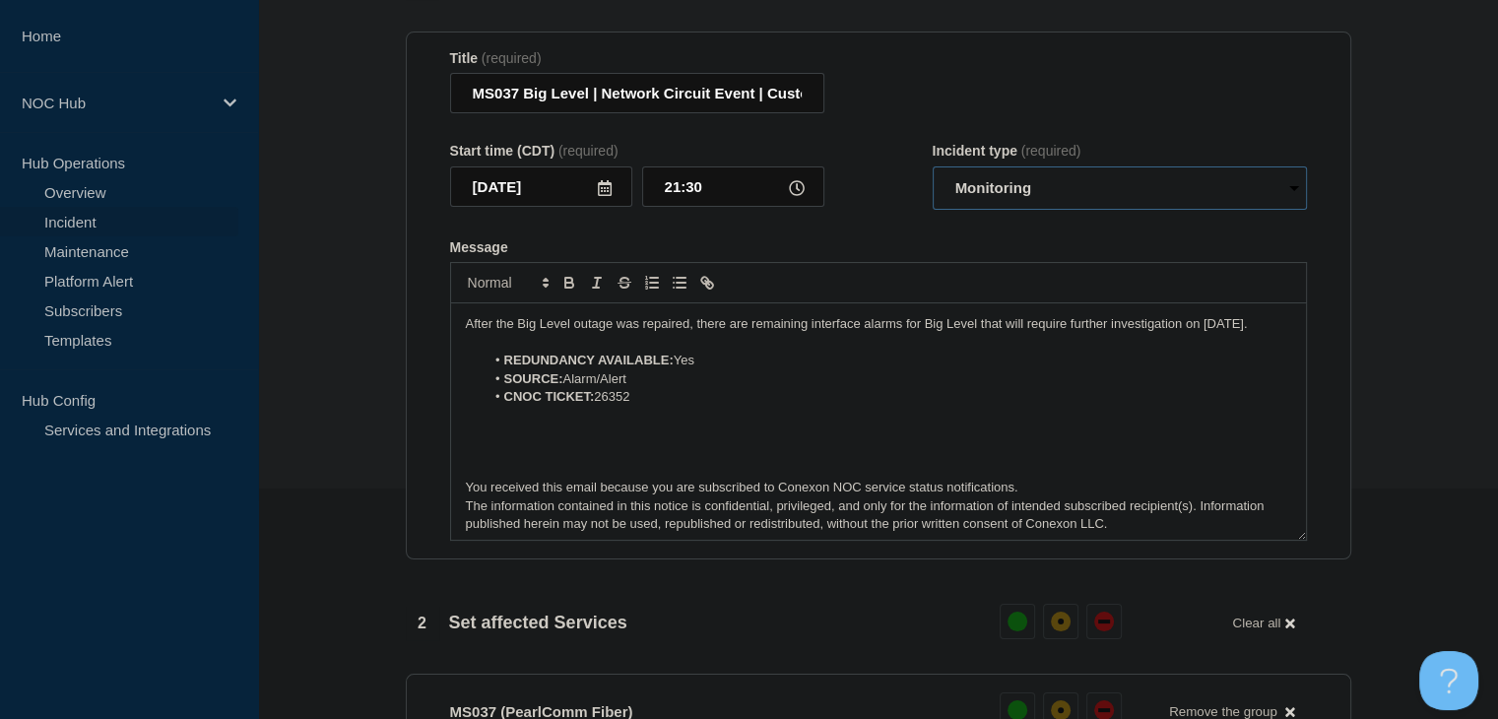
scroll to position [184, 0]
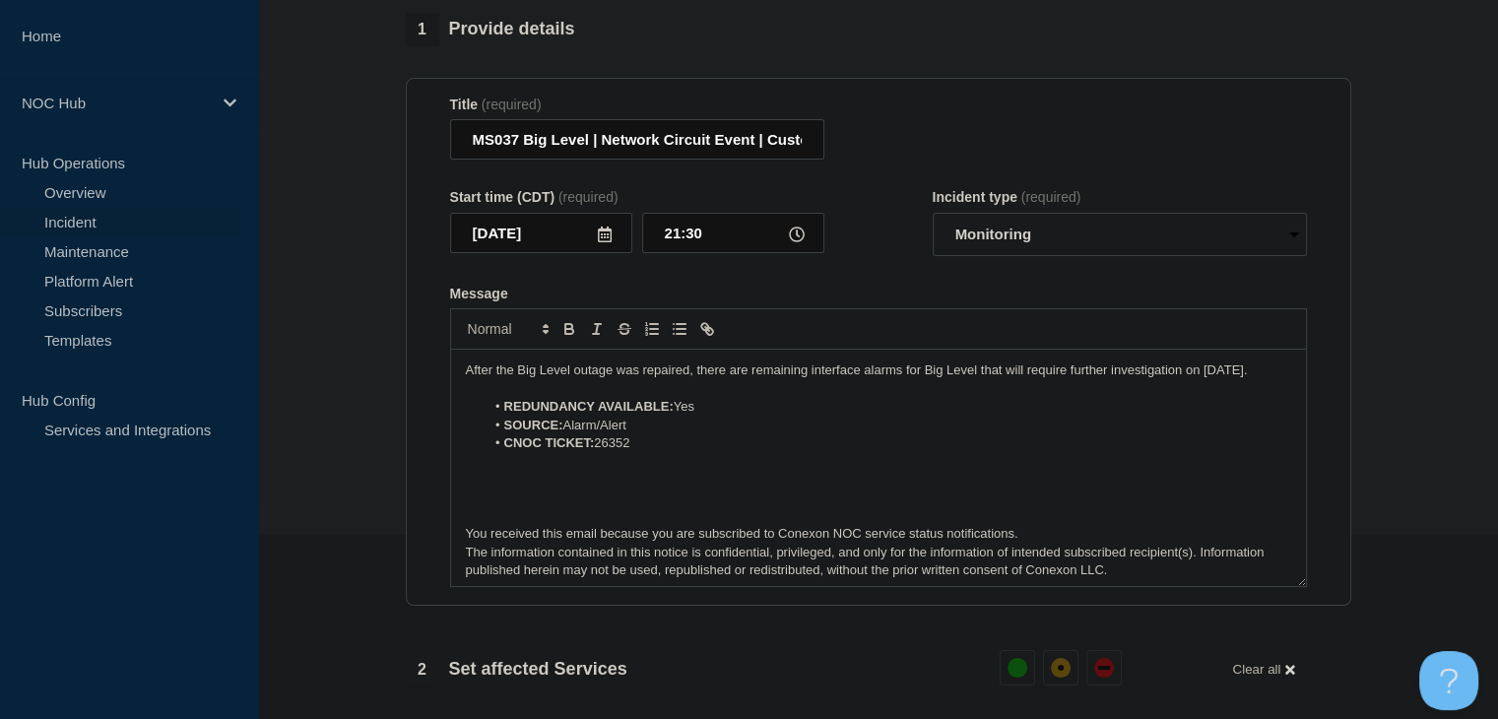
click at [620, 379] on p "After the Big Level outage was repaired, there are remaining interface alarms f…" at bounding box center [878, 370] width 825 height 18
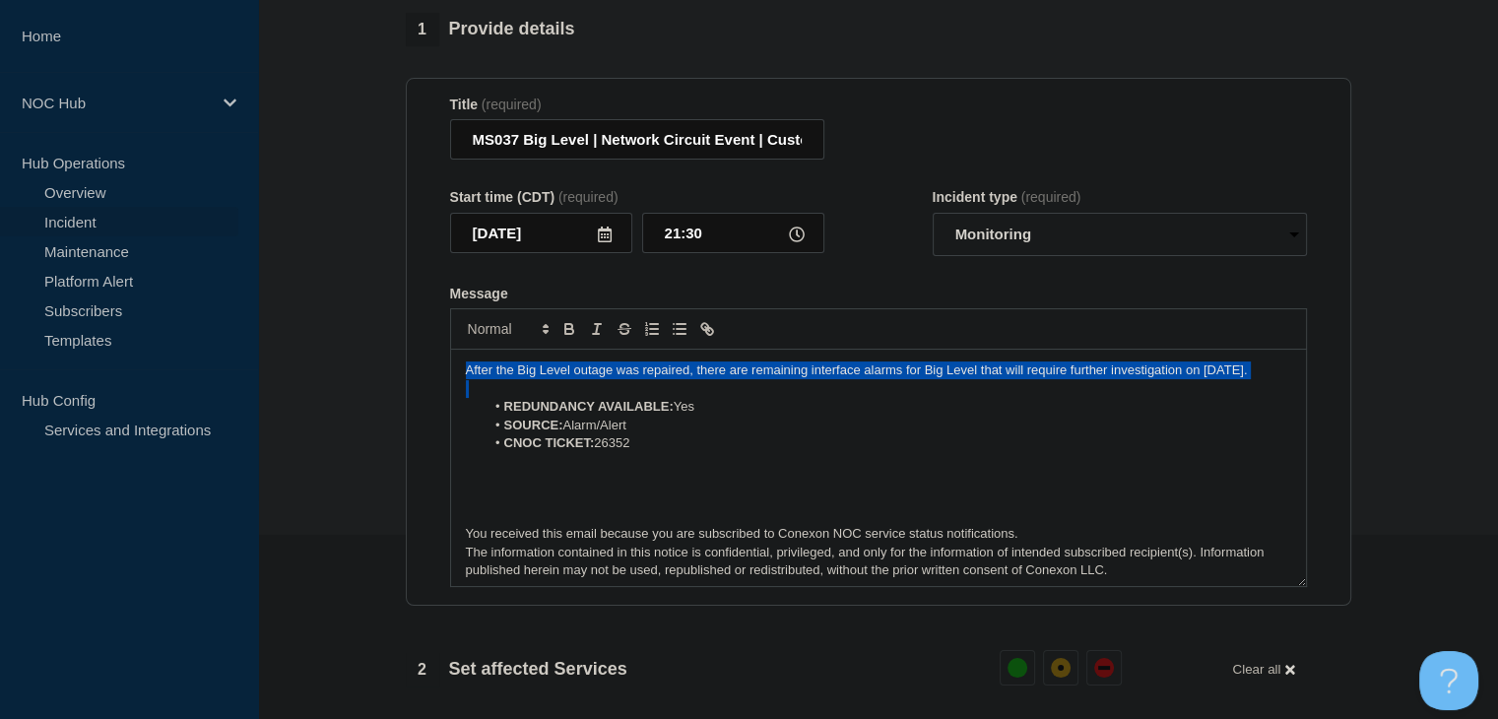
click at [620, 379] on p "After the Big Level outage was repaired, there are remaining interface alarms f…" at bounding box center [878, 370] width 825 height 18
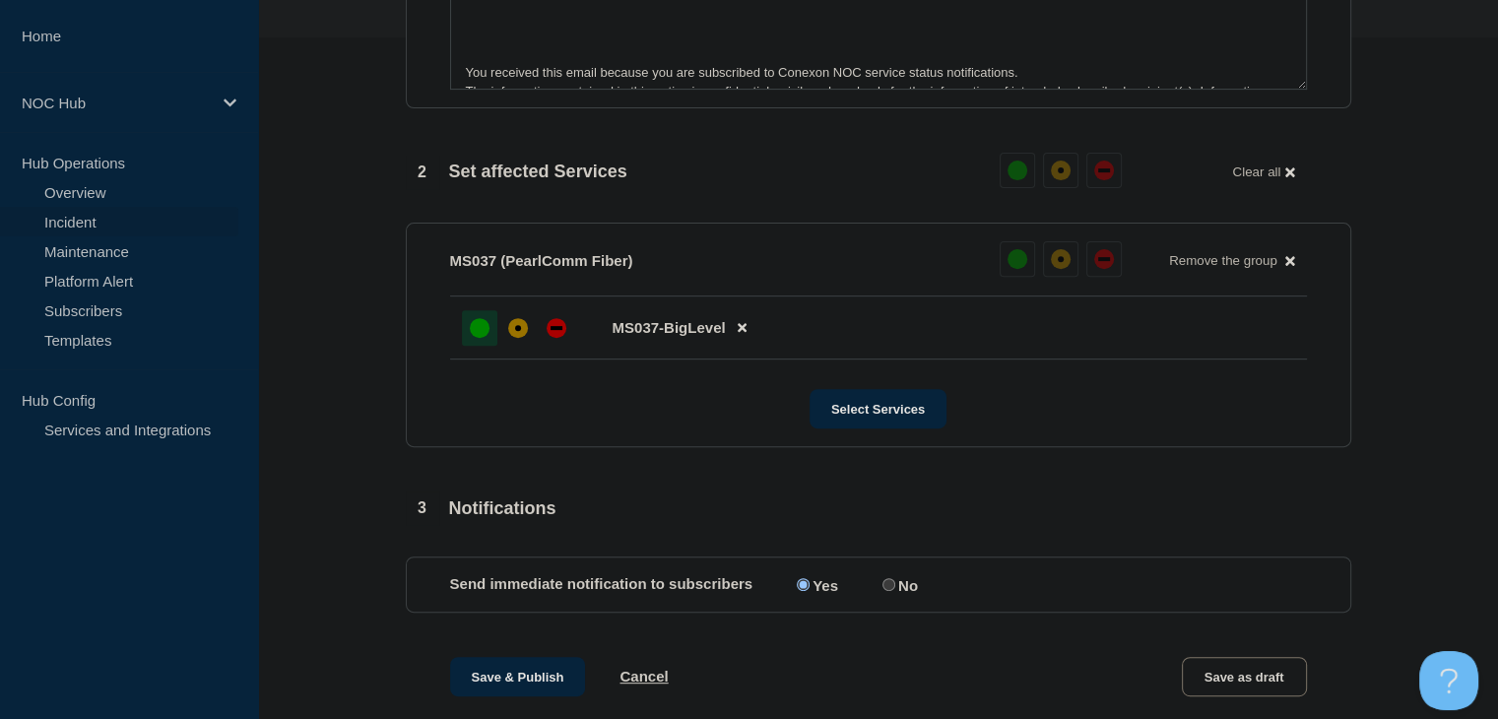
scroll to position [775, 0]
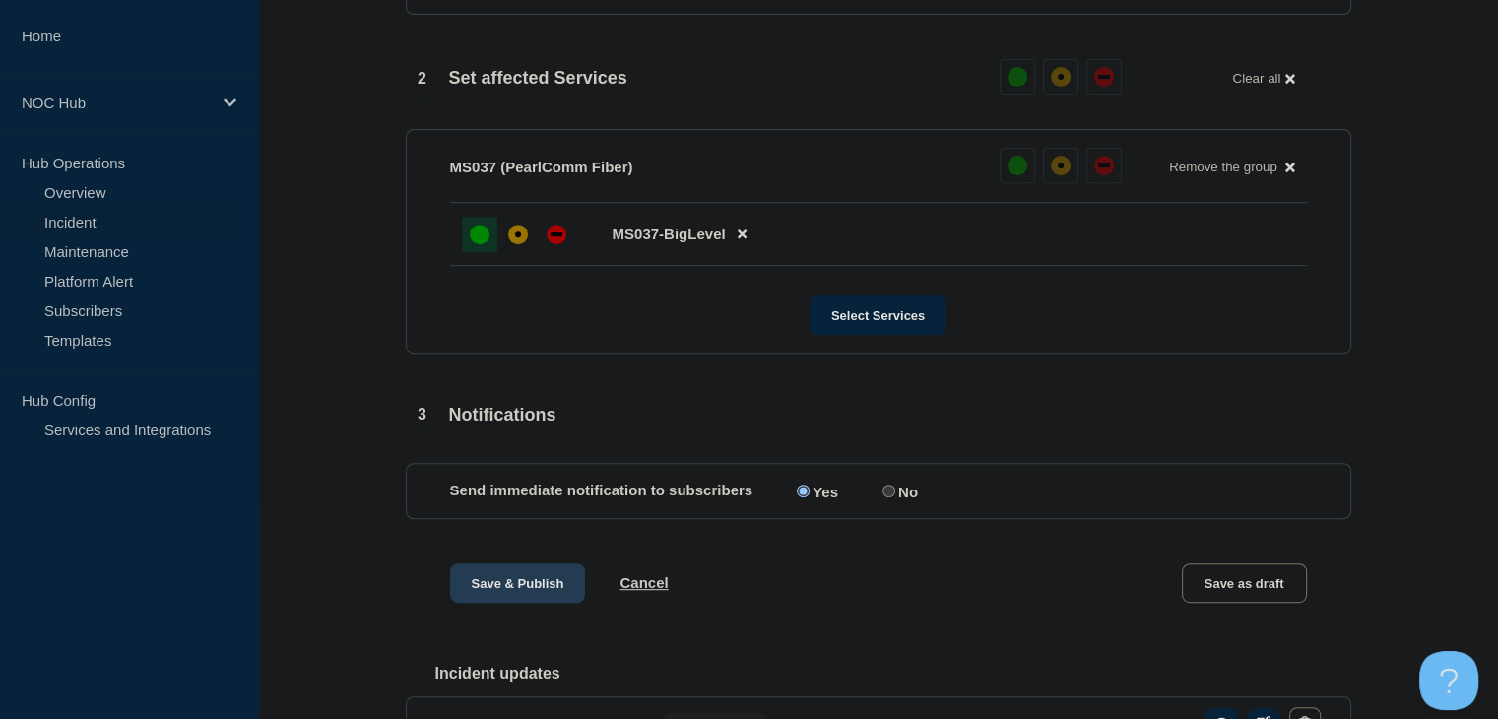
click at [485, 581] on button "Save & Publish" at bounding box center [518, 582] width 136 height 39
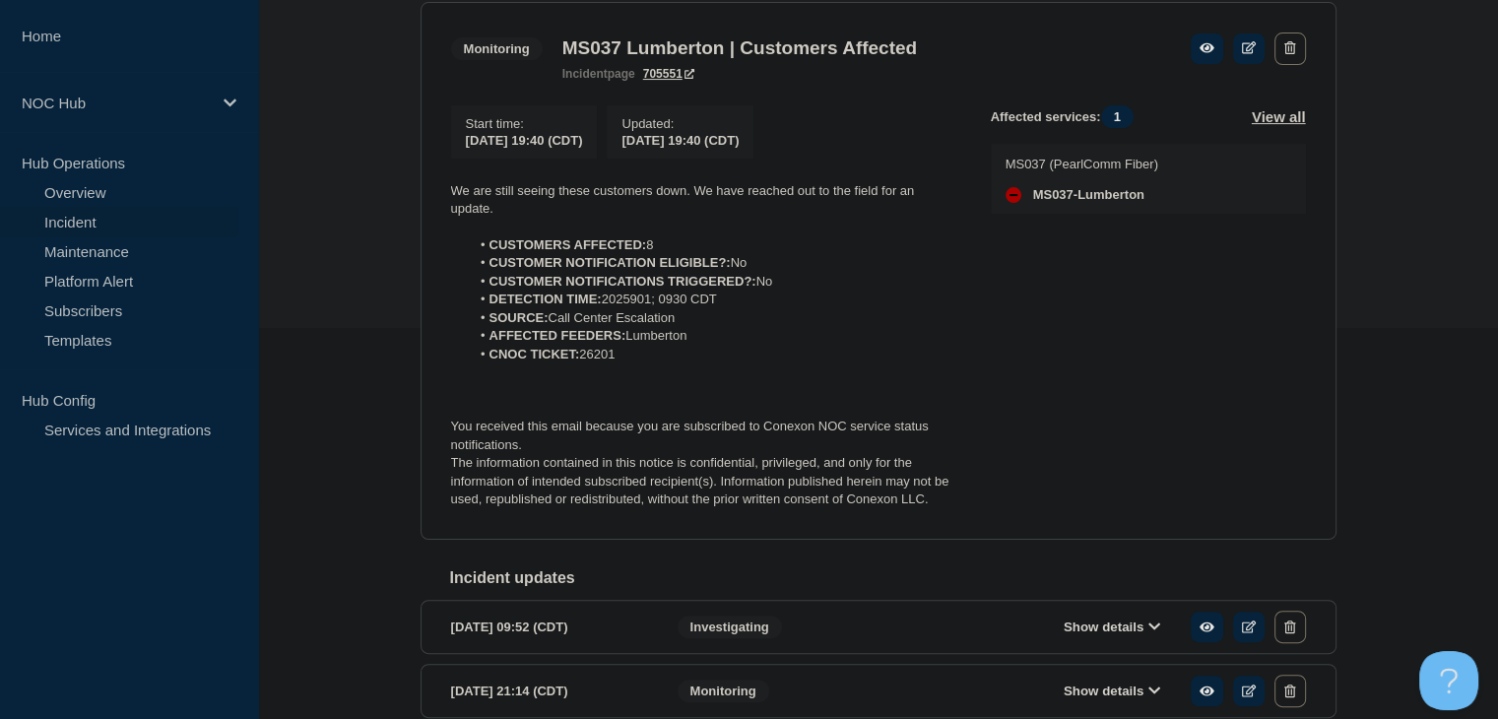
scroll to position [394, 0]
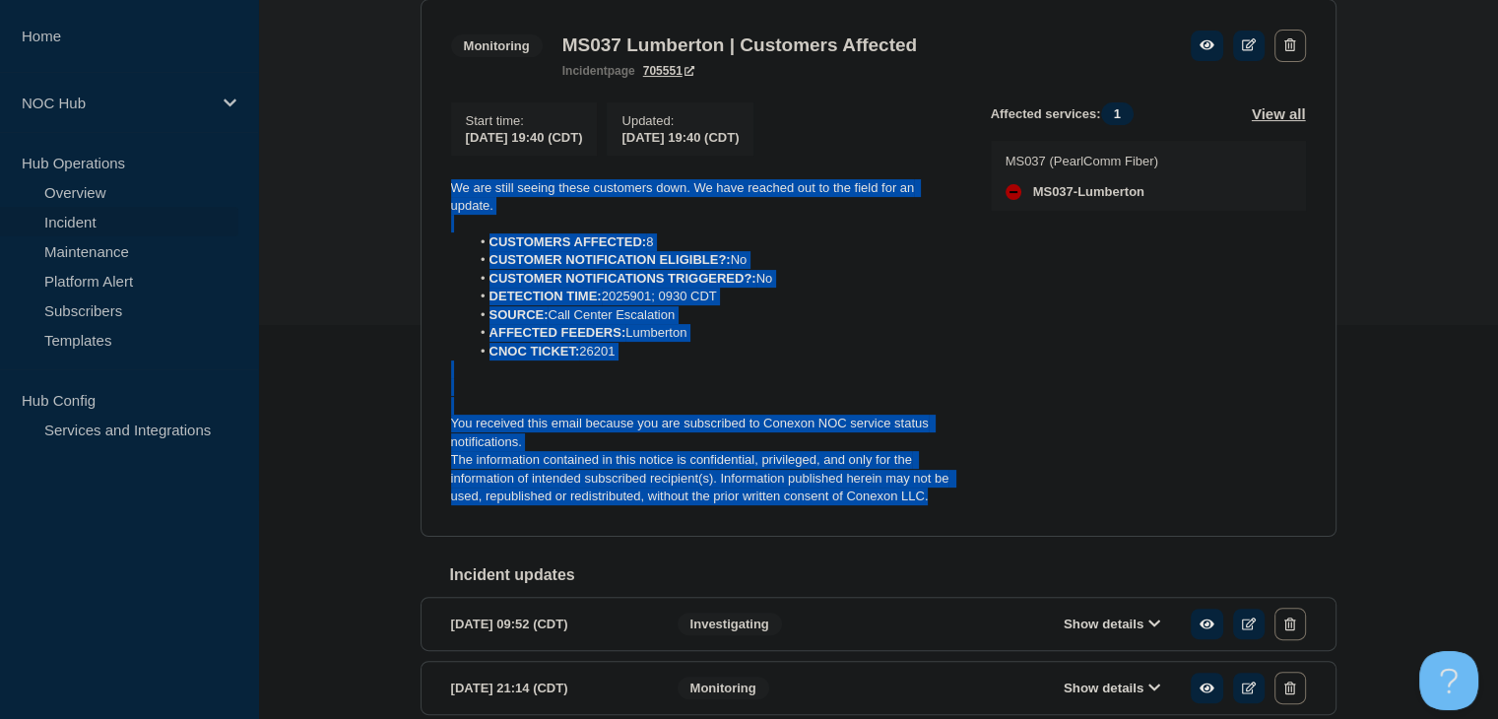
drag, startPoint x: 946, startPoint y: 507, endPoint x: 437, endPoint y: 187, distance: 600.7
click at [437, 187] on section "Monitoring MS037 Lumberton | Customers Affected incident page 705551 Start time…" at bounding box center [879, 268] width 916 height 538
copy div "We are still seeing these customers down. We have reached out to the field for …"
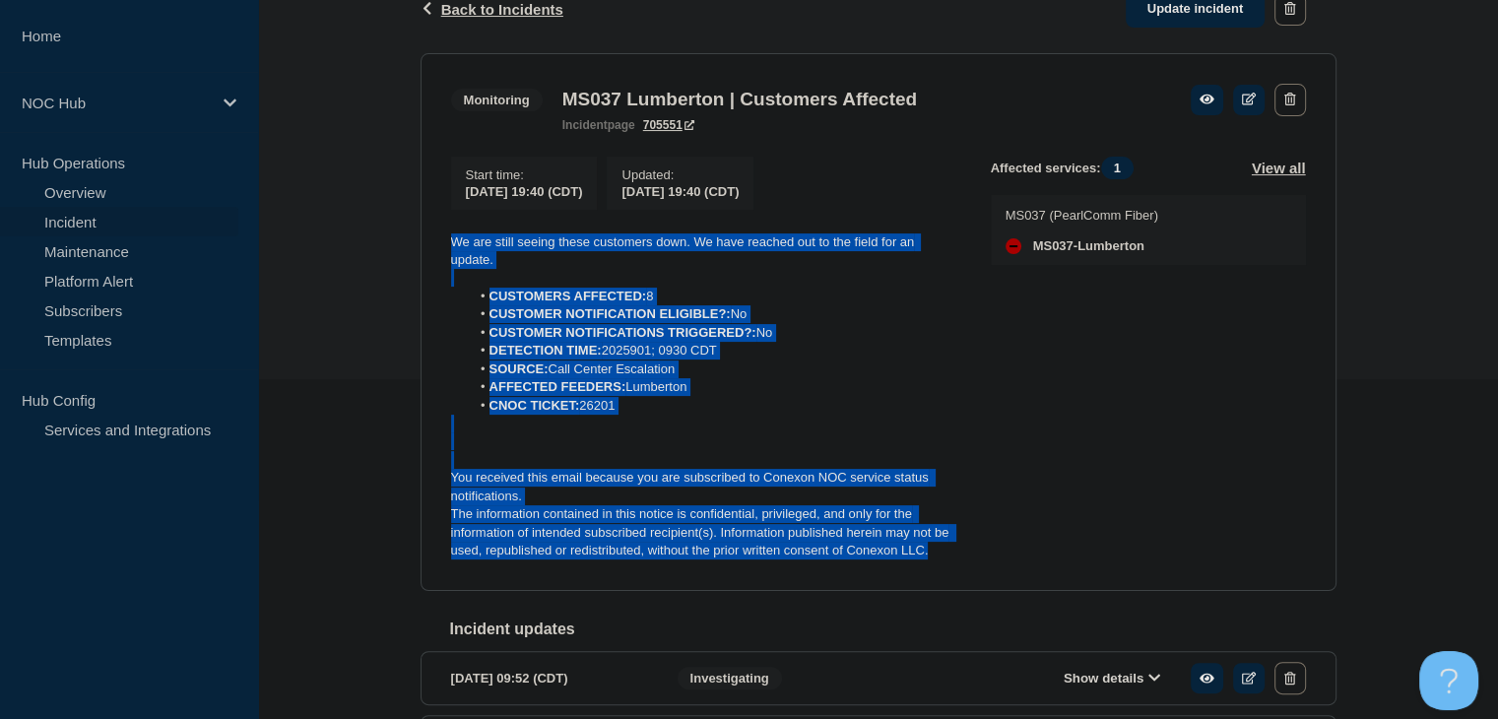
scroll to position [197, 0]
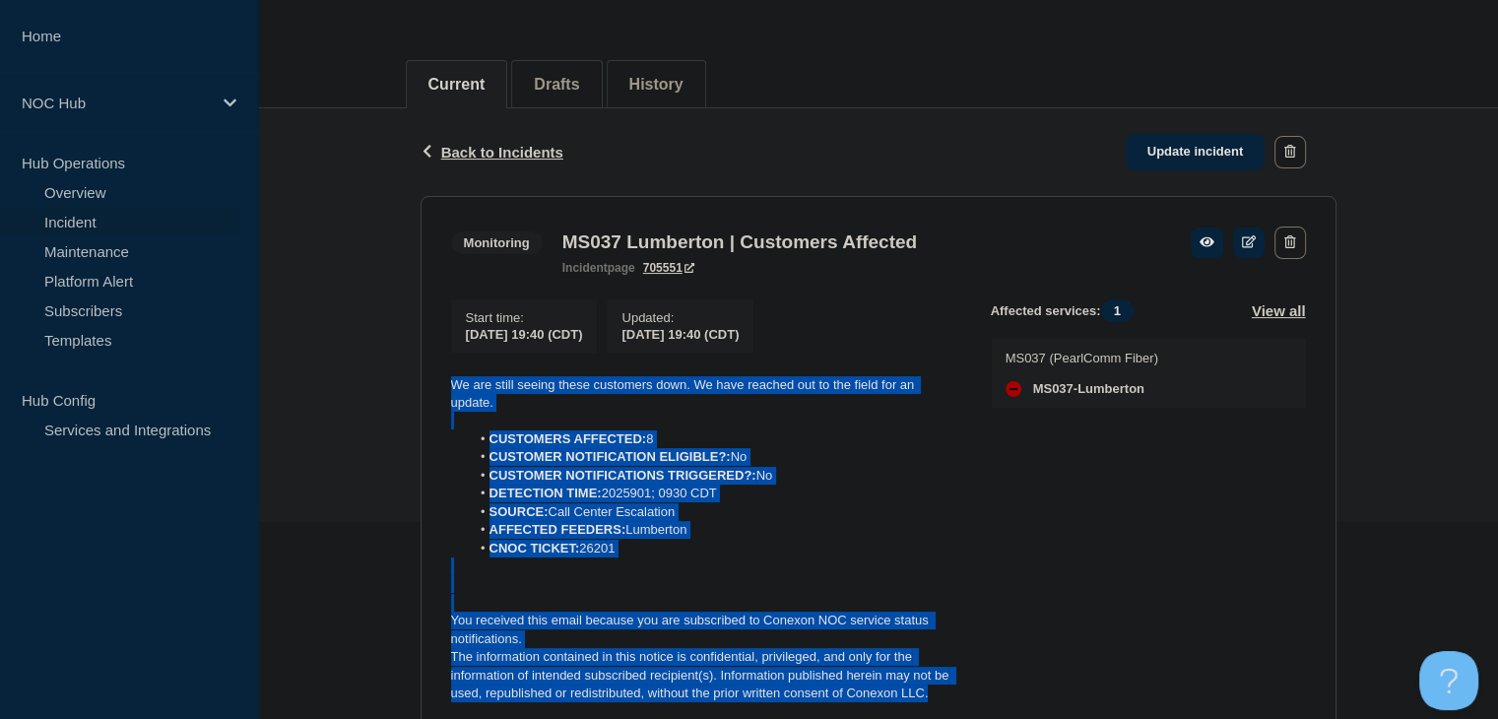
drag, startPoint x: 1195, startPoint y: 155, endPoint x: 957, endPoint y: 326, distance: 292.8
click at [1195, 155] on link "Update incident" at bounding box center [1196, 152] width 140 height 36
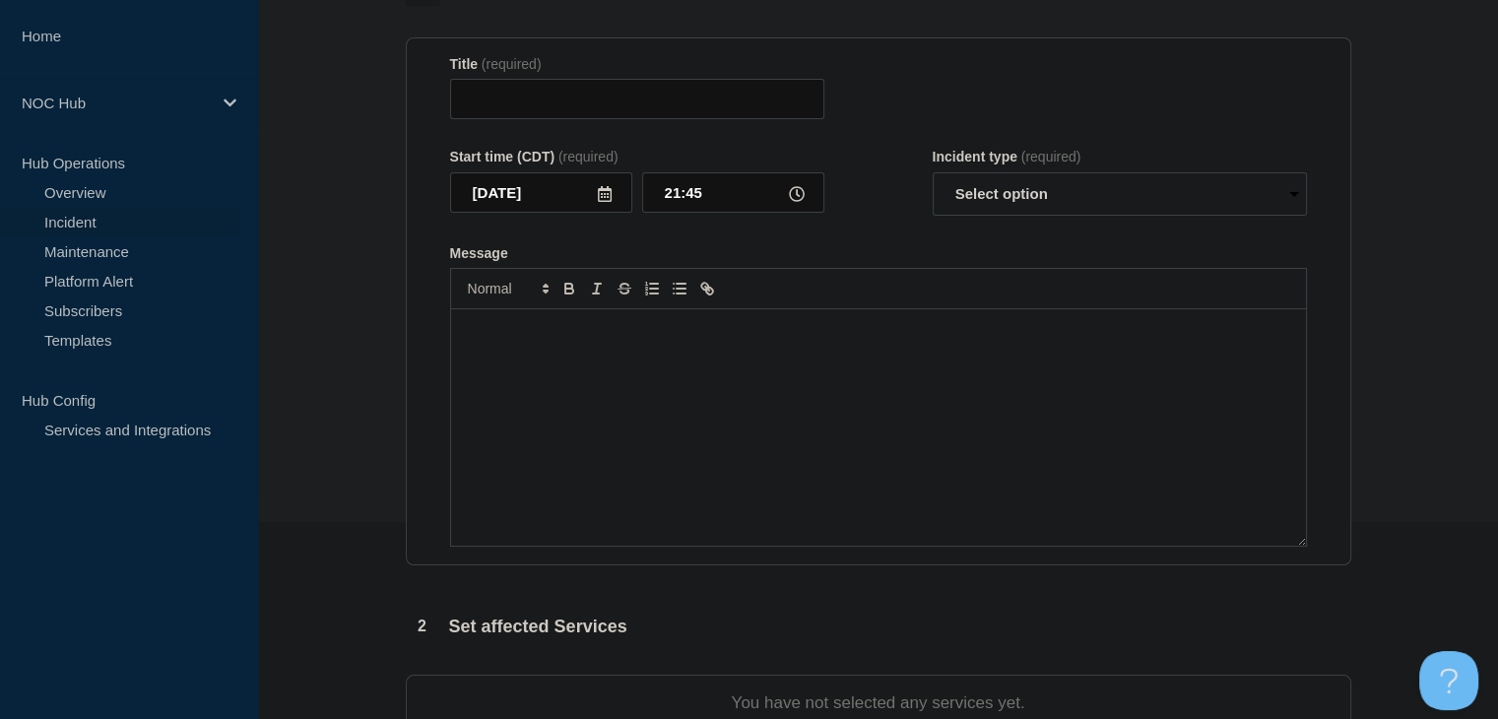
click at [728, 390] on div "Message" at bounding box center [878, 427] width 855 height 236
type input "MS037 Lumberton | Customers Affected"
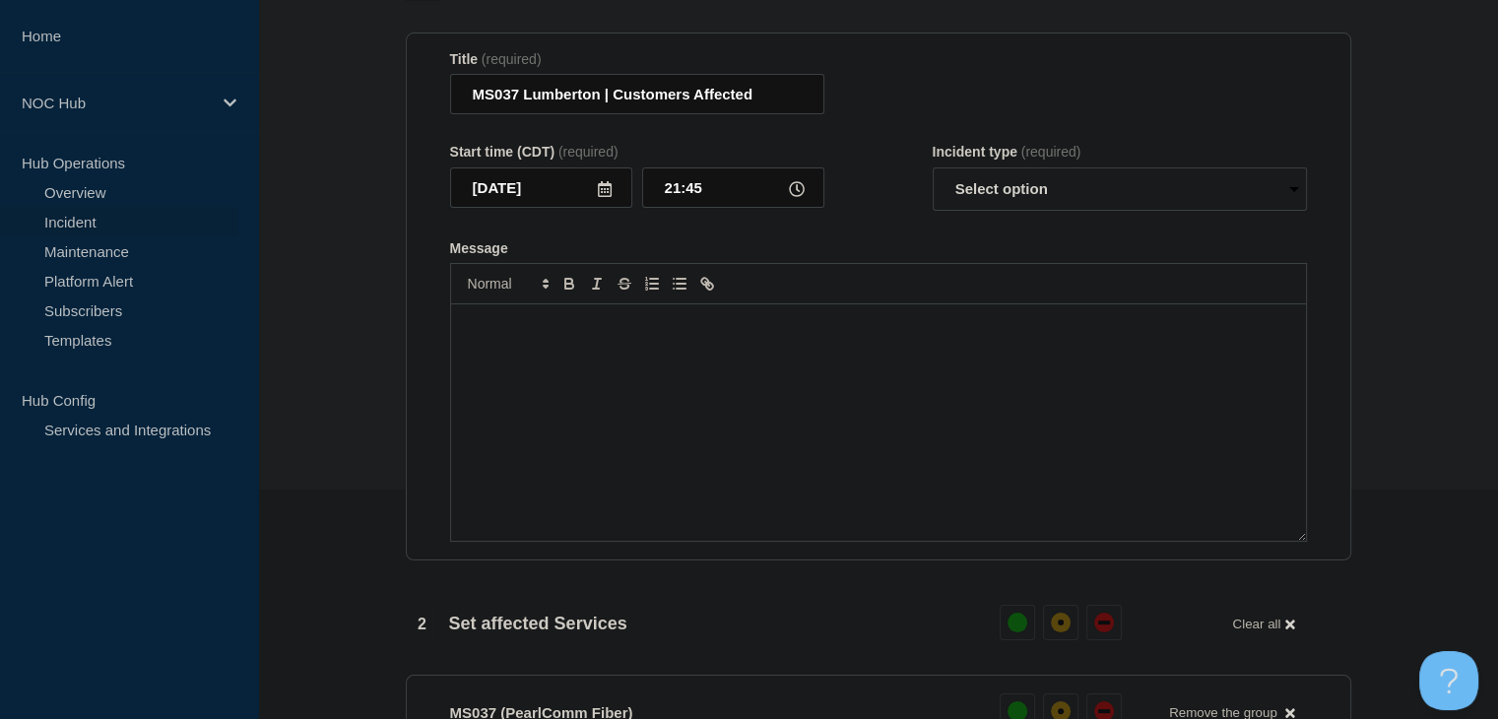
scroll to position [45, 0]
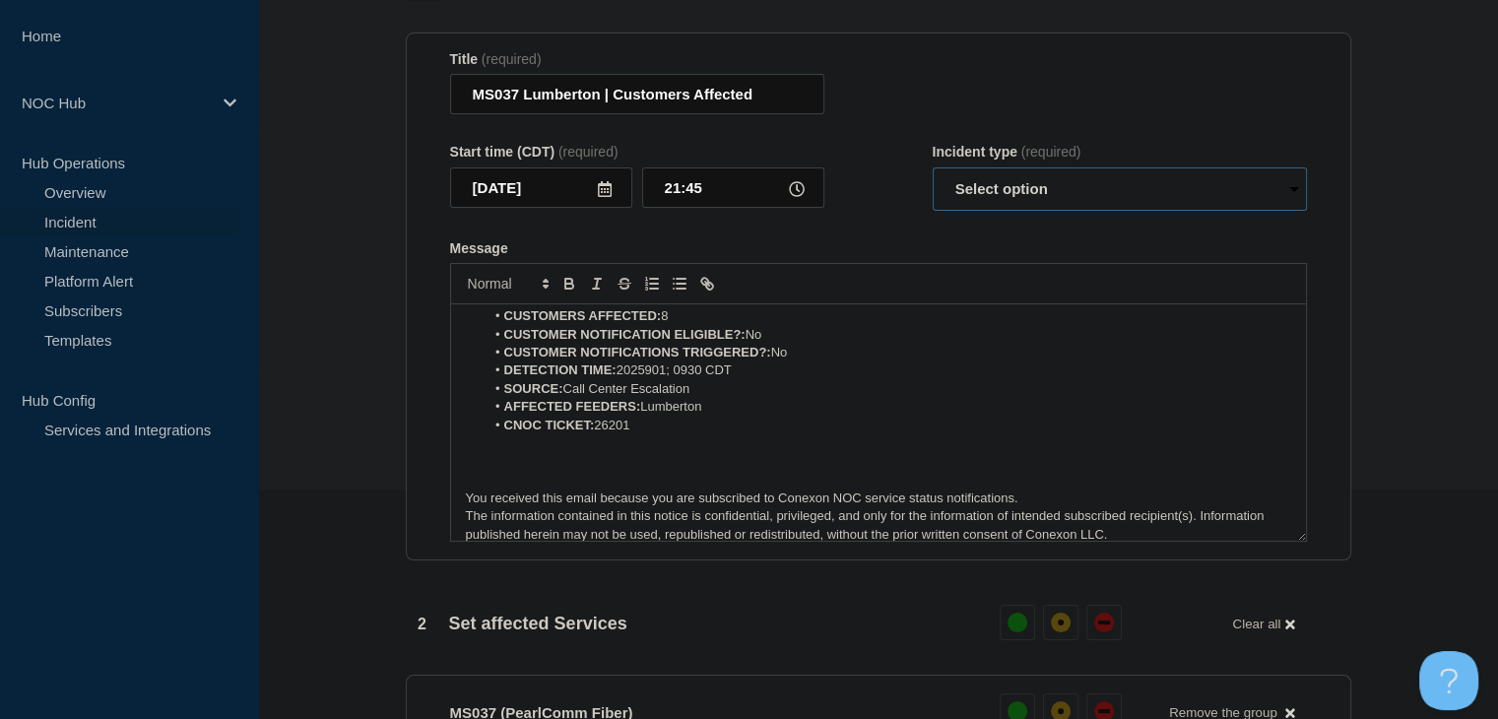
click at [989, 211] on select "Select option Investigating Identified Monitoring Resolved" at bounding box center [1120, 188] width 374 height 43
select select "monitoring"
click at [933, 178] on select "Select option Investigating Identified Monitoring Resolved" at bounding box center [1120, 188] width 374 height 43
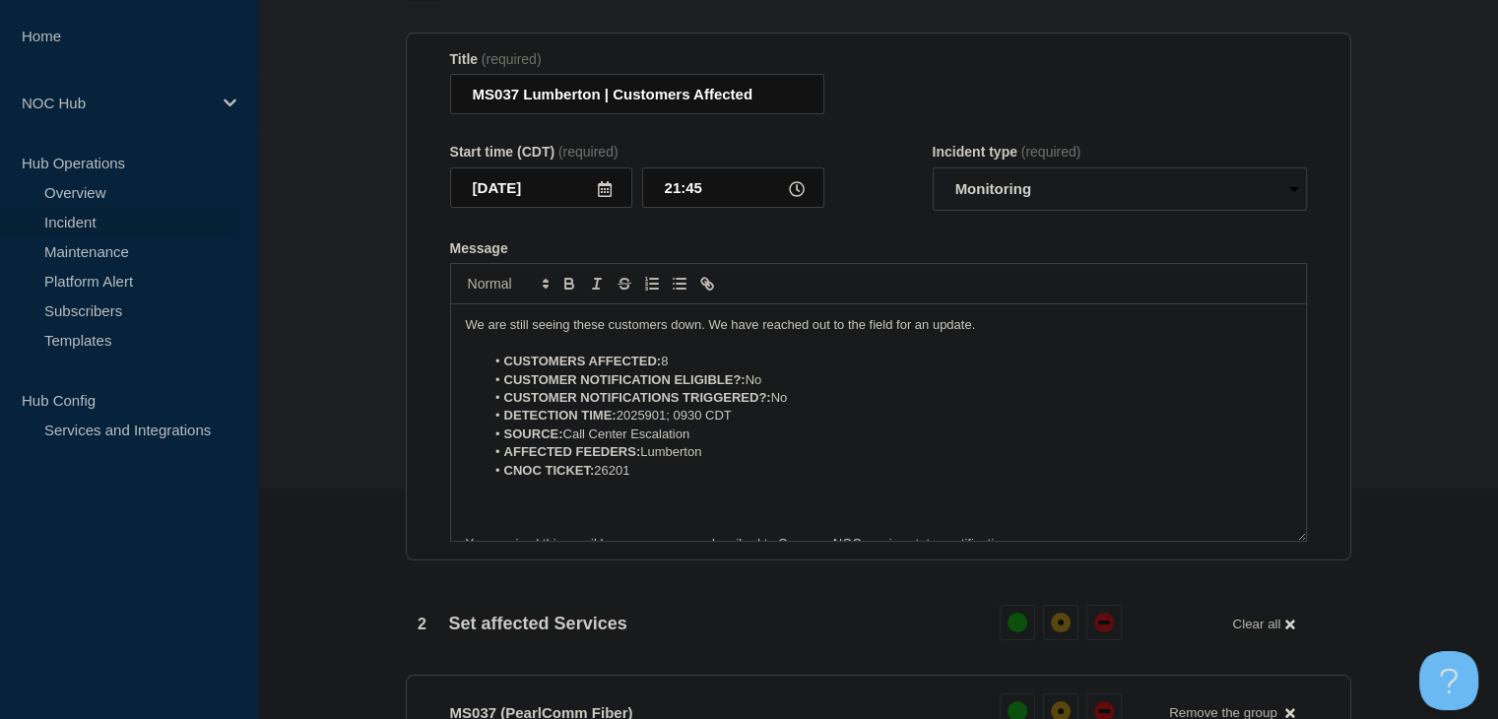
click at [935, 334] on p "We are still seeing these customers down. We have reached out to the field for …" at bounding box center [878, 325] width 825 height 18
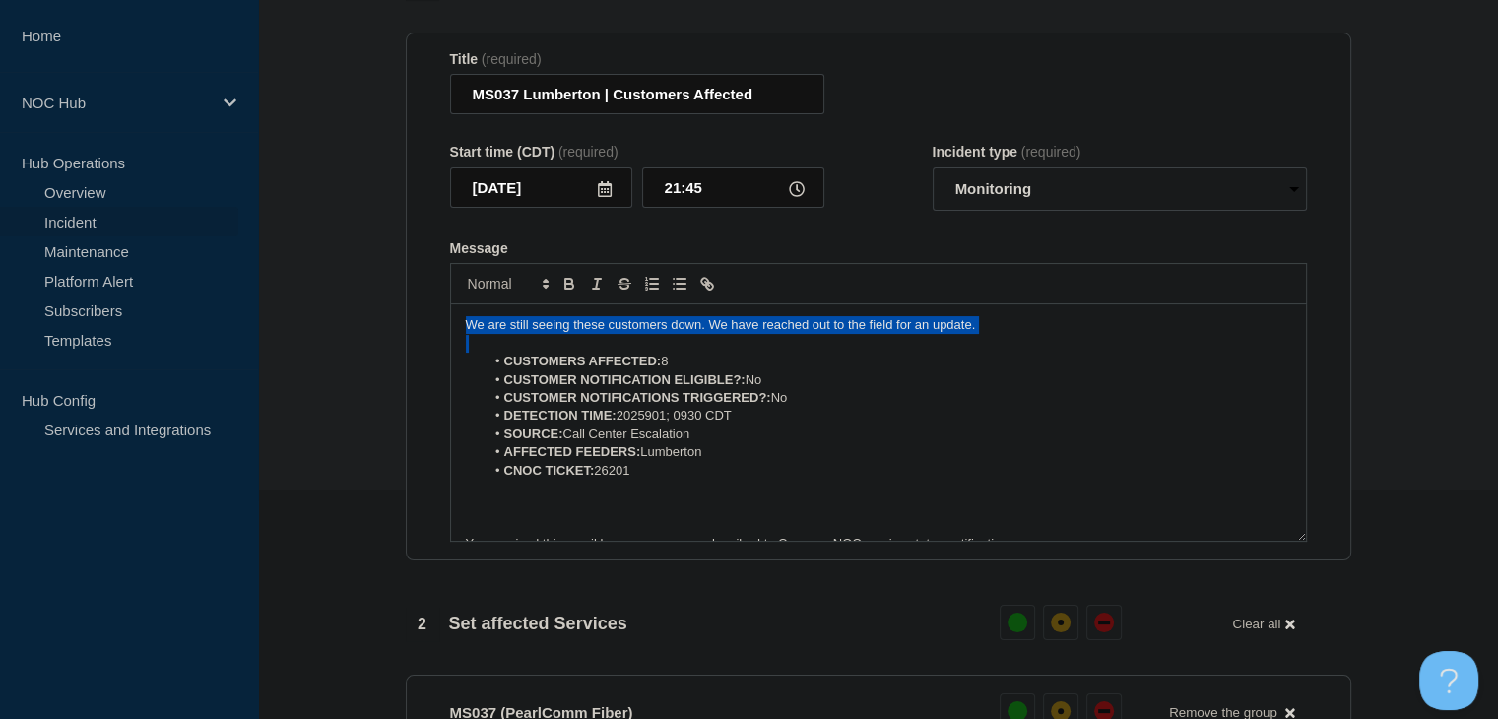
click at [935, 334] on p "We are still seeing these customers down. We have reached out to the field for …" at bounding box center [878, 325] width 825 height 18
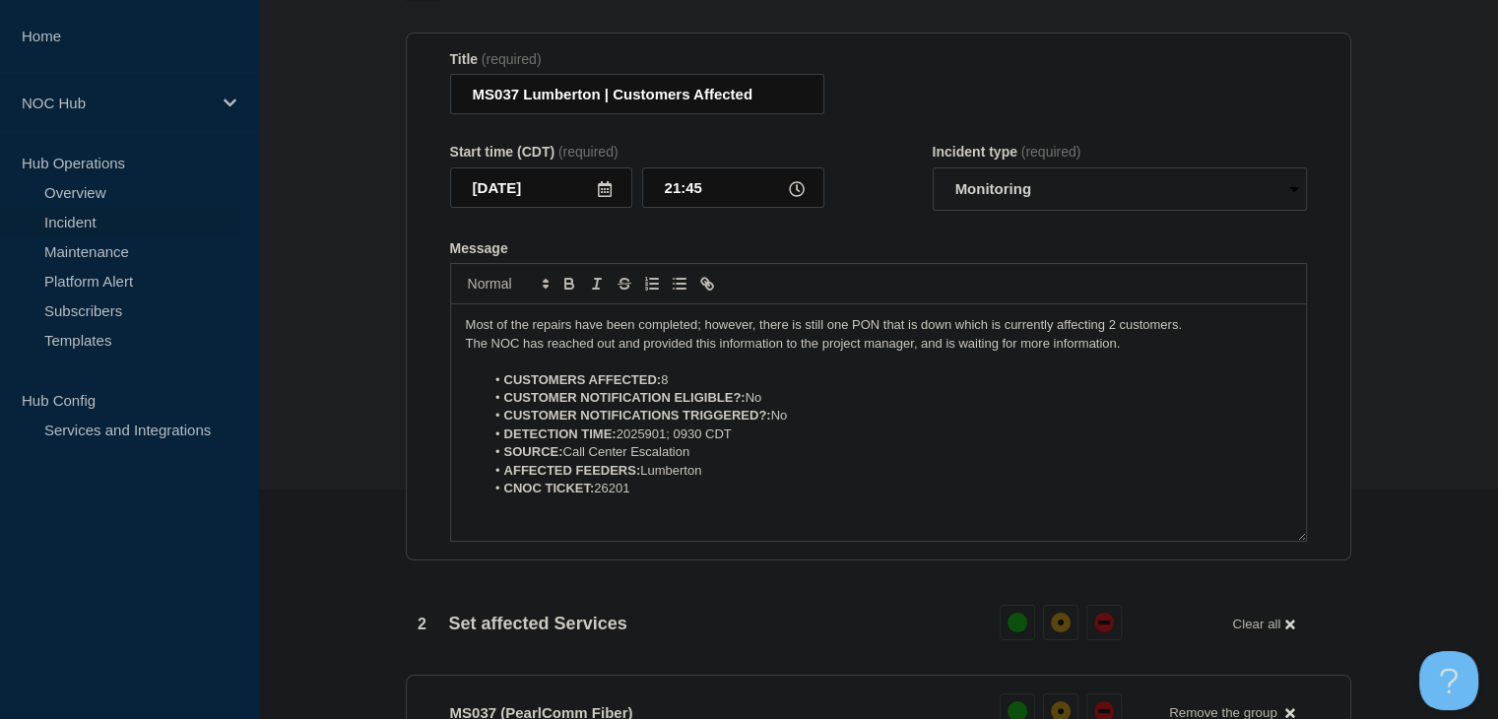
click at [674, 389] on li "CUSTOMERS AFFECTED: 8" at bounding box center [888, 380] width 807 height 18
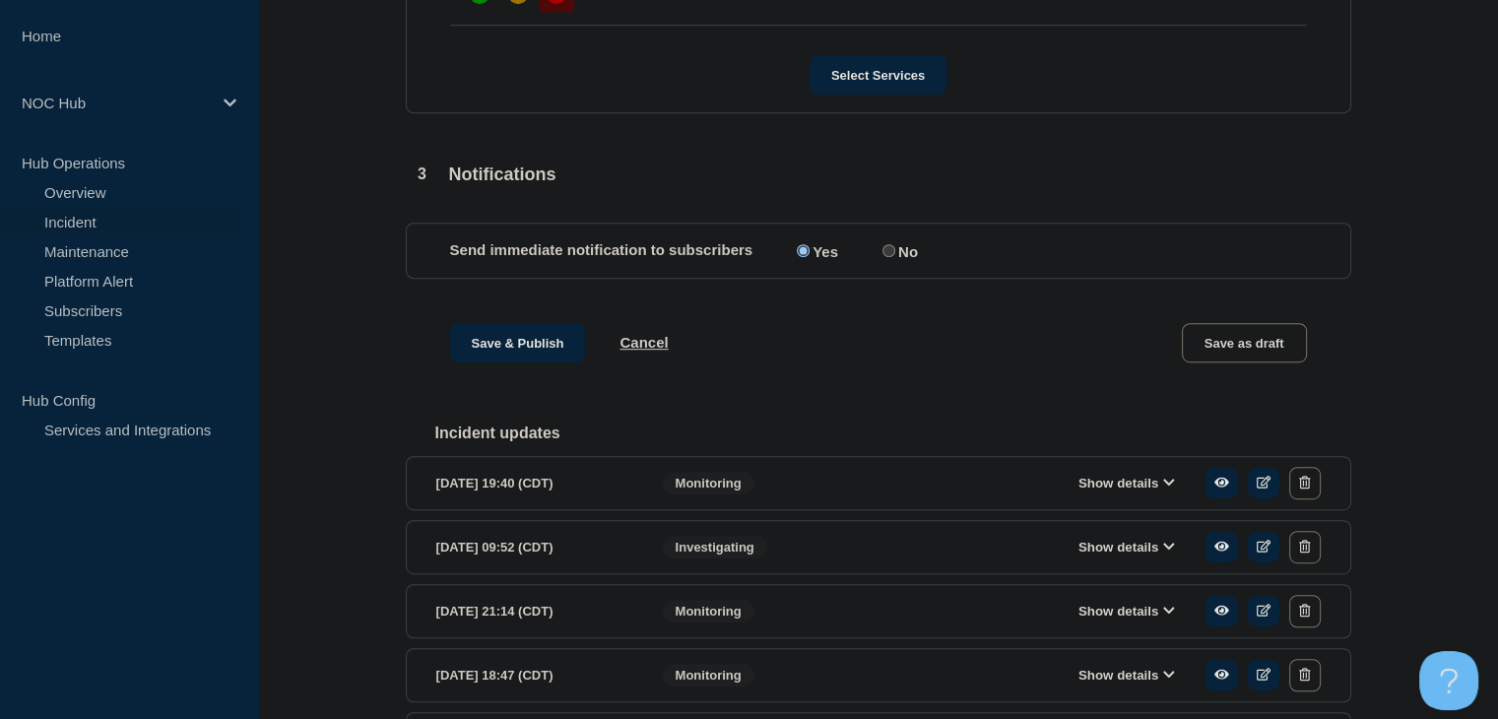
scroll to position [1018, 0]
click at [508, 360] on button "Save & Publish" at bounding box center [518, 340] width 136 height 39
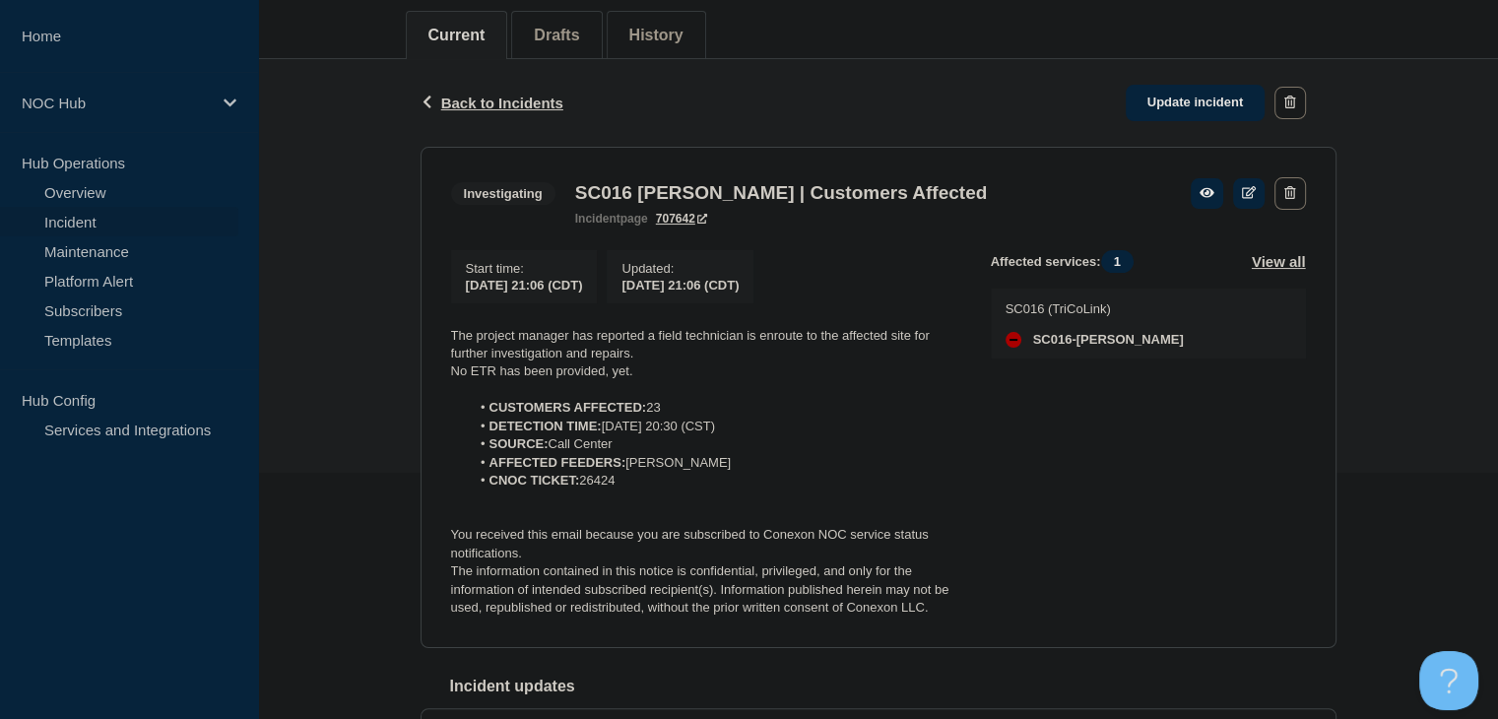
scroll to position [296, 0]
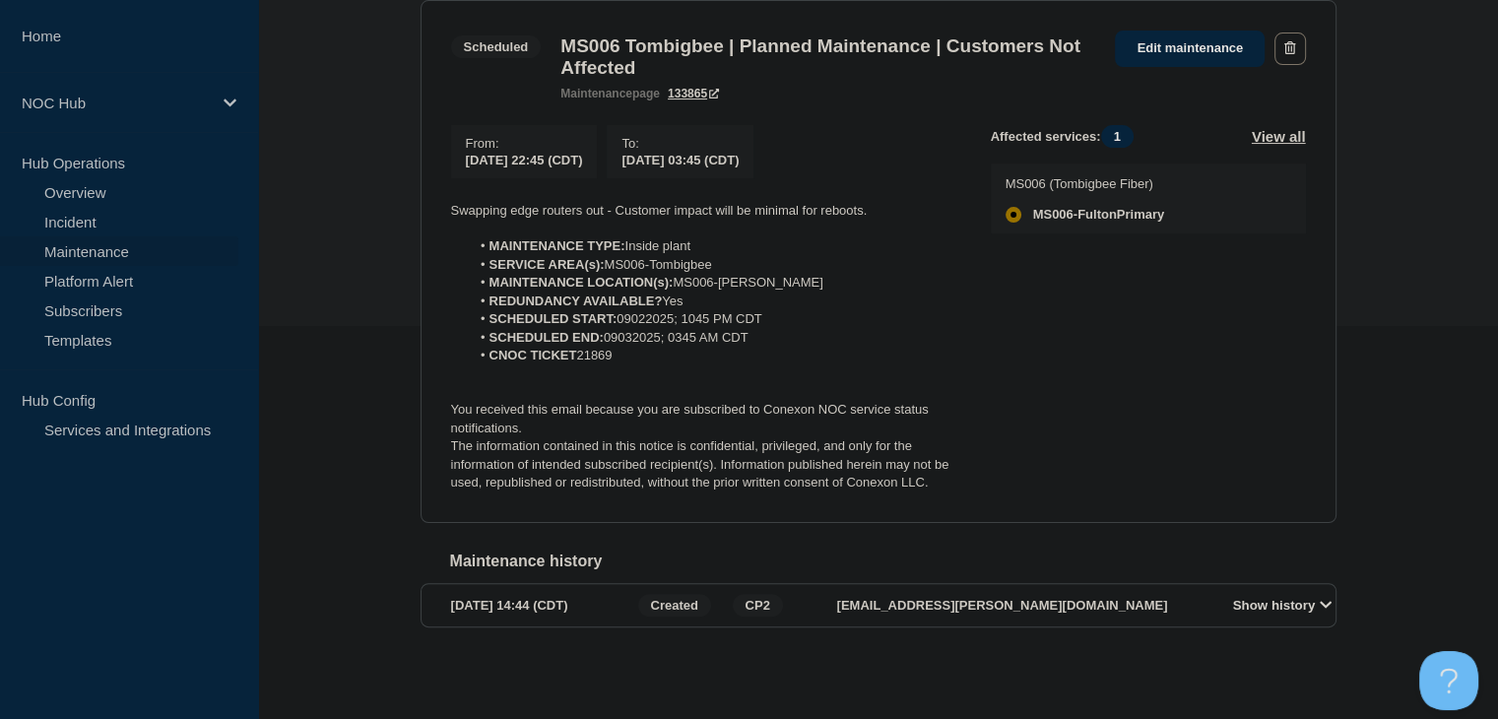
scroll to position [310, 0]
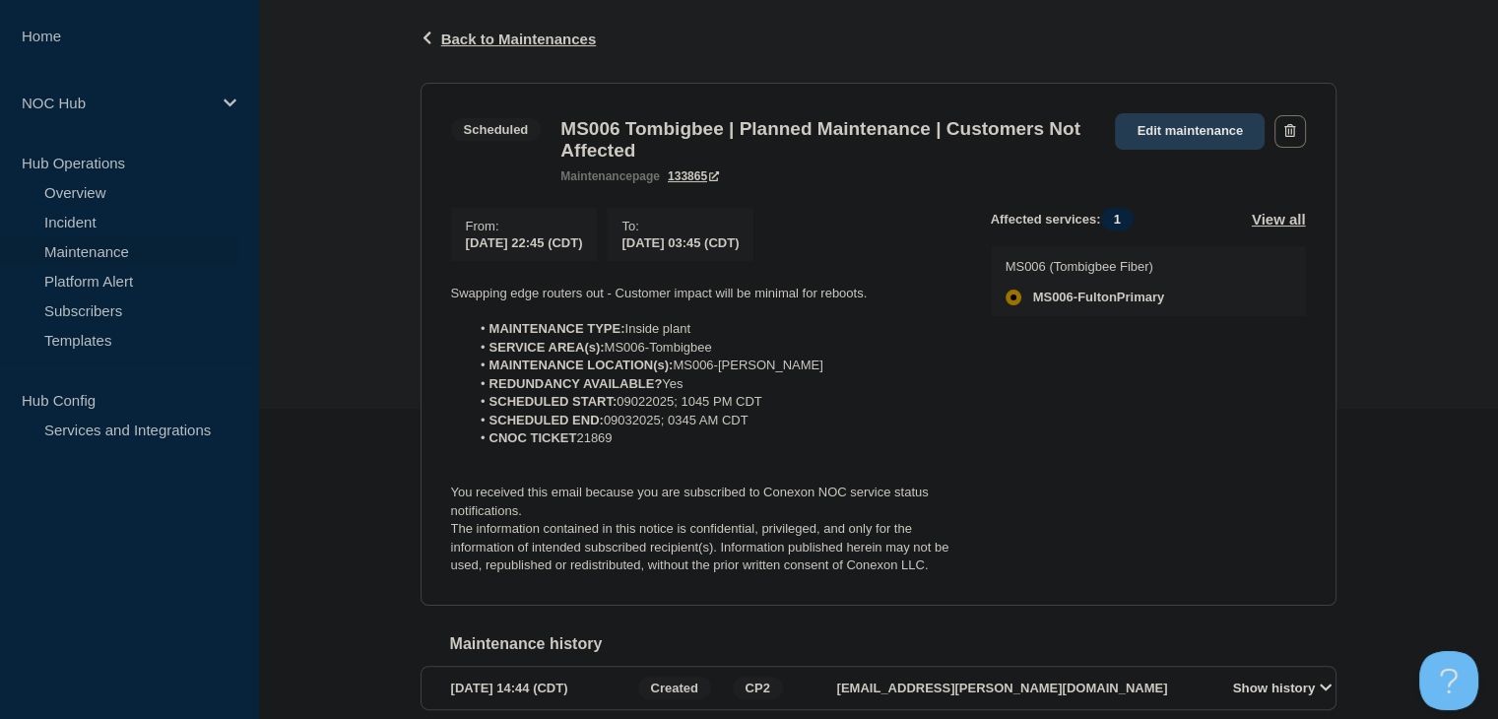
click at [1174, 126] on link "Edit maintenance" at bounding box center [1190, 131] width 150 height 36
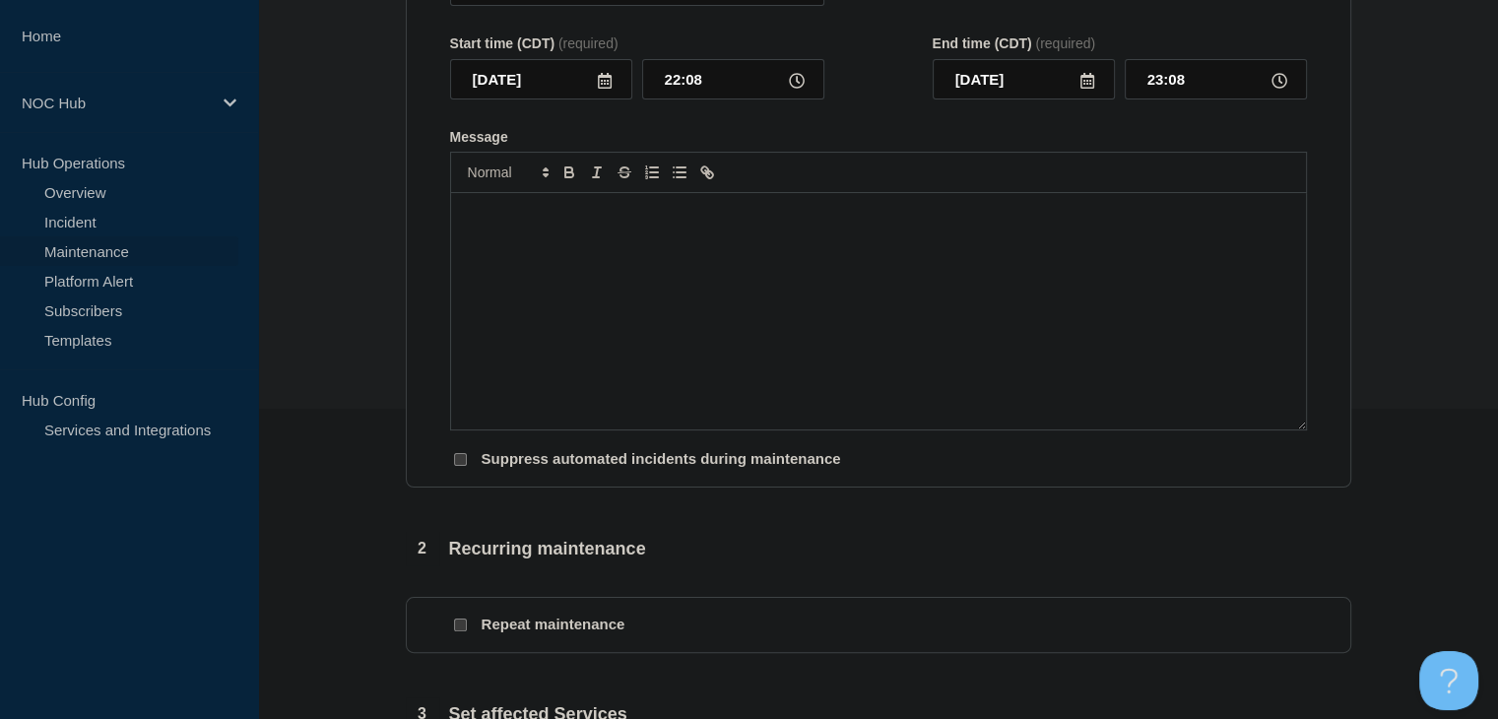
type input "MS006 Tombigbee | Planned Maintenance | Customers Not Affected"
type input "22:45"
type input "[DATE]"
type input "03:45"
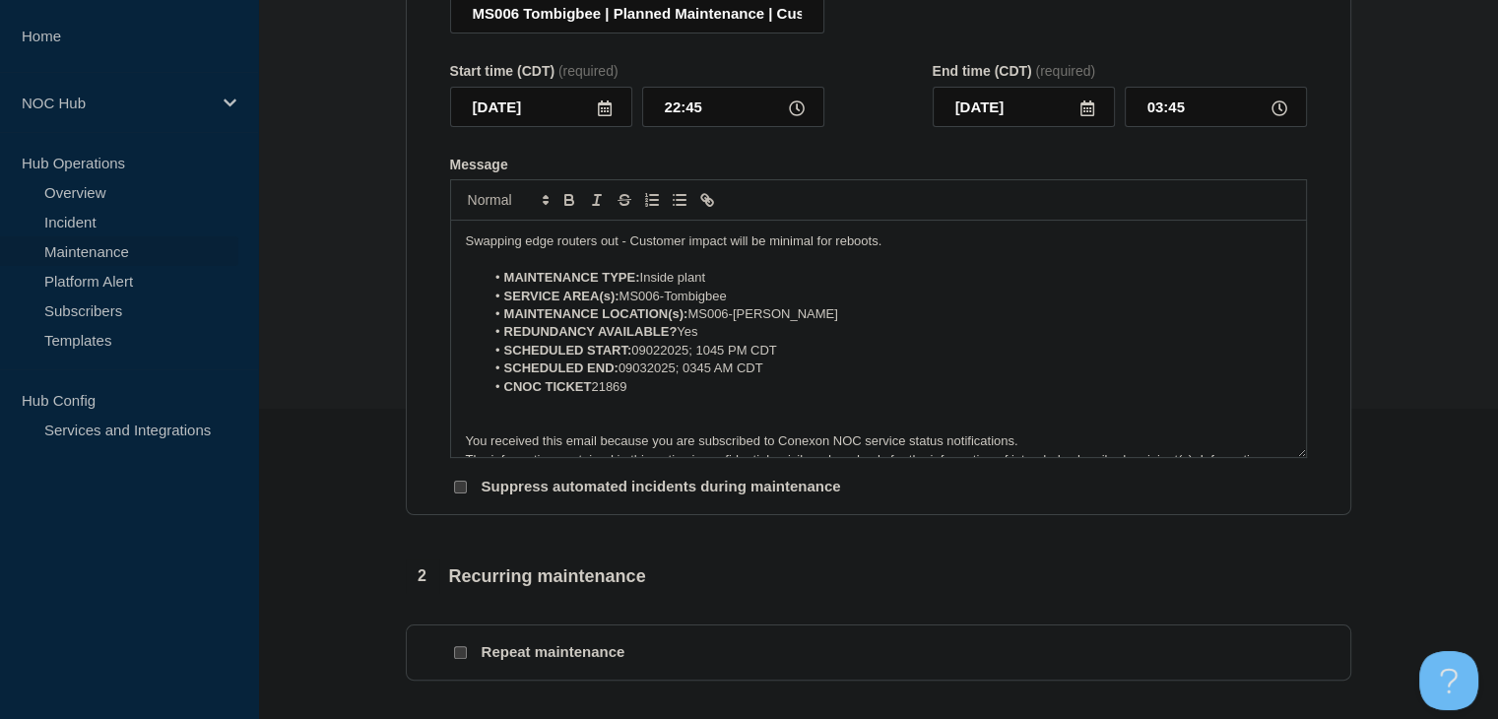
click at [652, 396] on li "CNOC TICKET 21869" at bounding box center [888, 387] width 807 height 18
click at [737, 377] on li "SCHEDULED END: 09032025; 0345 AM CDT" at bounding box center [888, 369] width 807 height 18
click at [752, 360] on li "SCHEDULED START: 09022025; 1045 PM CDT" at bounding box center [888, 351] width 807 height 18
click at [702, 377] on li "SCHEDULED END: 09032025; 0345 CDT" at bounding box center [888, 369] width 807 height 18
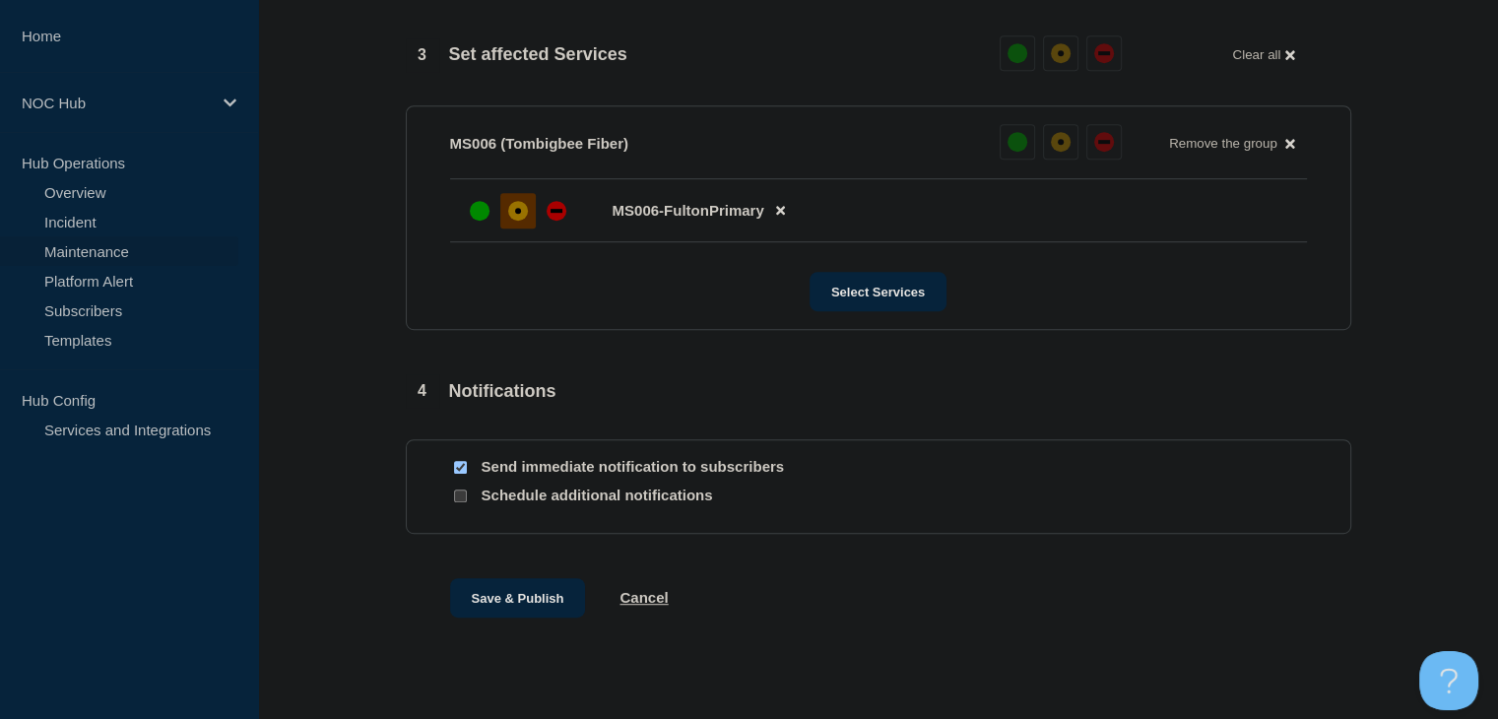
click at [462, 474] on input "Send immediate notification to subscribers" at bounding box center [460, 467] width 13 height 13
checkbox input "false"
click at [509, 596] on button "Save & Publish" at bounding box center [518, 597] width 136 height 39
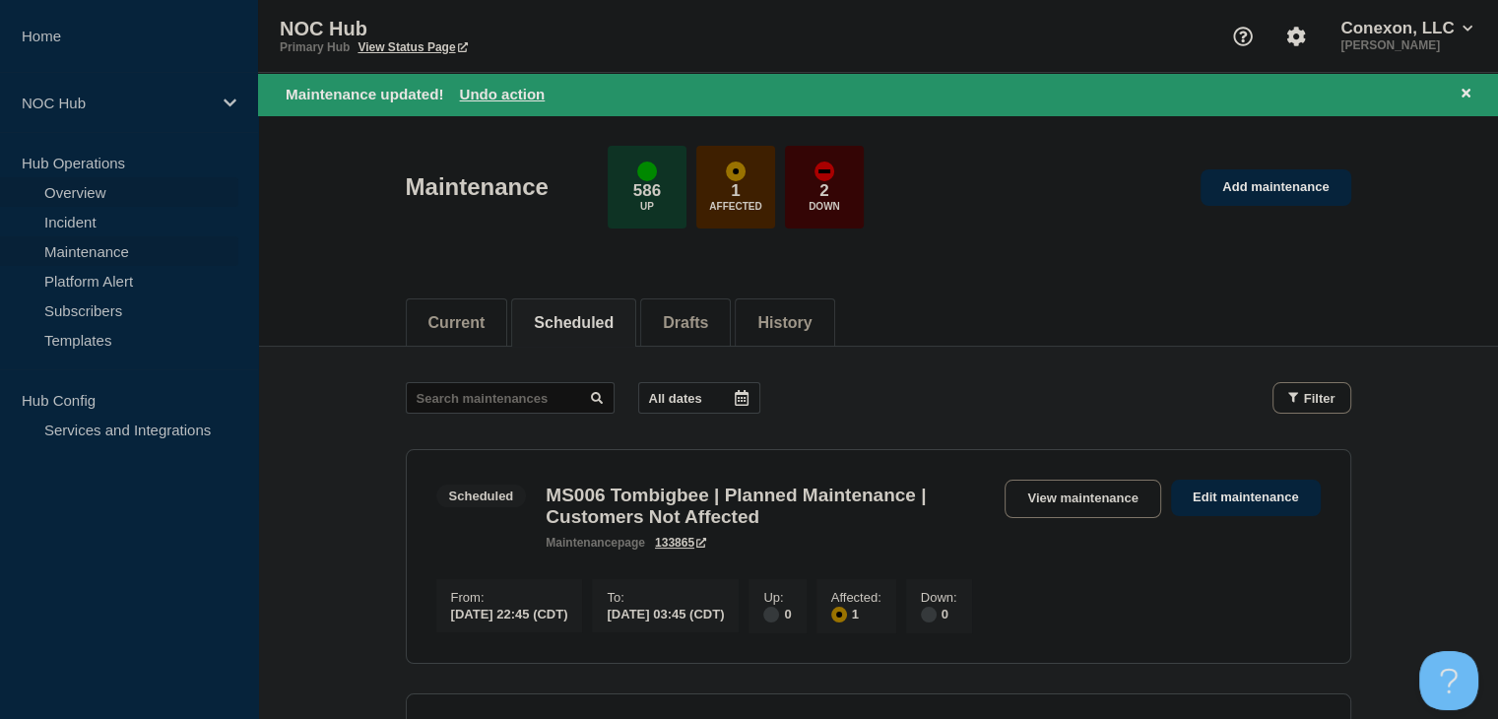
click at [108, 190] on link "Overview" at bounding box center [119, 192] width 238 height 30
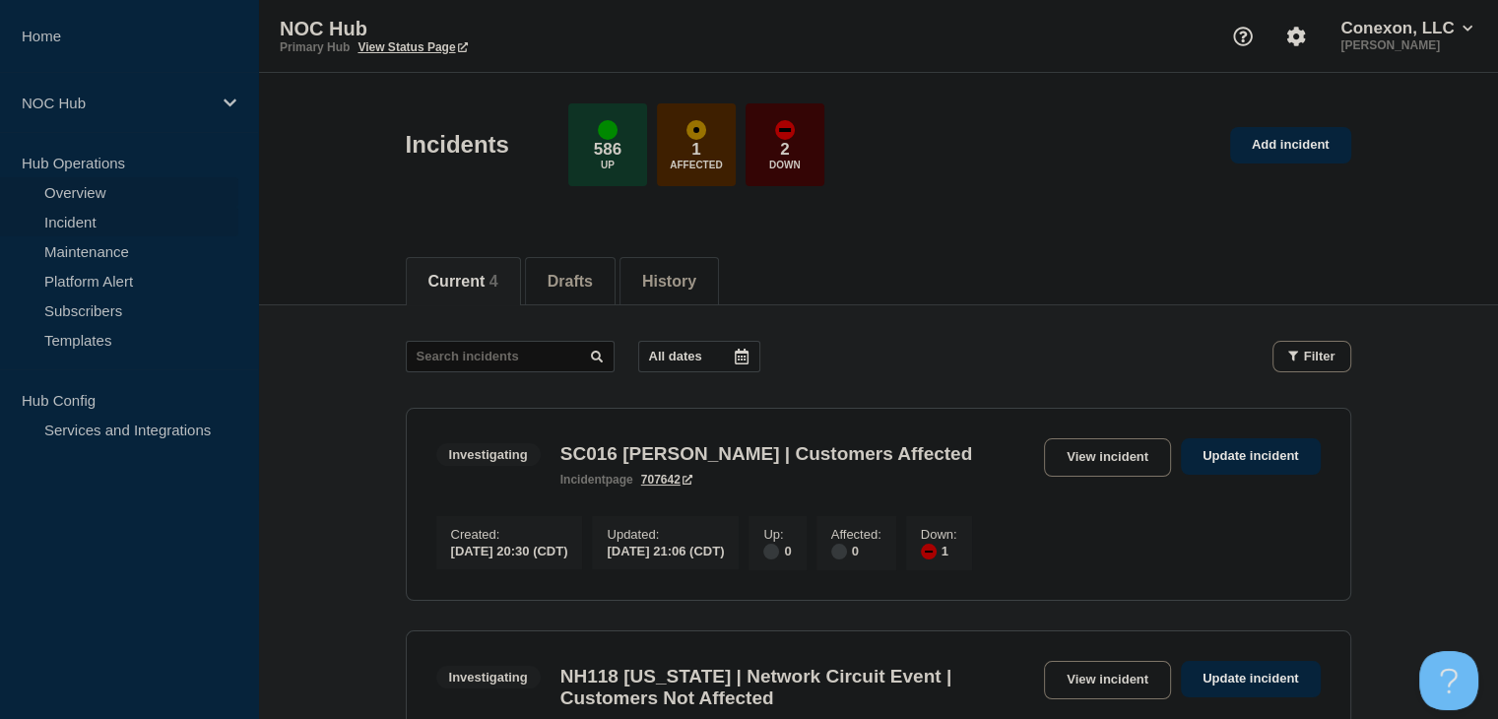
click at [99, 192] on link "Overview" at bounding box center [119, 192] width 238 height 30
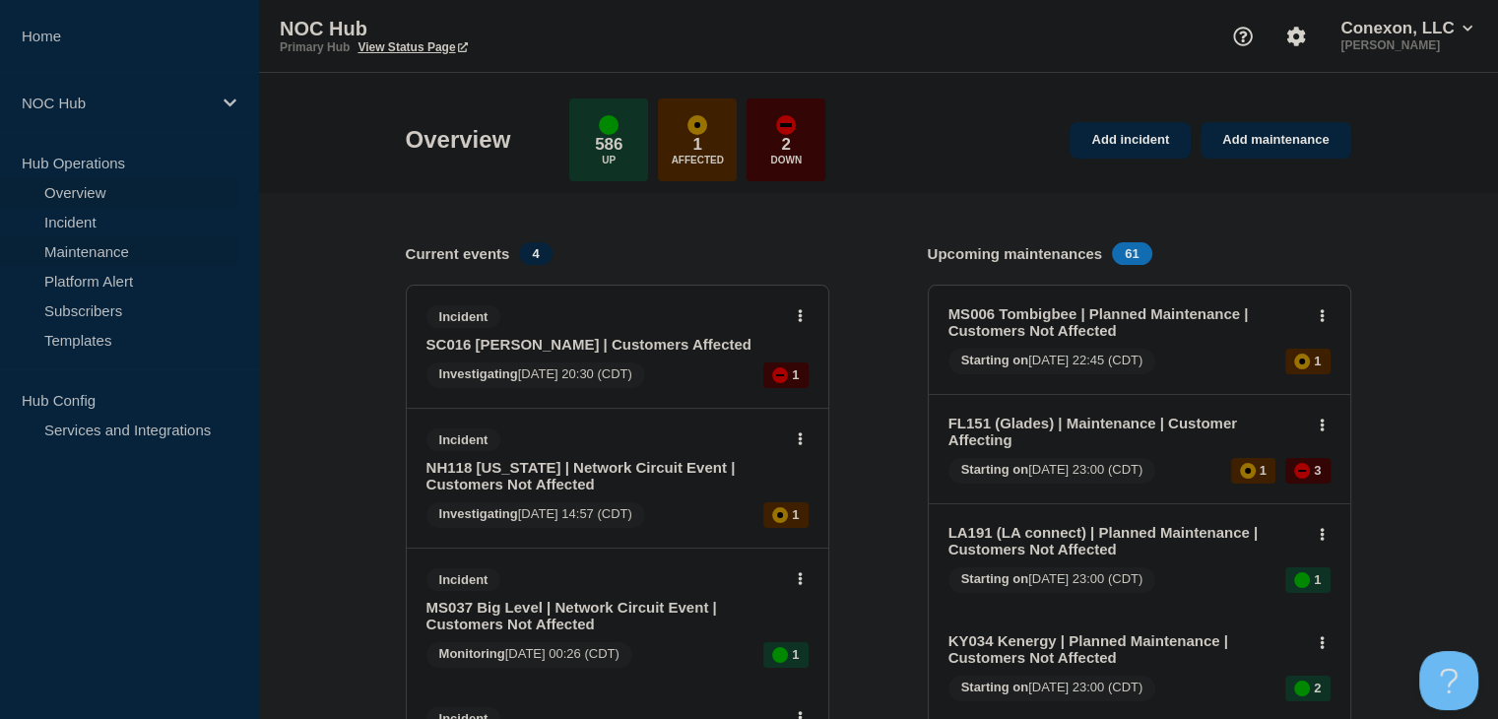
click at [108, 249] on link "Maintenance" at bounding box center [119, 251] width 238 height 30
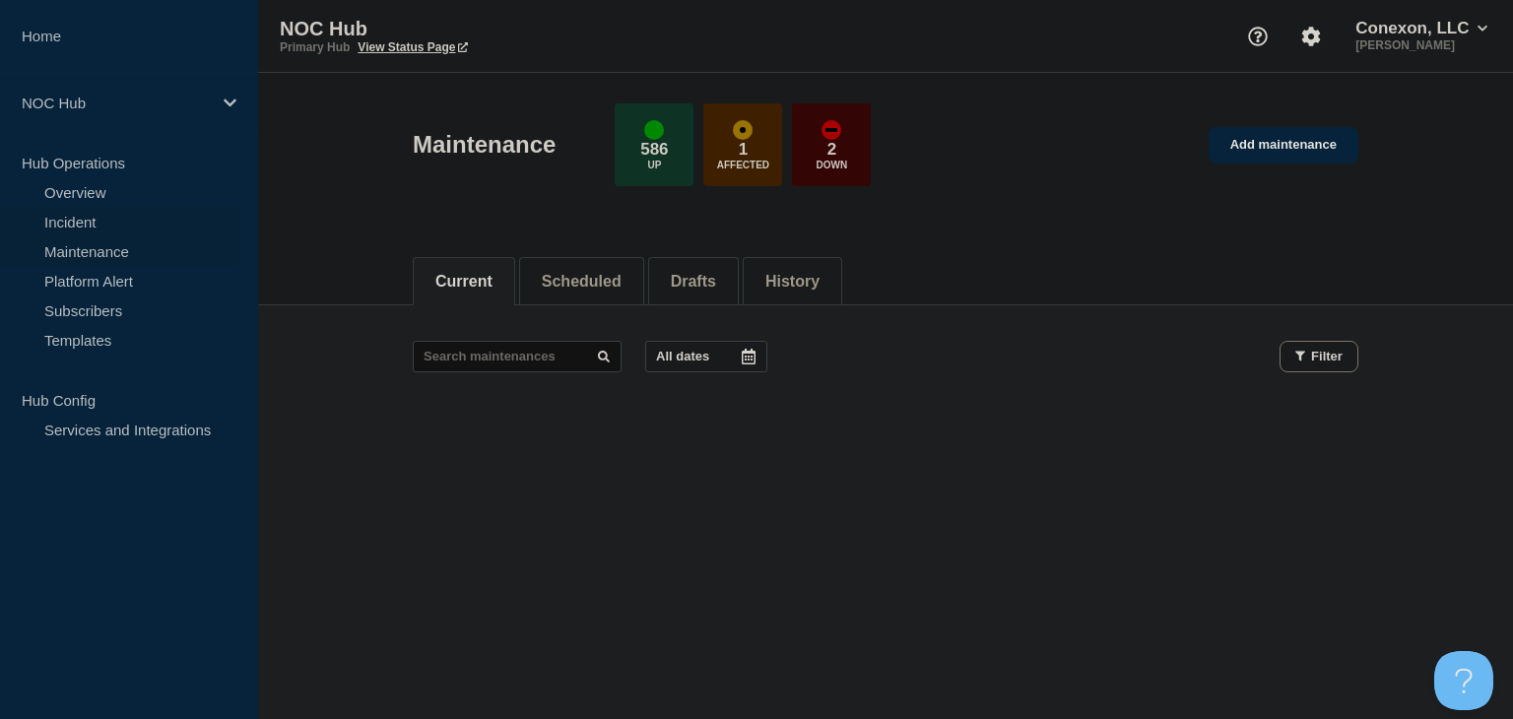
click at [88, 218] on link "Incident" at bounding box center [119, 222] width 238 height 30
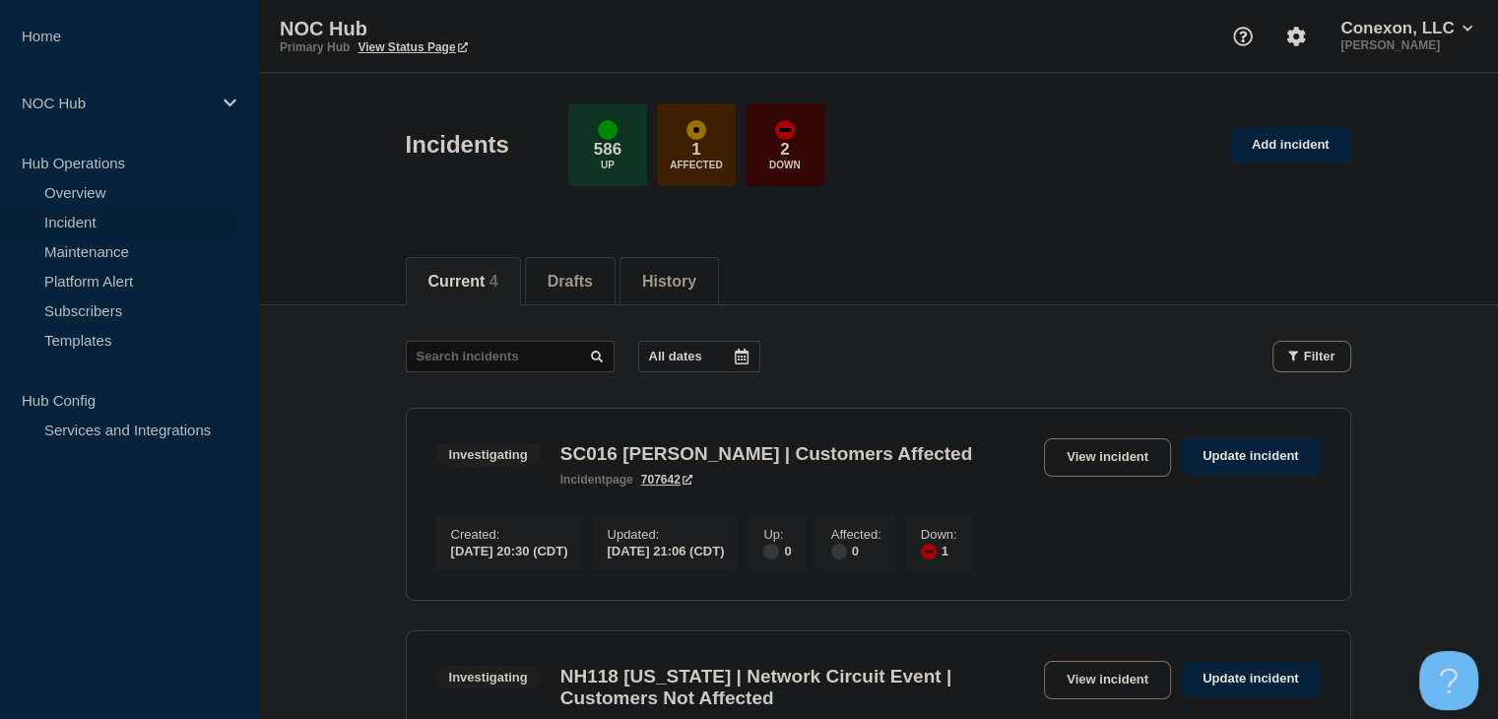
scroll to position [394, 0]
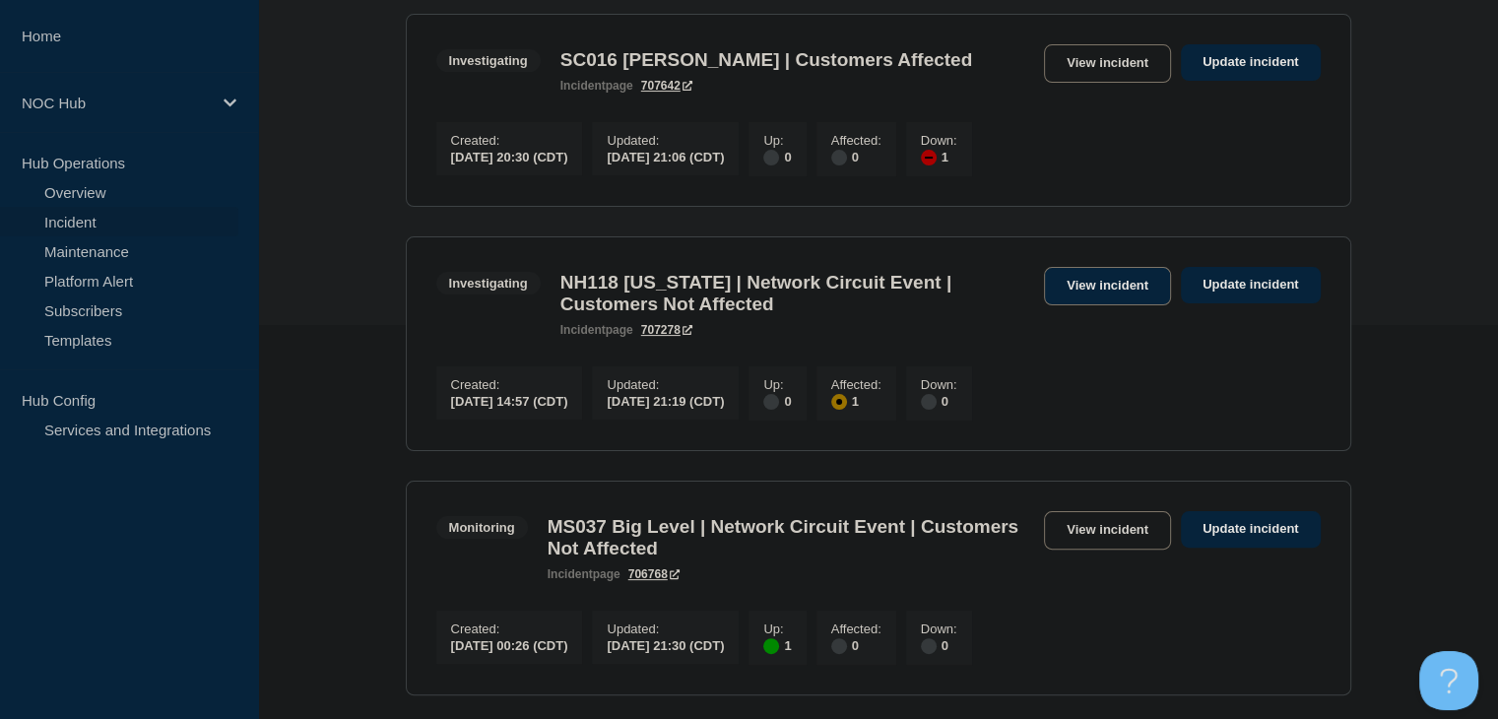
click at [1101, 289] on link "View incident" at bounding box center [1107, 286] width 127 height 38
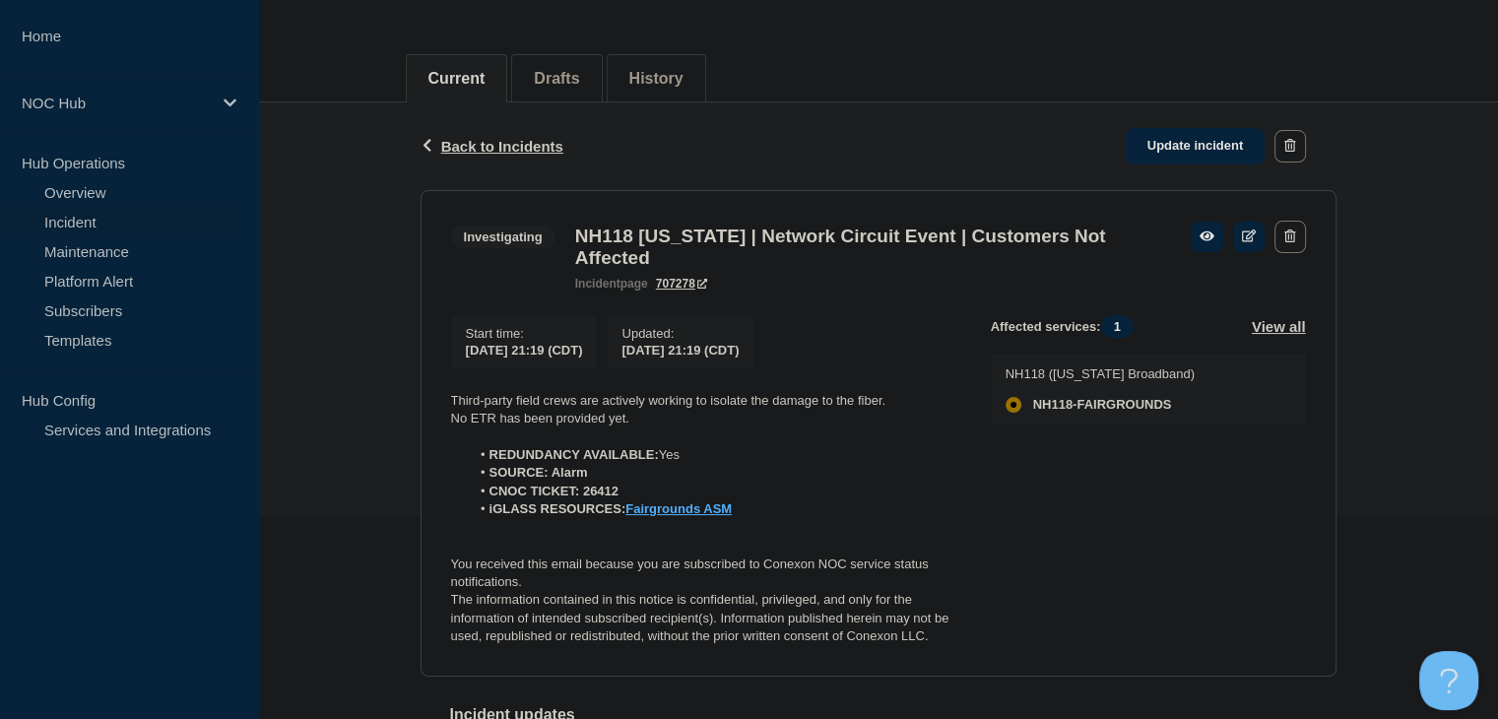
scroll to position [296, 0]
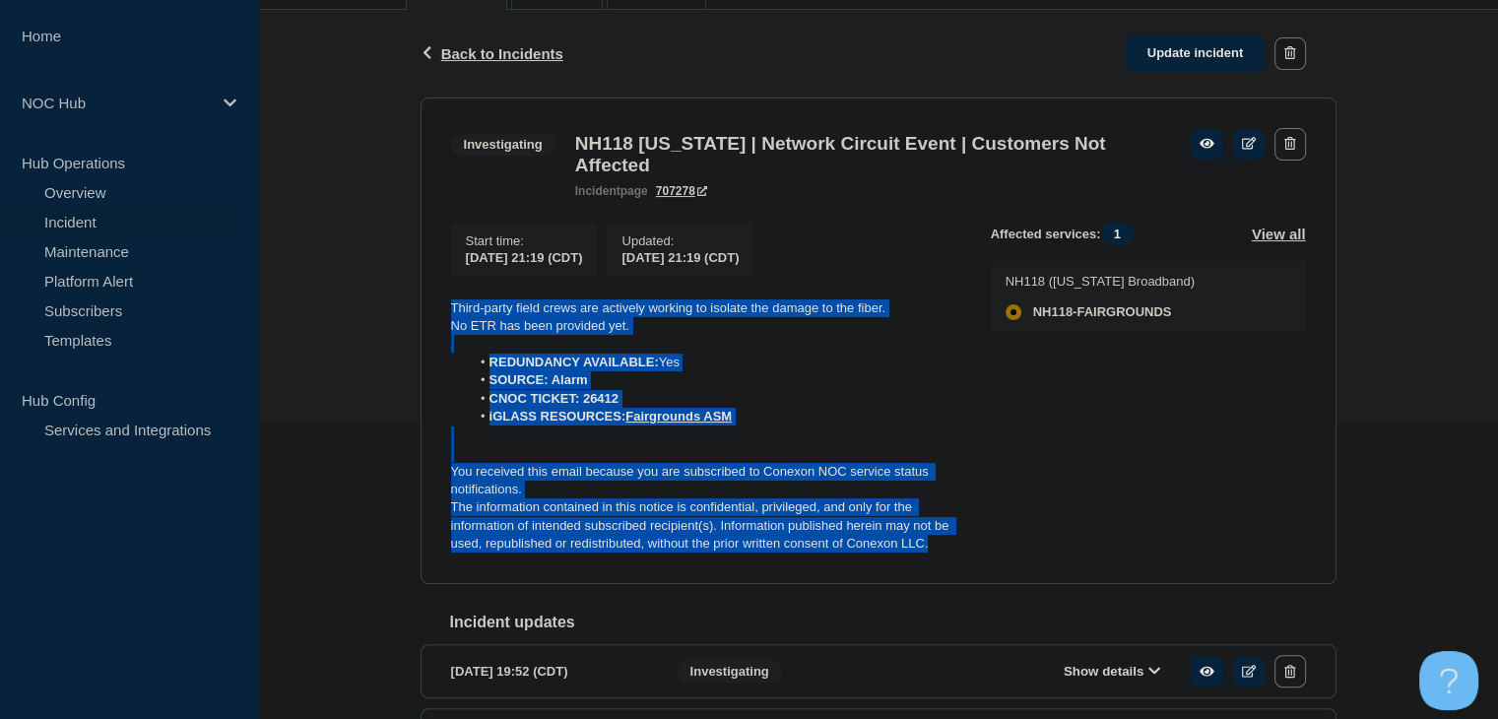
drag, startPoint x: 939, startPoint y: 555, endPoint x: 393, endPoint y: 304, distance: 600.3
click at [393, 304] on div "Back Back to Incidents Update incident Investigating NH118 [US_STATE] | Network…" at bounding box center [878, 418] width 1240 height 816
copy div "Third-party field crews are actively working to isolate the damage to the fiber…"
click at [1175, 47] on link "Update incident" at bounding box center [1196, 53] width 140 height 36
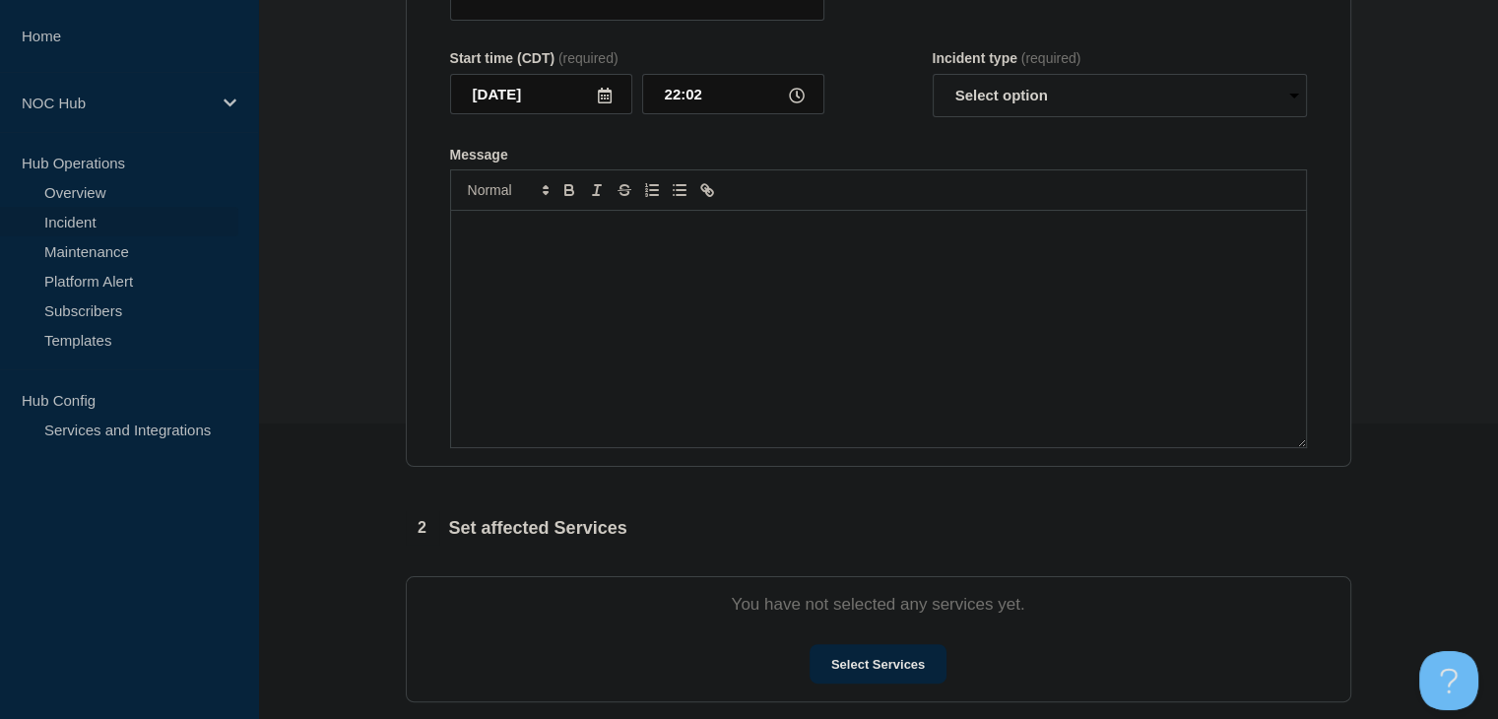
type input "NH118 [US_STATE] | Network Circuit Event | Customers Not Affected"
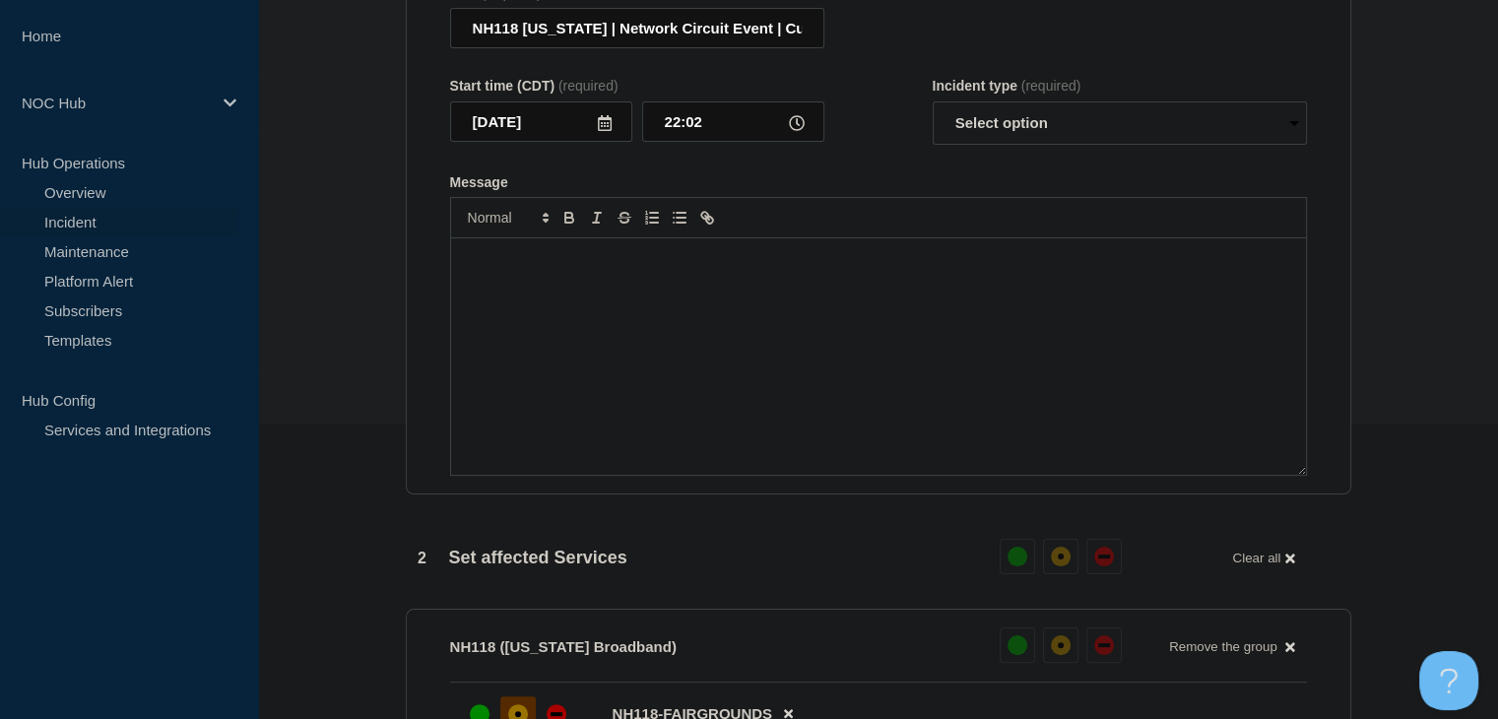
click at [792, 396] on div "Message" at bounding box center [878, 356] width 855 height 236
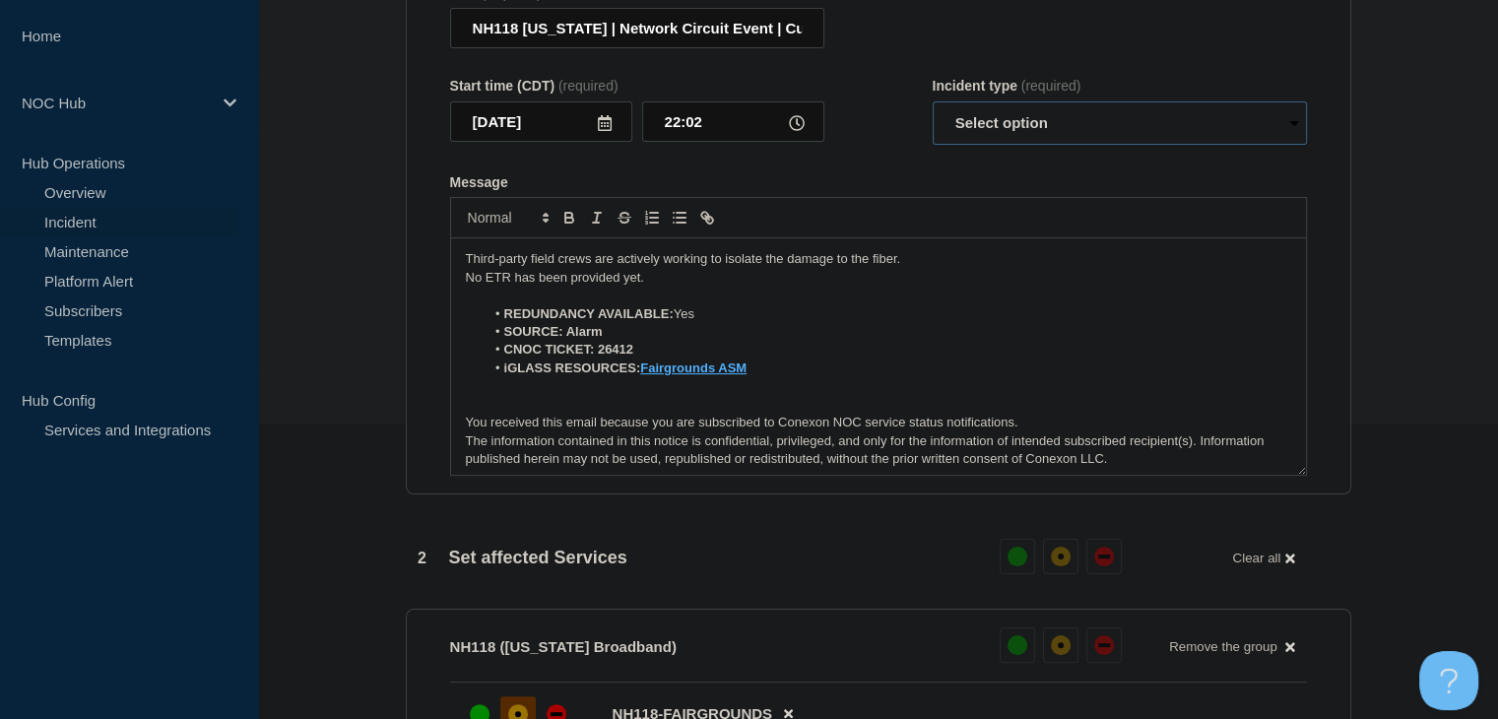
click at [1011, 143] on select "Select option Investigating Identified Monitoring Resolved" at bounding box center [1120, 122] width 374 height 43
select select "investigating"
click at [933, 113] on select "Select option Investigating Identified Monitoring Resolved" at bounding box center [1120, 122] width 374 height 43
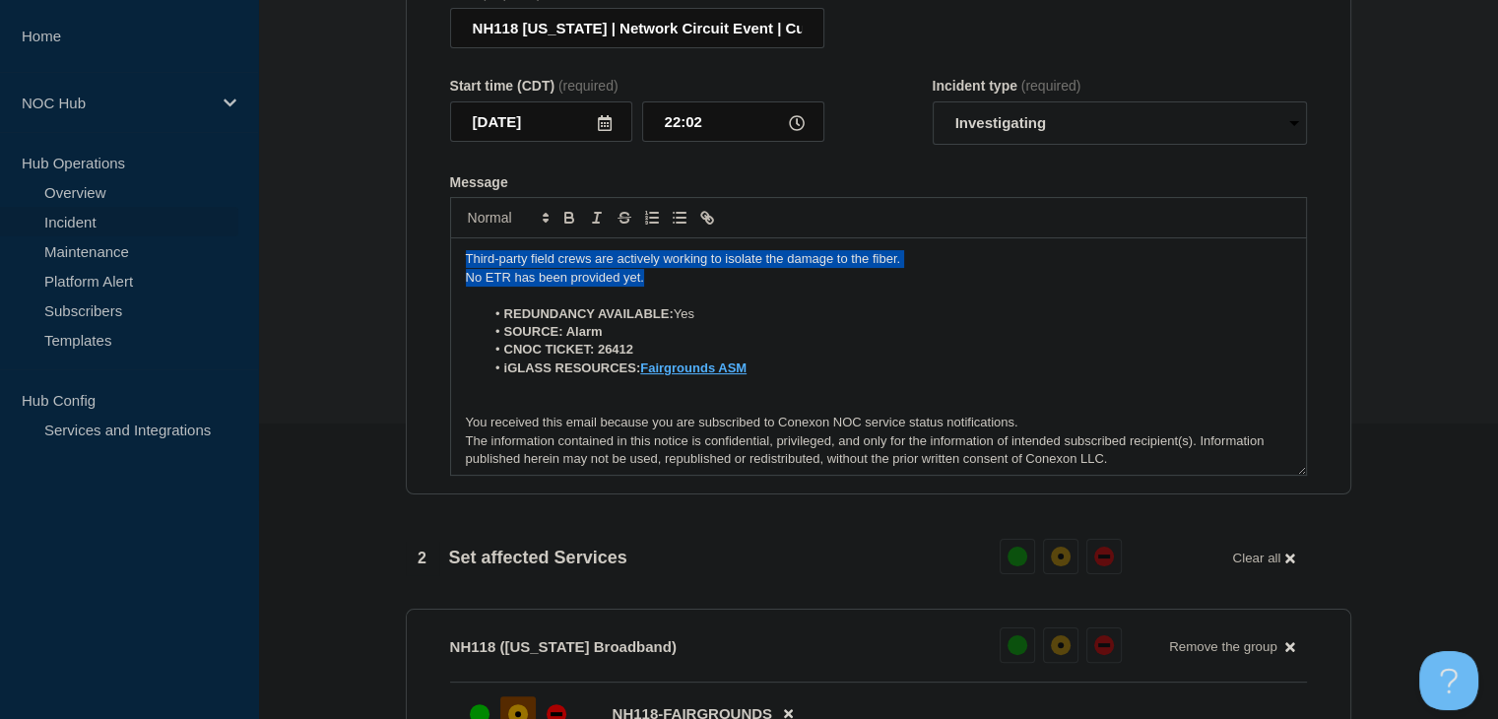
drag, startPoint x: 666, startPoint y: 292, endPoint x: 374, endPoint y: 279, distance: 291.8
click at [374, 279] on section "1 Provide details Title (required) NH118 [US_STATE] | Network Circuit Event | C…" at bounding box center [878, 660] width 1240 height 1519
click at [563, 281] on p "No ETR has been provided yet." at bounding box center [878, 278] width 825 height 18
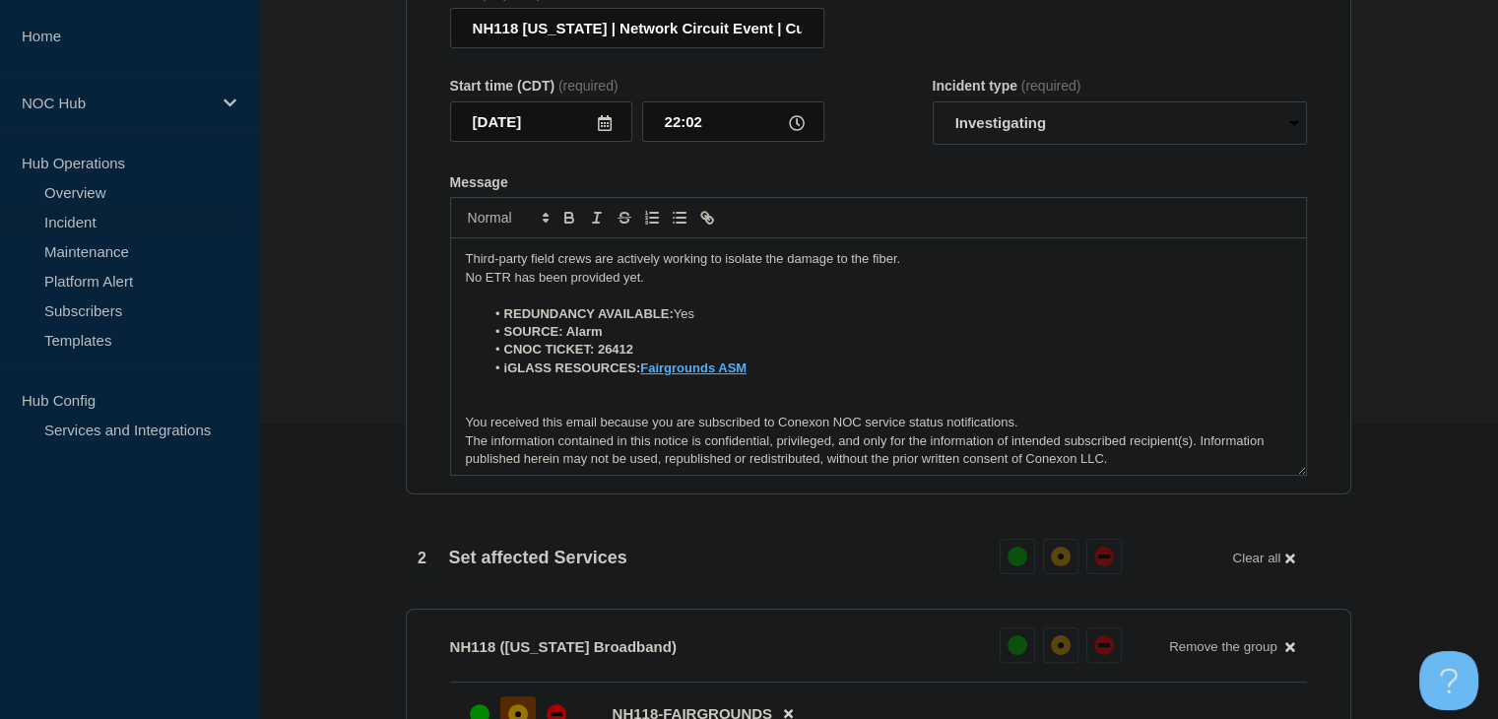
click at [753, 268] on p "Third-party field crews are actively working to isolate the damage to the fiber." at bounding box center [878, 259] width 825 height 18
click at [920, 264] on p "Third-party field crews are actively working to isolate the damage to the fiber." at bounding box center [878, 259] width 825 height 18
drag, startPoint x: 926, startPoint y: 265, endPoint x: 595, endPoint y: 279, distance: 331.2
click at [595, 268] on p "Third-party field crews are actively working to isolate the damage to the fiber." at bounding box center [878, 259] width 825 height 18
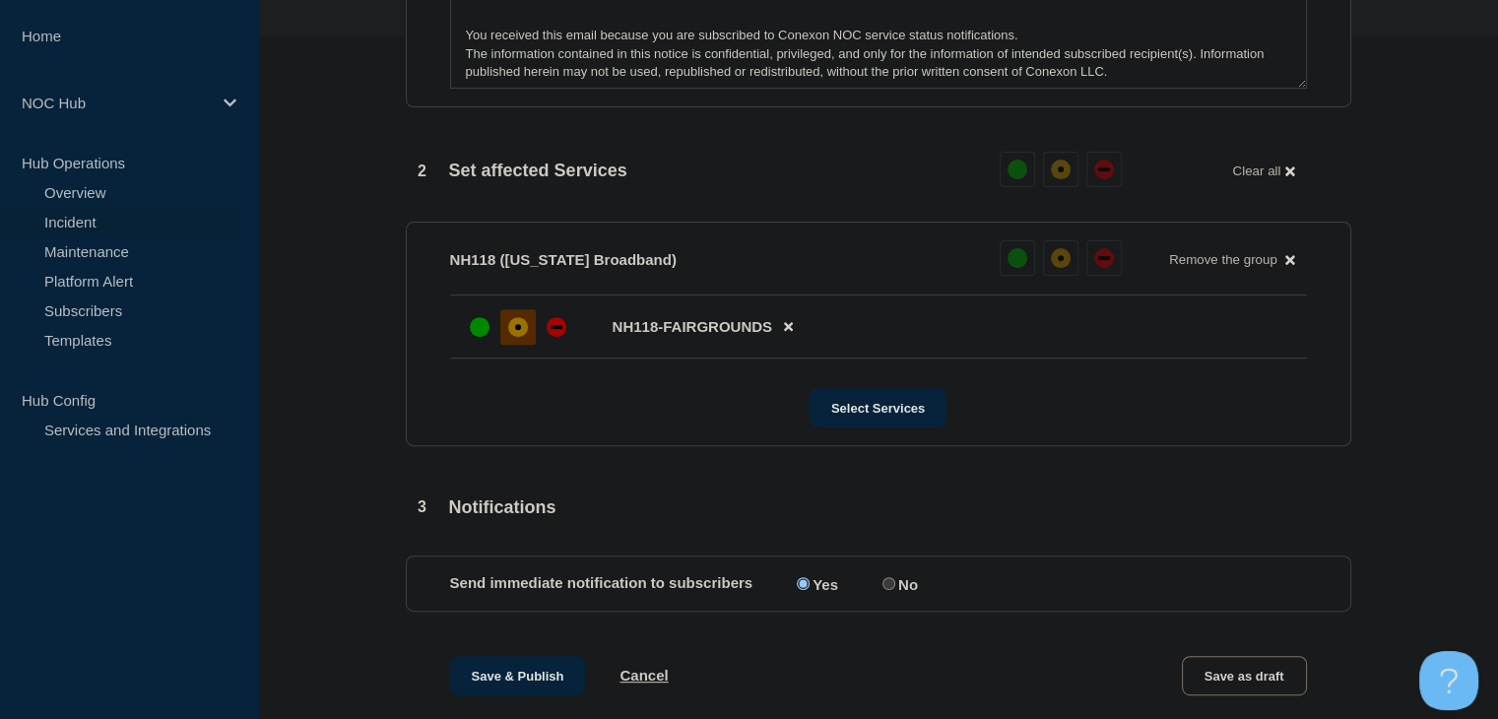
scroll to position [887, 0]
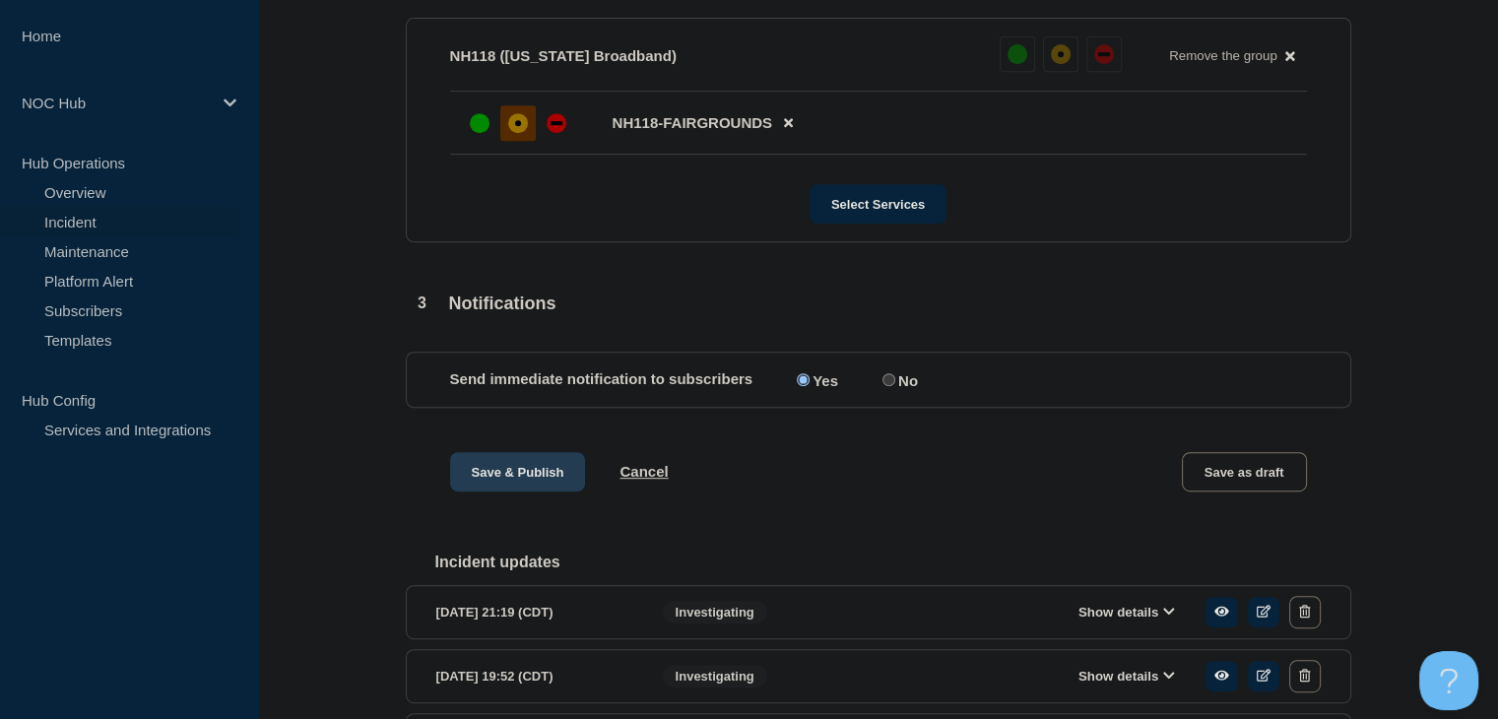
click at [525, 491] on button "Save & Publish" at bounding box center [518, 471] width 136 height 39
